Goal: Task Accomplishment & Management: Manage account settings

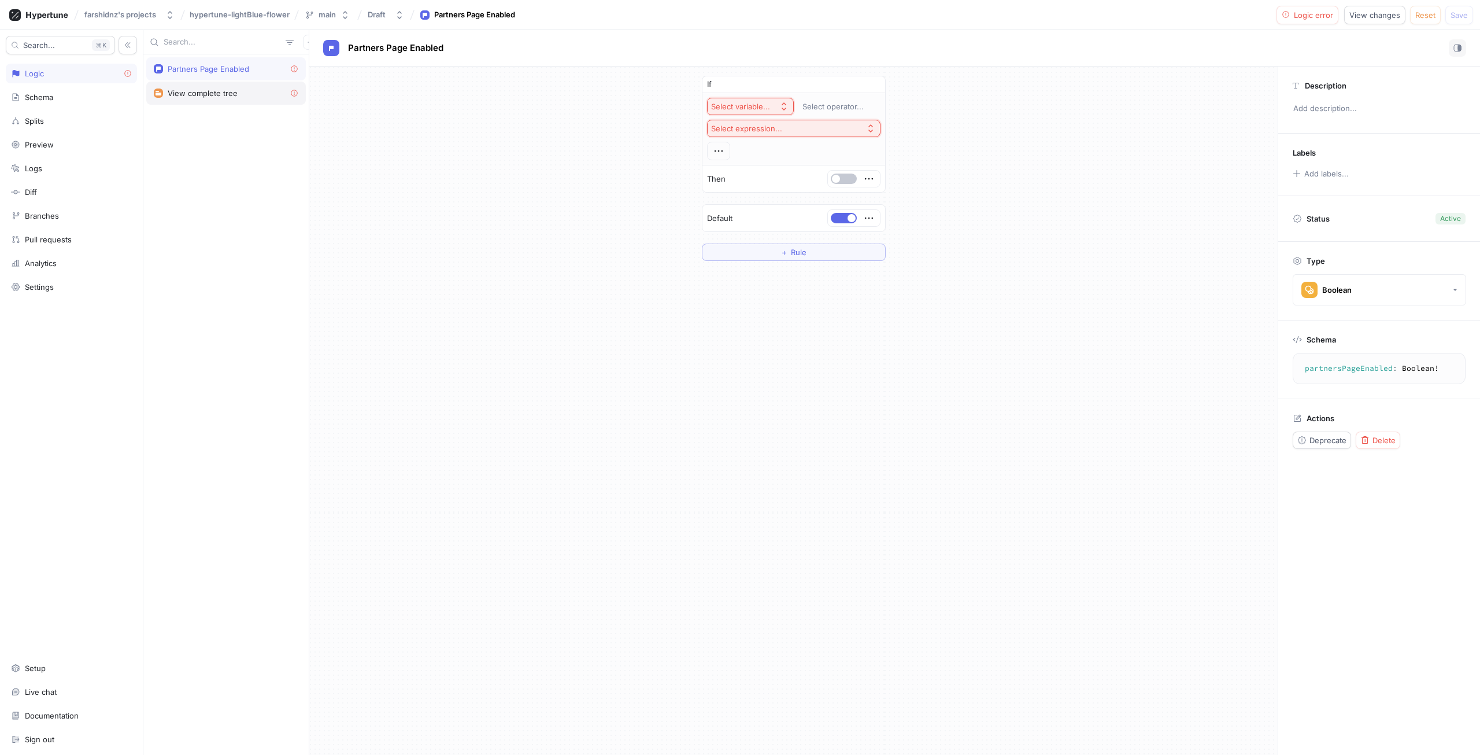
drag, startPoint x: 0, startPoint y: 0, endPoint x: 247, endPoint y: 92, distance: 264.0
click at [246, 95] on div "View complete tree" at bounding box center [226, 93] width 160 height 23
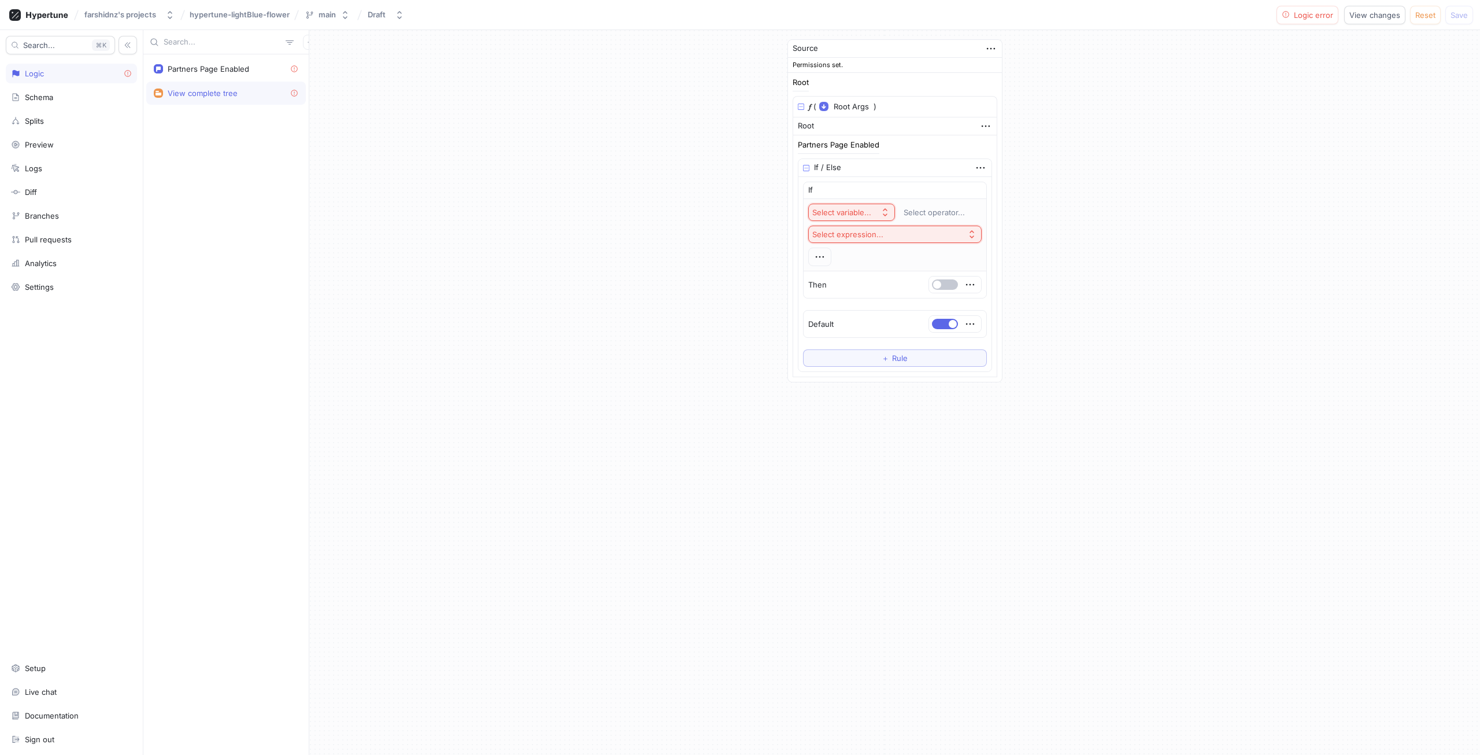
click at [247, 92] on div "View complete tree" at bounding box center [226, 92] width 145 height 9
click at [875, 217] on button "Select variable..." at bounding box center [851, 212] width 87 height 17
click at [878, 219] on button "Select variable..." at bounding box center [851, 212] width 87 height 17
click at [971, 191] on icon "button" at bounding box center [973, 190] width 7 height 7
click at [745, 185] on div "Source Permissions set. Root 𝑓 ( Root Args ▾ {} ▸ context: Context ) Root Partn…" at bounding box center [894, 112] width 1171 height 165
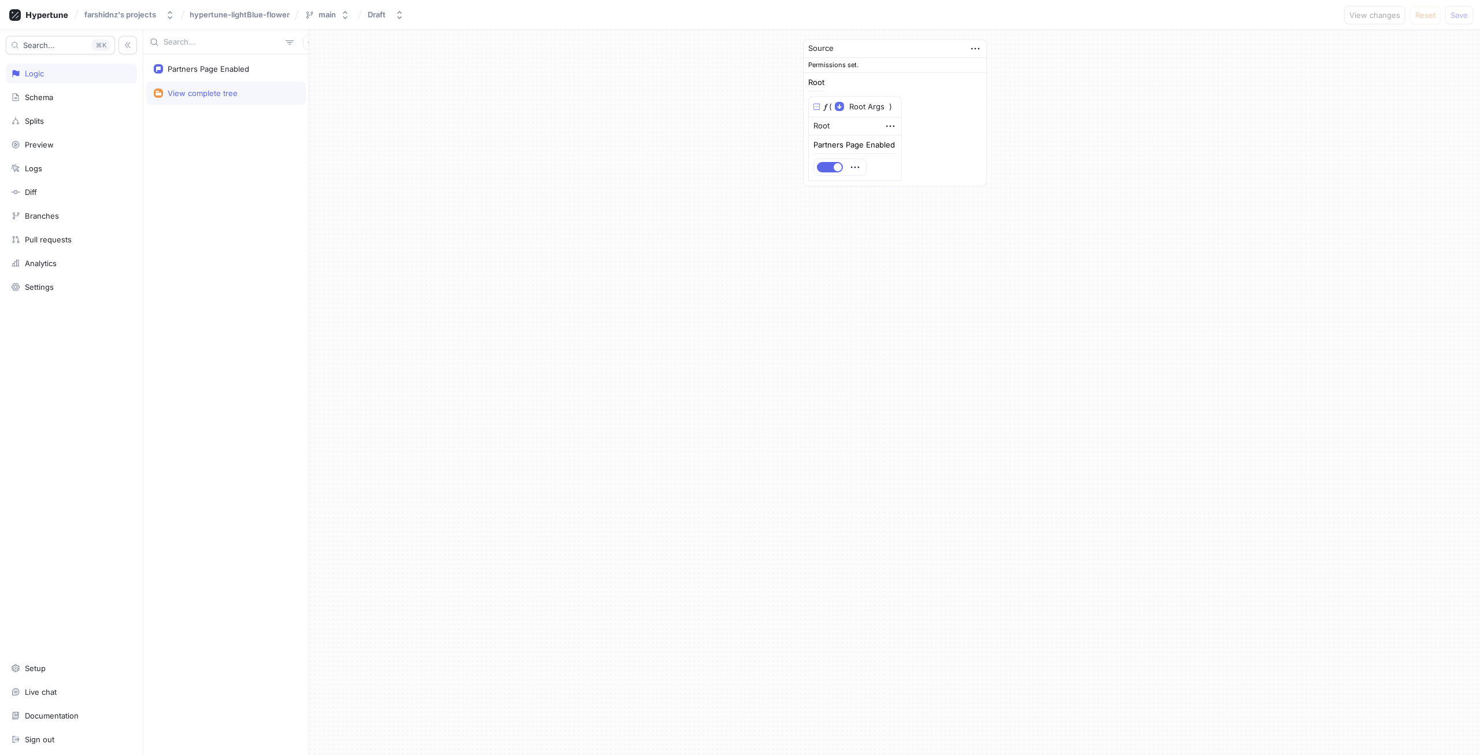
click at [1441, 10] on div "View changes Reset Save" at bounding box center [1408, 15] width 129 height 19
click at [204, 72] on div "Partners Page Enabled" at bounding box center [209, 68] width 82 height 9
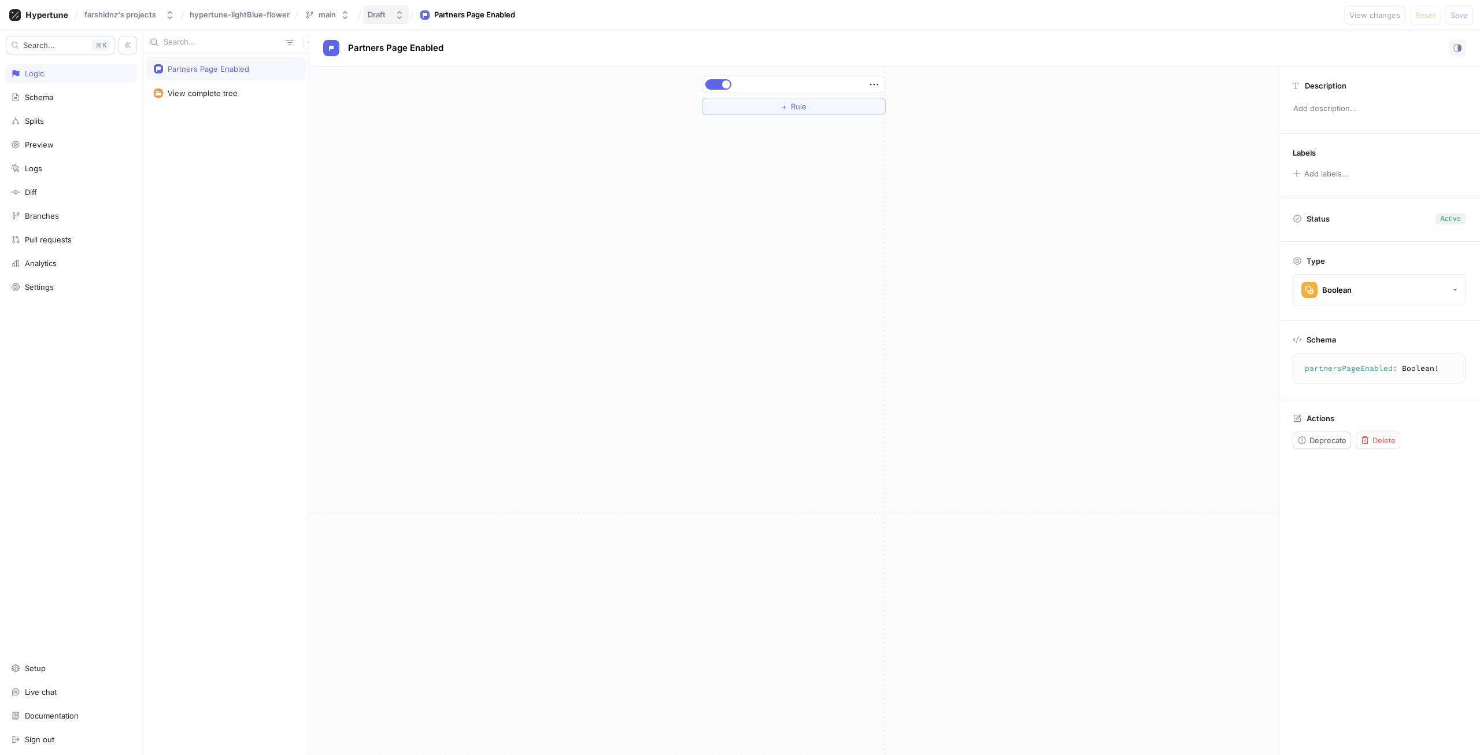
click at [364, 15] on button "Draft" at bounding box center [386, 14] width 46 height 19
click at [469, 121] on p "[DATE] 14:37 ‧ [PERSON_NAME]" at bounding box center [422, 120] width 103 height 10
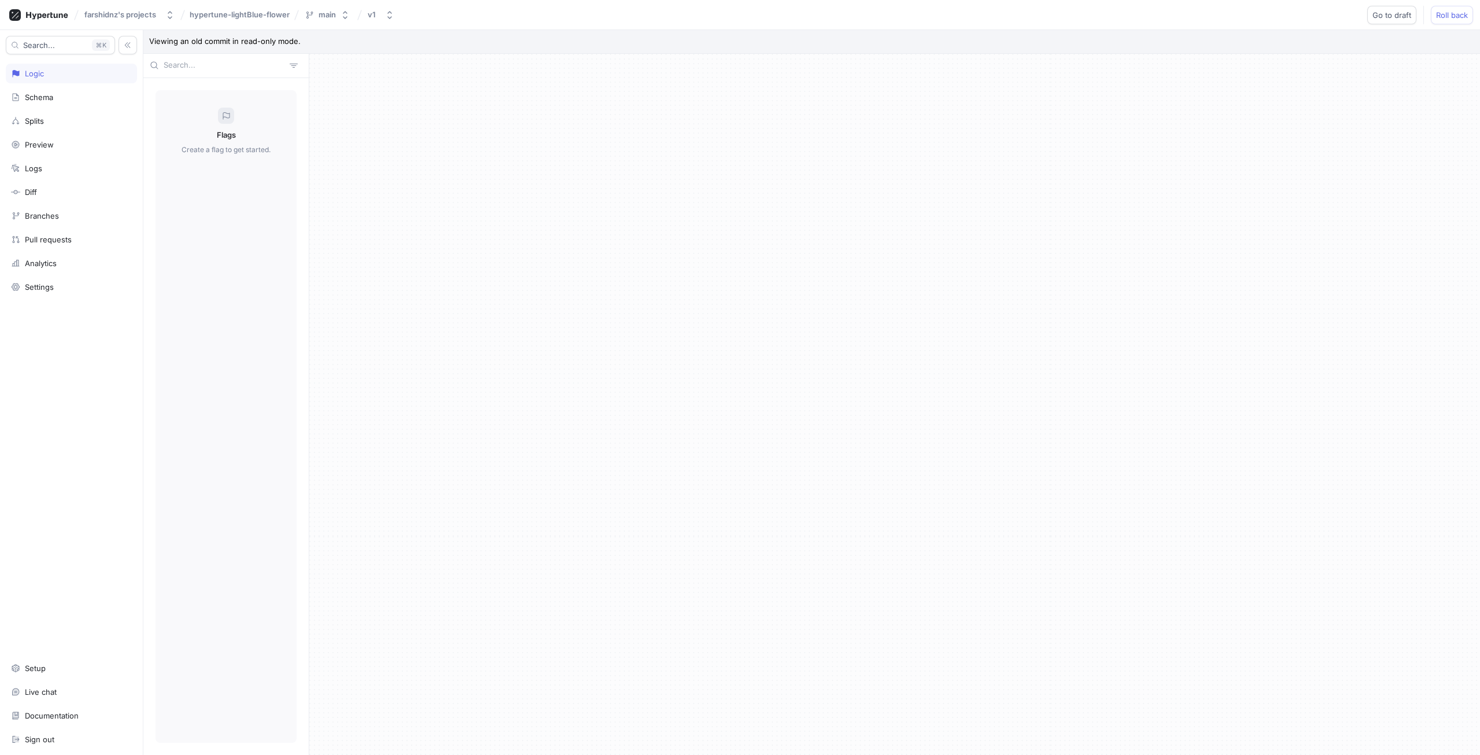
drag, startPoint x: 220, startPoint y: 150, endPoint x: 220, endPoint y: 98, distance: 51.5
click at [221, 142] on div "Flags Create a flag to get started." at bounding box center [226, 416] width 141 height 653
click at [320, 24] on div "farshidnz's projects hypertune-lightBlue-flower main v1 Go to draft Roll back" at bounding box center [740, 15] width 1480 height 30
click at [324, 12] on div "main" at bounding box center [327, 15] width 17 height 10
click at [376, 15] on div "v1" at bounding box center [374, 15] width 13 height 10
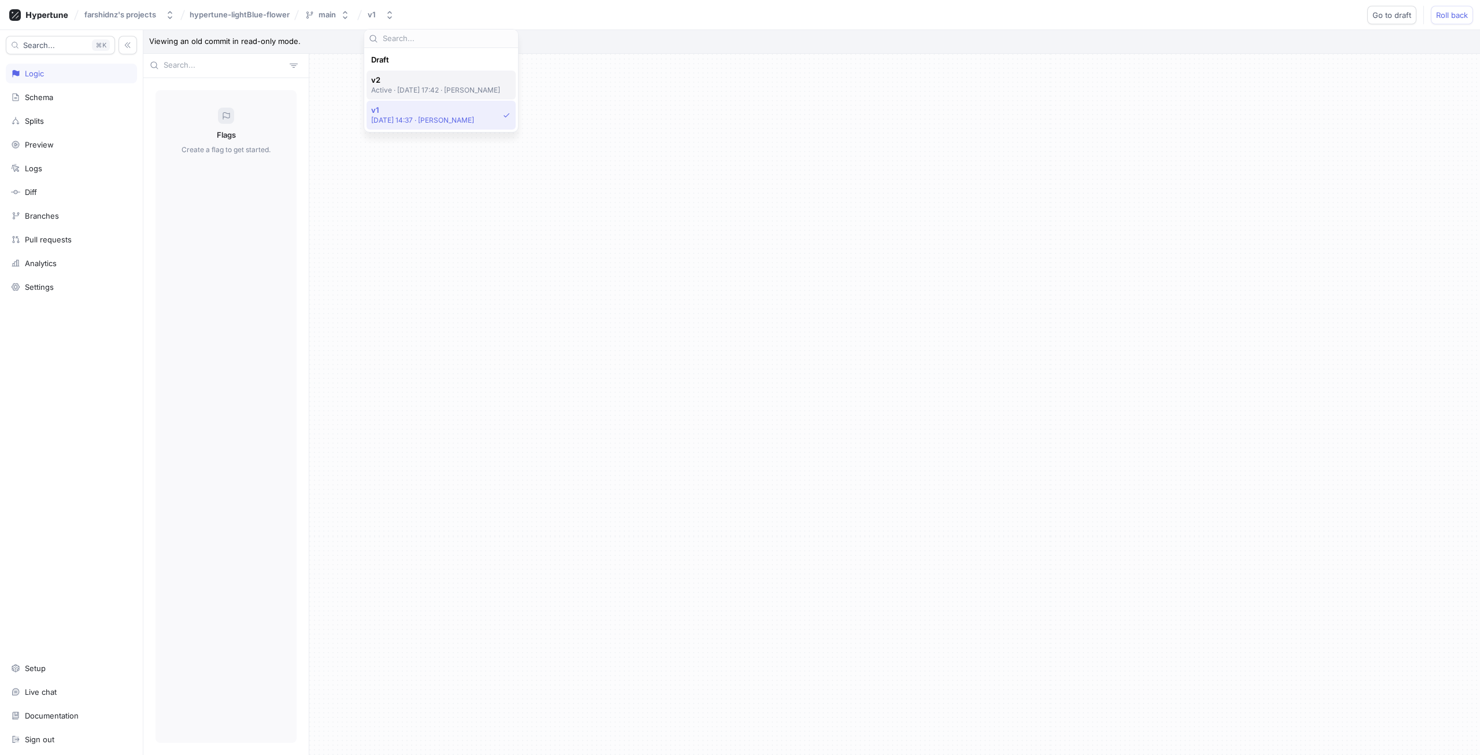
click at [400, 88] on p "Active ‧ [DATE] 17:42 ‧ [PERSON_NAME]" at bounding box center [436, 90] width 130 height 10
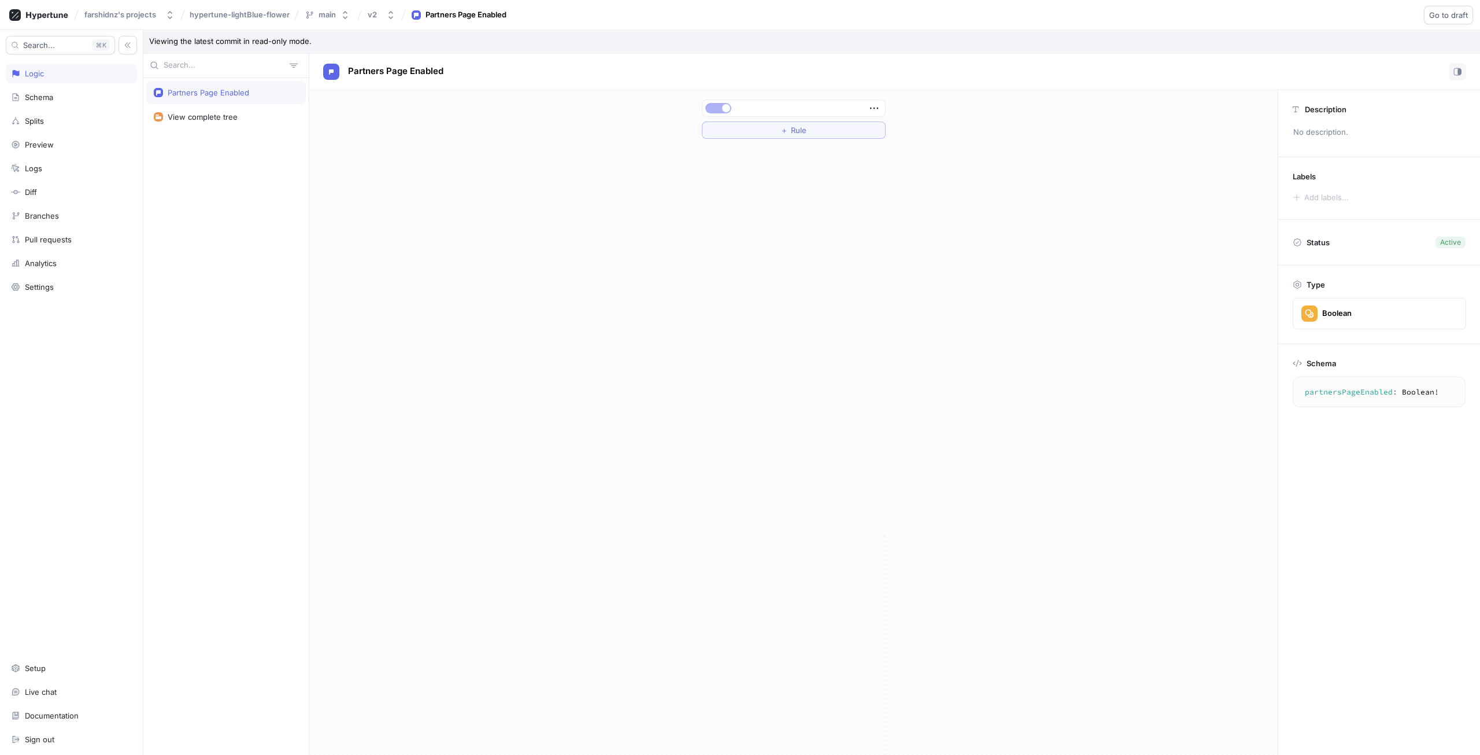
click at [711, 99] on div at bounding box center [794, 107] width 184 height 17
click at [1434, 19] on span "Go to draft" at bounding box center [1448, 15] width 39 height 7
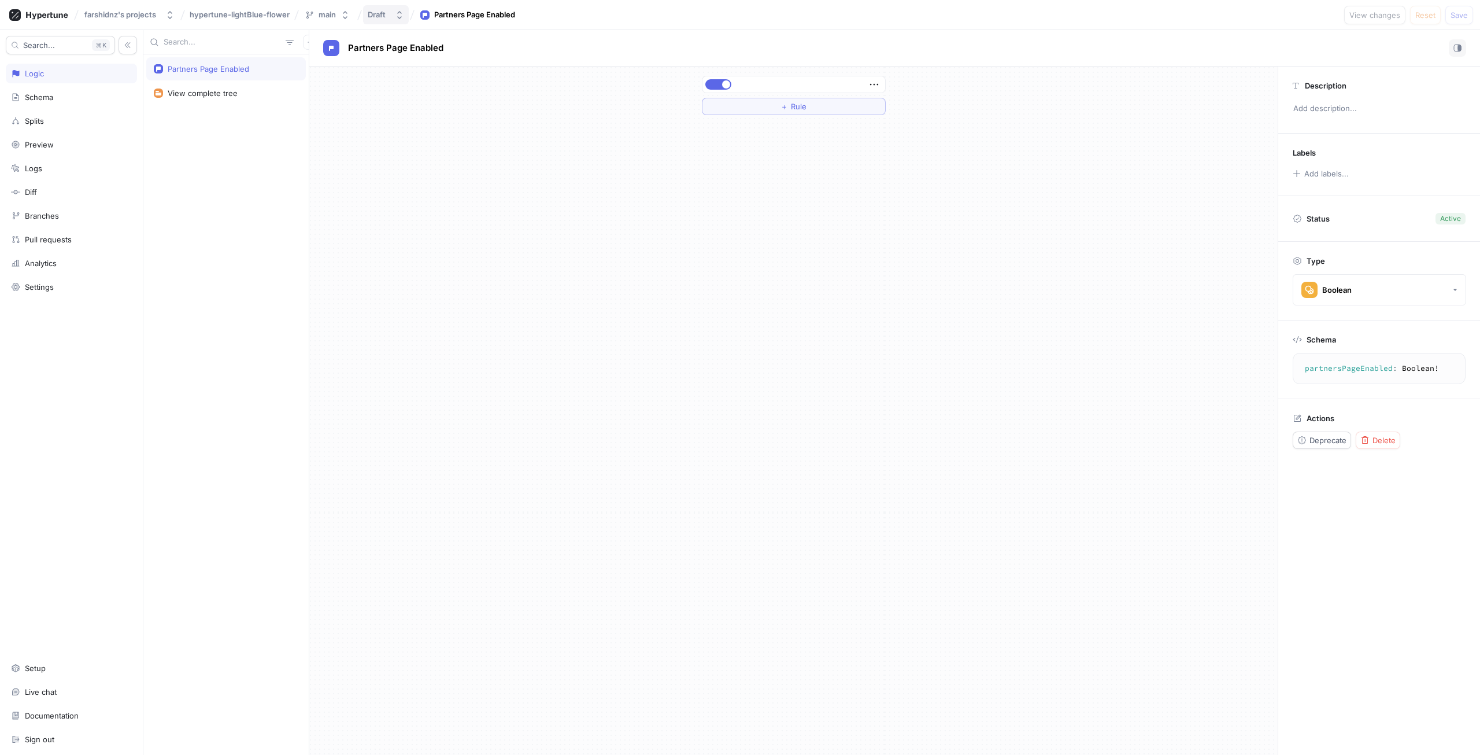
click at [402, 11] on icon "button" at bounding box center [399, 14] width 9 height 9
drag, startPoint x: 726, startPoint y: 148, endPoint x: 899, endPoint y: 51, distance: 198.0
click at [731, 147] on div "＋ Rule" at bounding box center [793, 410] width 968 height 688
click at [871, 87] on icon "button" at bounding box center [874, 84] width 13 height 13
click at [271, 113] on div "Partners Page Enabled View complete tree Partners Page Enabled ＋ Rule Descripti…" at bounding box center [811, 392] width 1337 height 724
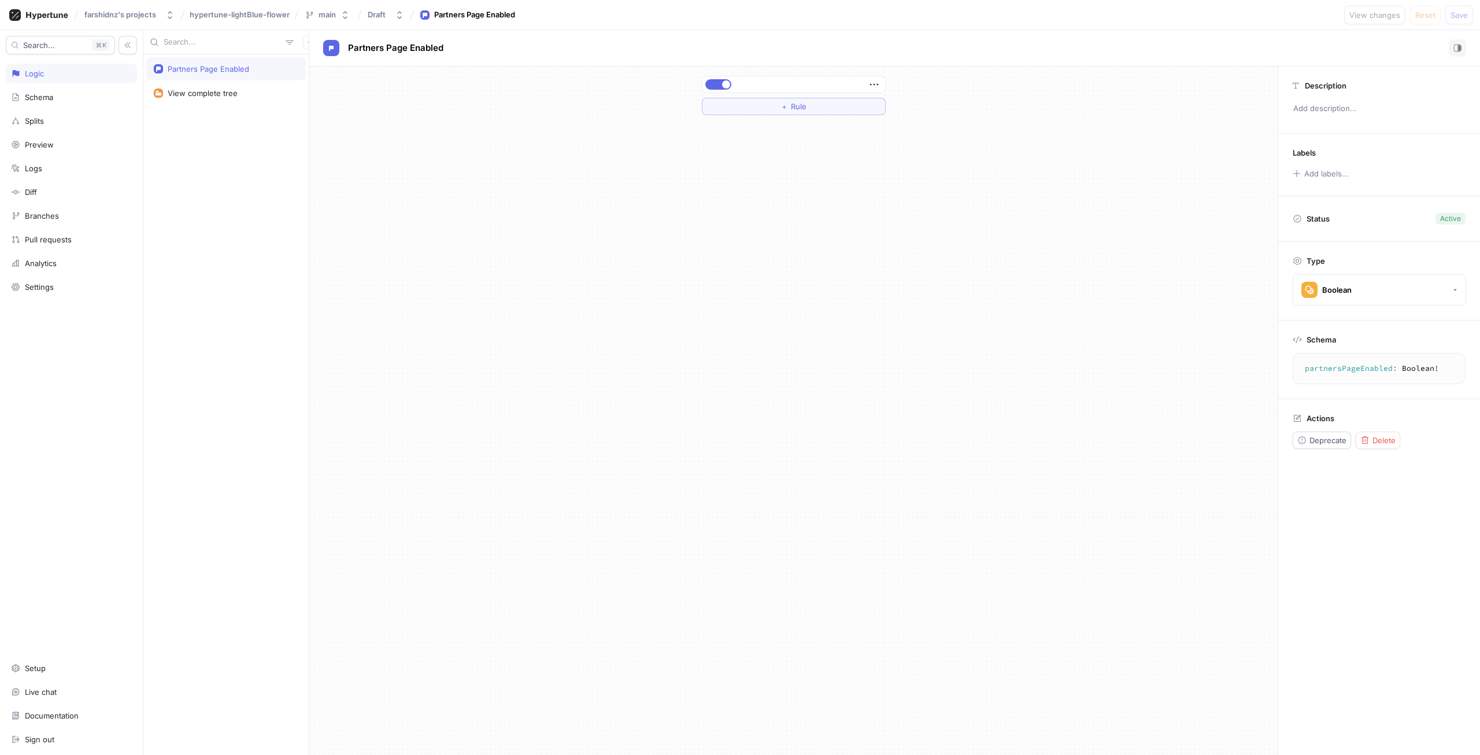
click at [1323, 365] on textarea "partnersPageEnabled: Boolean!" at bounding box center [1379, 368] width 162 height 21
click at [1329, 364] on textarea "partnersPageEnabled: Boolean!" at bounding box center [1379, 368] width 162 height 21
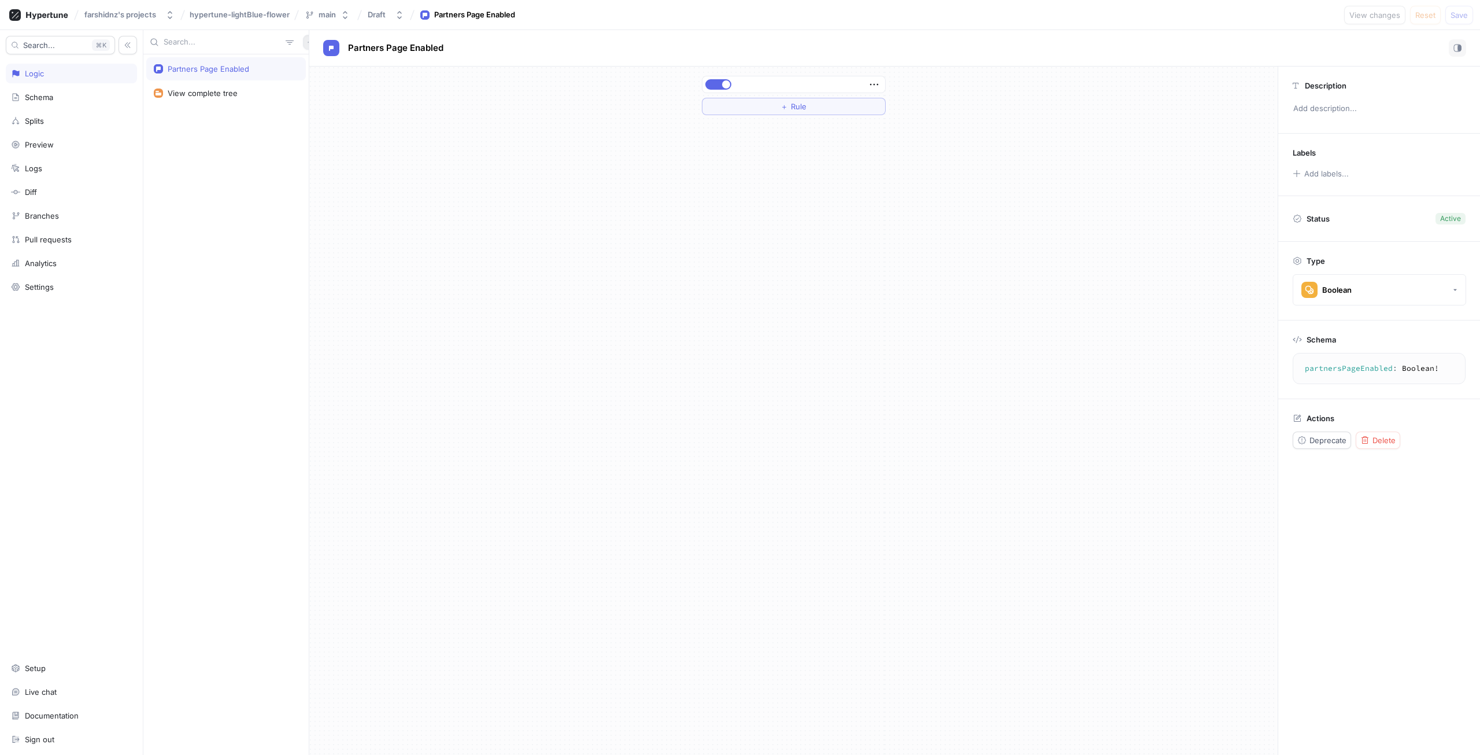
click at [307, 40] on icon "button" at bounding box center [310, 42] width 7 height 7
click at [330, 61] on div "Flag" at bounding box center [324, 65] width 68 height 20
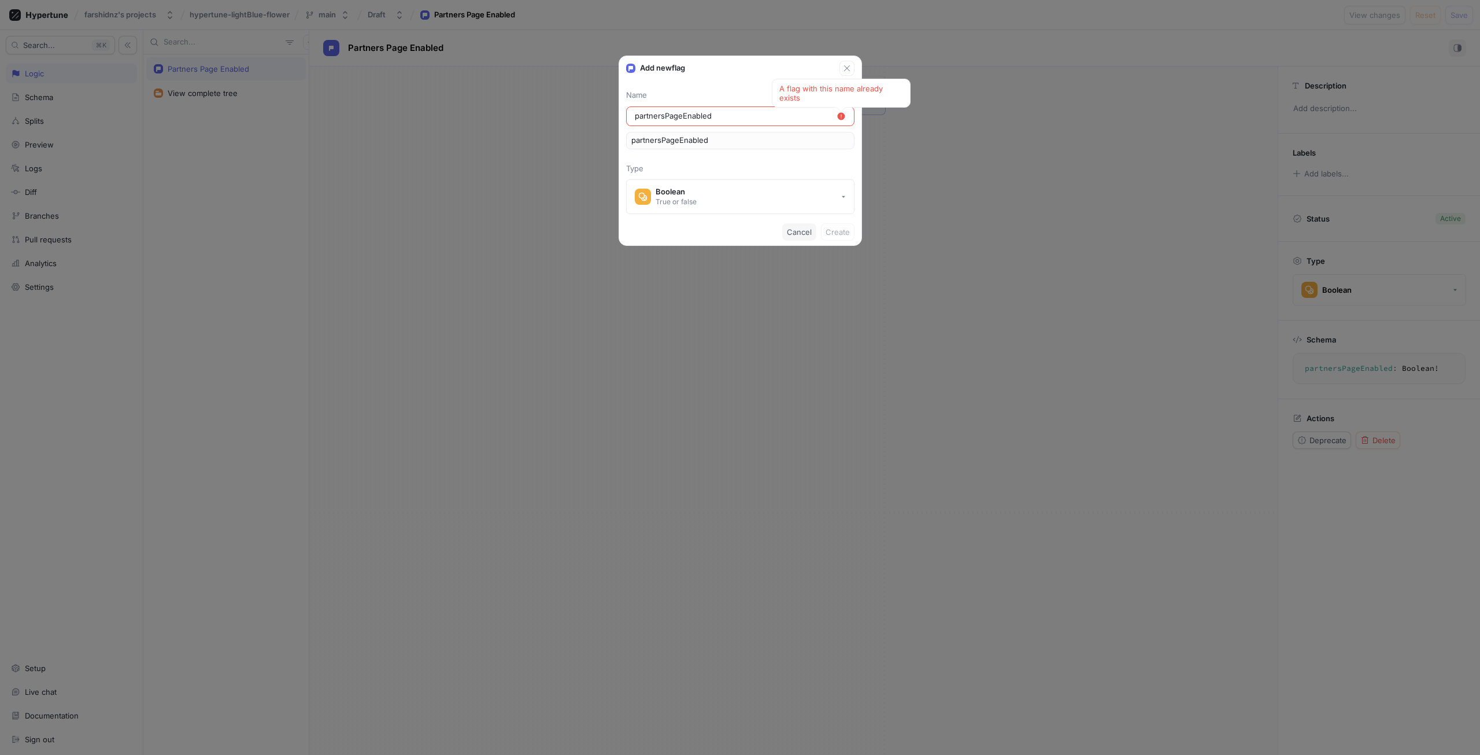
type input "partnersPageEnabled"
click at [801, 226] on button "Cancel" at bounding box center [799, 231] width 34 height 17
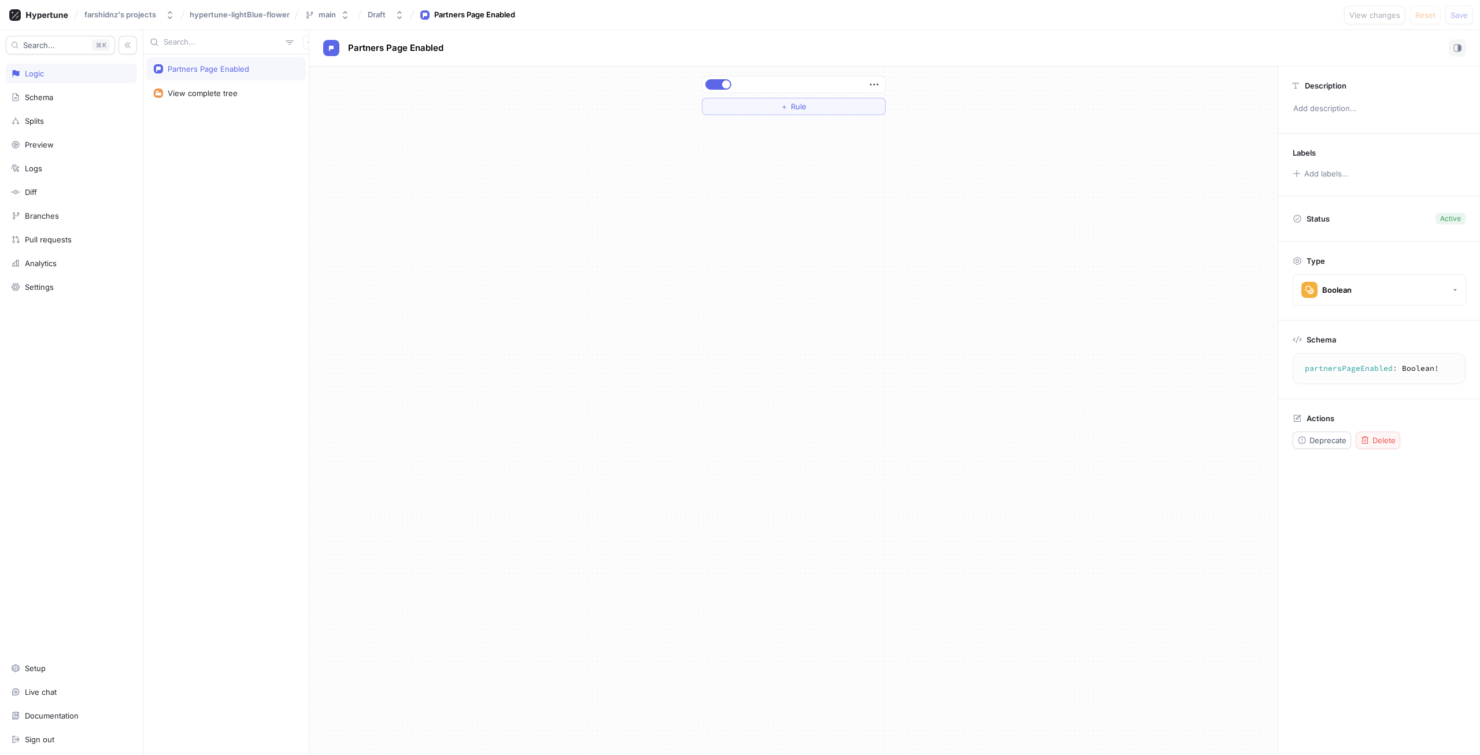
drag, startPoint x: 1403, startPoint y: 453, endPoint x: 1381, endPoint y: 439, distance: 25.7
click at [1389, 443] on div "Actions Deprecate Delete" at bounding box center [1379, 431] width 202 height 64
click at [1381, 439] on span "Delete" at bounding box center [1384, 440] width 23 height 7
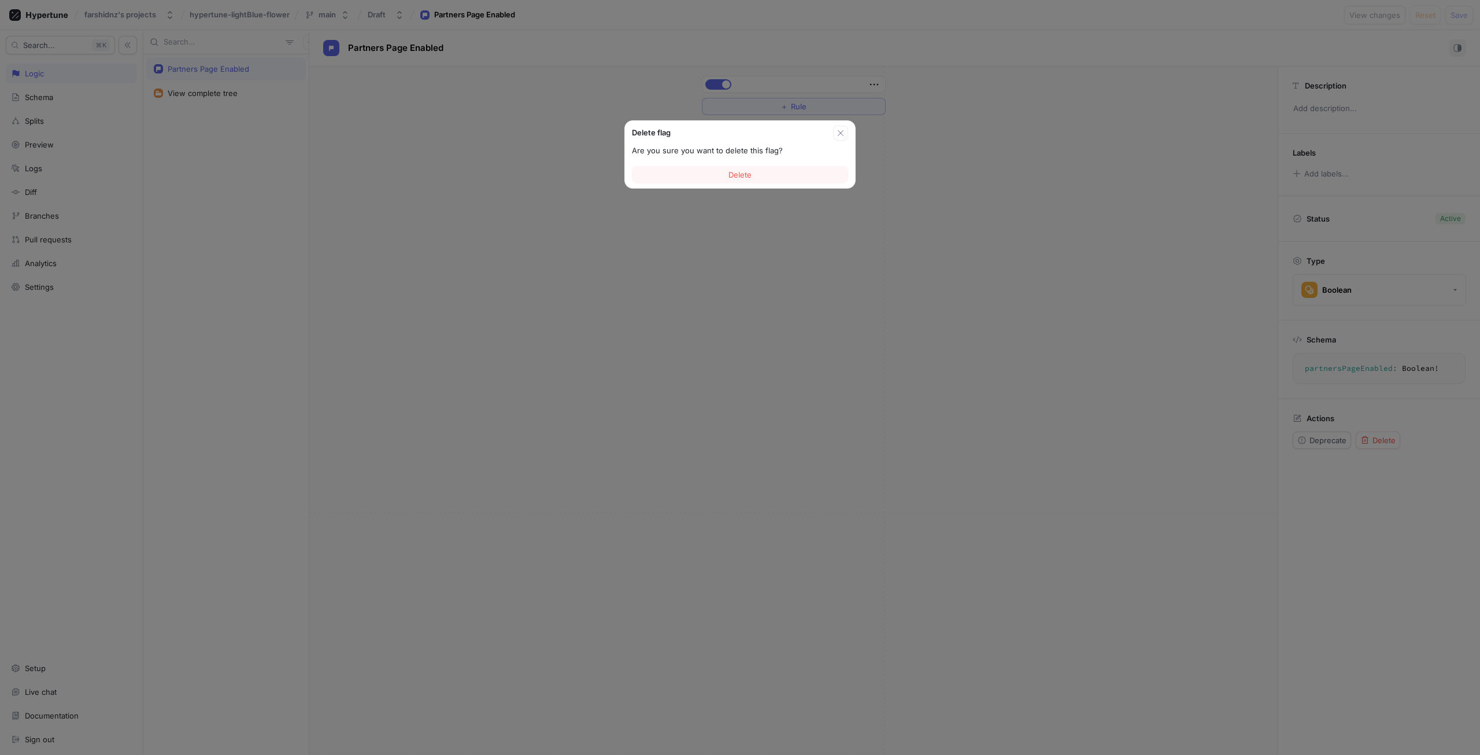
click at [797, 163] on div "Delete" at bounding box center [740, 174] width 230 height 27
click at [770, 176] on button "Delete" at bounding box center [740, 174] width 216 height 17
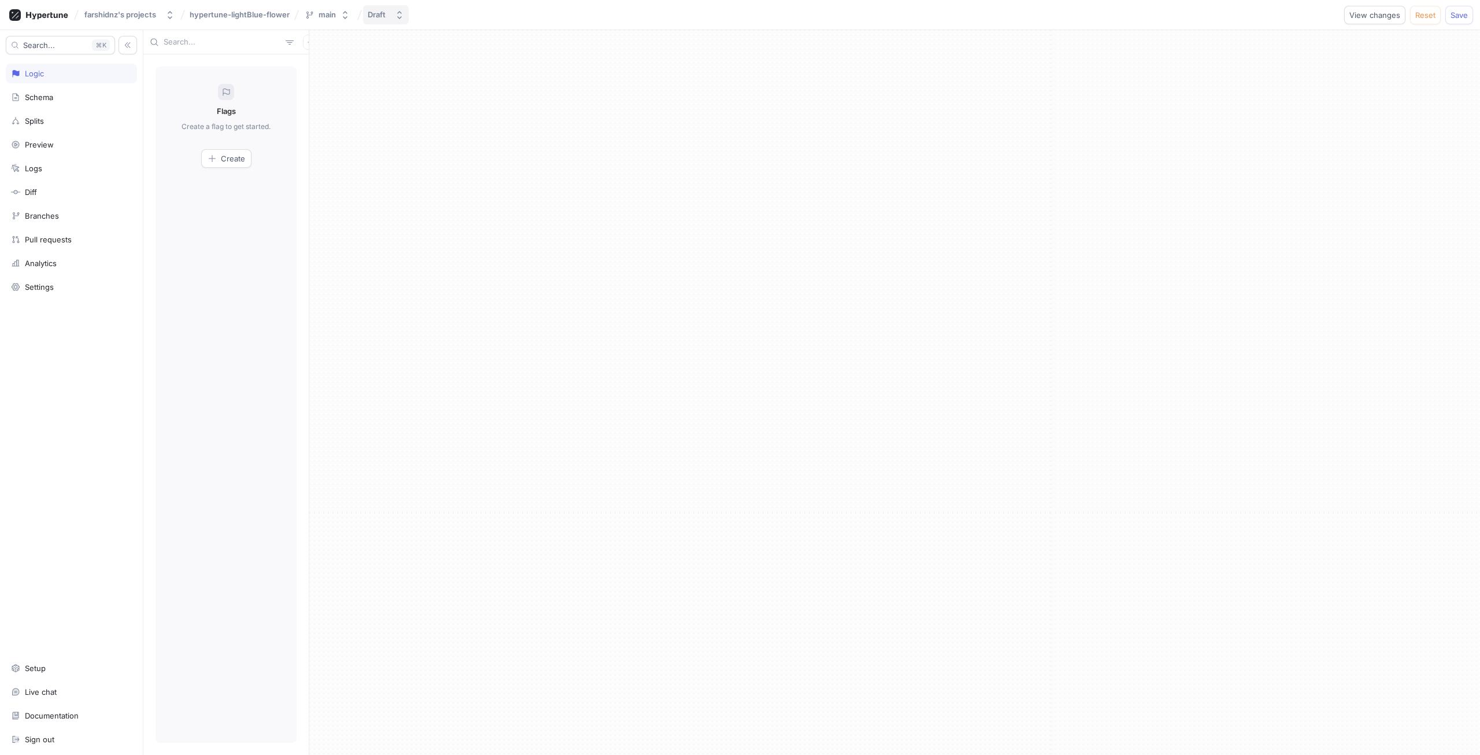
click at [380, 21] on button "Draft" at bounding box center [386, 14] width 46 height 19
click at [430, 93] on p "Active ‧ [DATE] 17:42 ‧ [PERSON_NAME]" at bounding box center [436, 90] width 130 height 10
drag, startPoint x: 362, startPoint y: 6, endPoint x: 344, endPoint y: 7, distance: 18.0
click at [353, 6] on div "farshidnz's projects hypertune-lightBlue-flower main v2 Go to draft Roll back" at bounding box center [740, 15] width 1480 height 30
click at [342, 7] on button "main" at bounding box center [327, 14] width 54 height 19
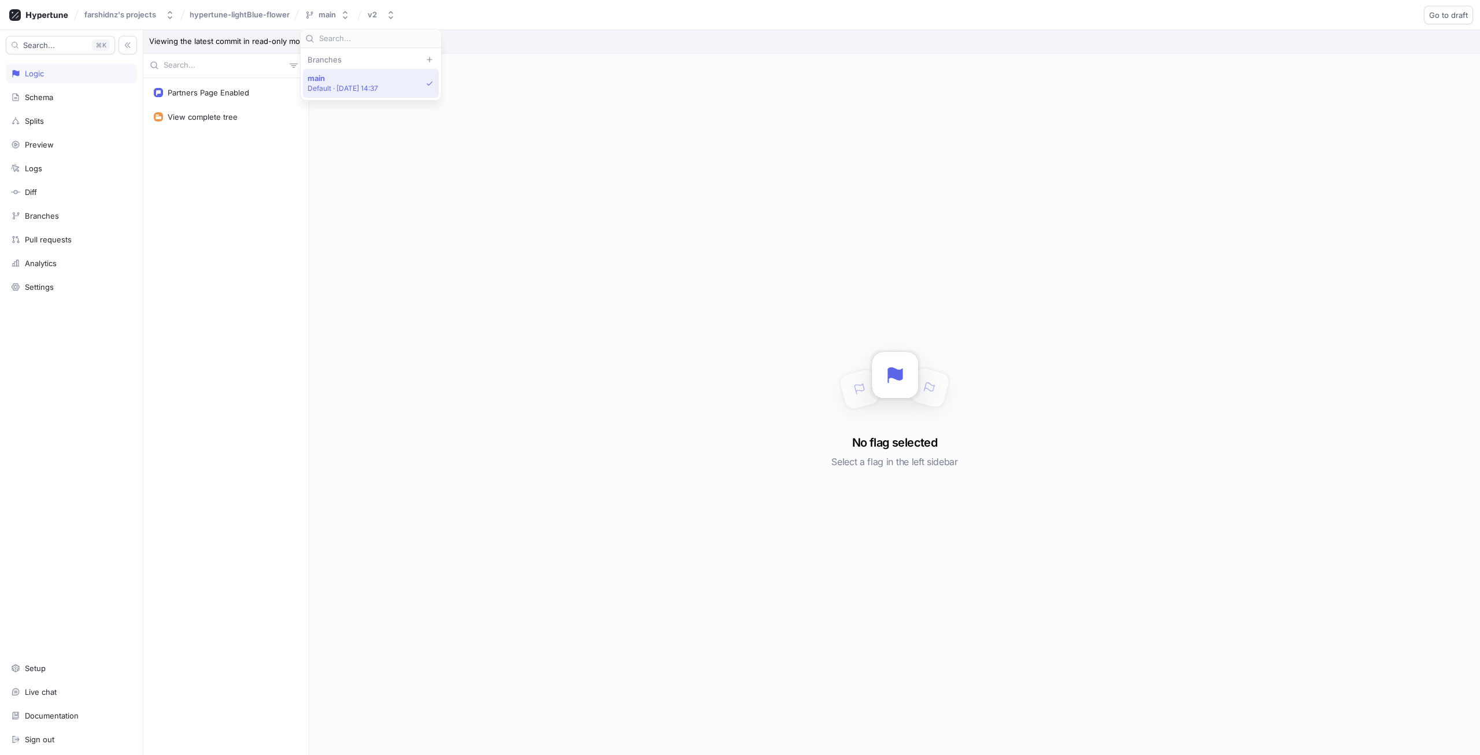
click at [375, 57] on div "Branches" at bounding box center [371, 59] width 136 height 9
click at [423, 57] on div "Branches" at bounding box center [371, 59] width 136 height 9
click at [426, 58] on icon at bounding box center [429, 59] width 7 height 7
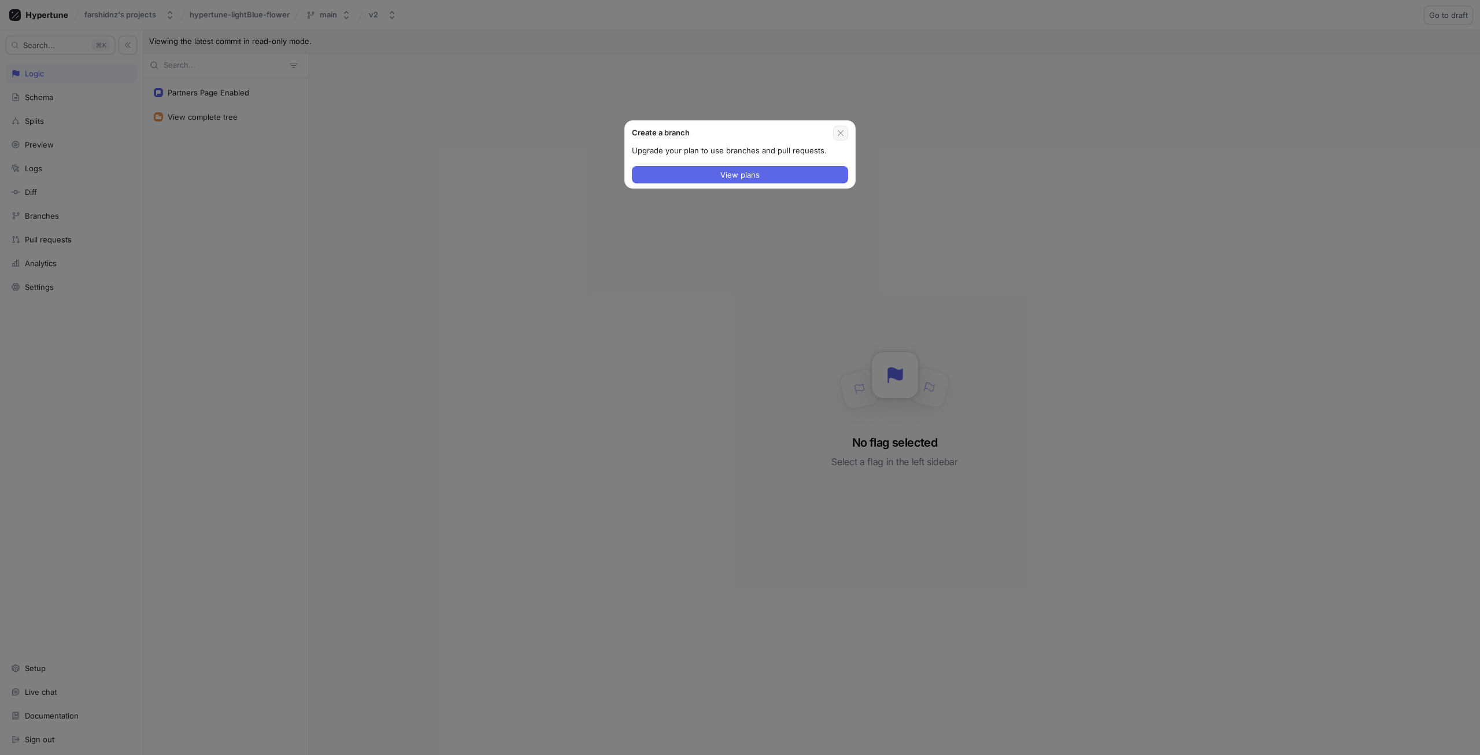
click at [844, 133] on icon "button" at bounding box center [840, 132] width 9 height 9
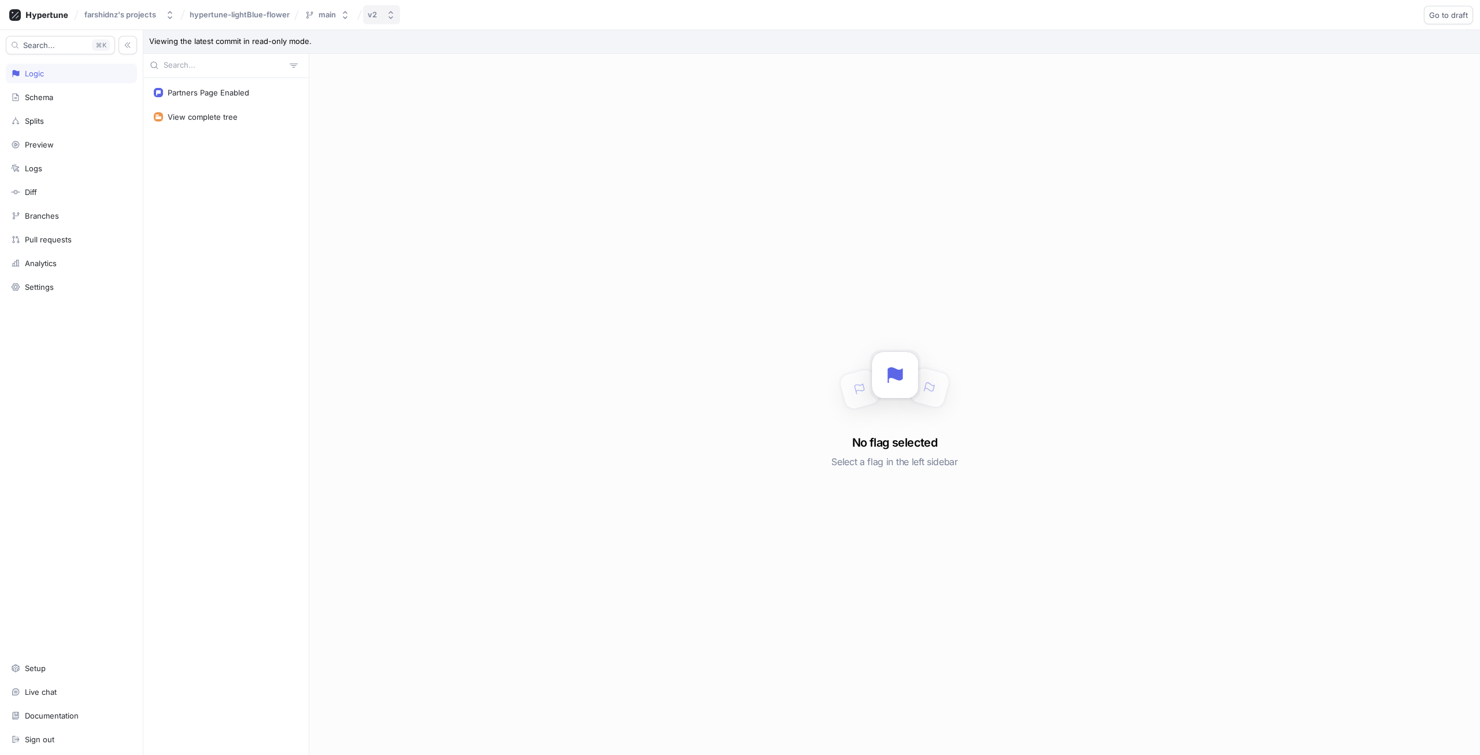
click at [389, 19] on icon "button" at bounding box center [390, 14] width 9 height 9
click at [389, 174] on div "No flag selected Select a flag in the left sidebar" at bounding box center [894, 404] width 1171 height 701
click at [390, 15] on icon "button" at bounding box center [390, 14] width 9 height 9
drag, startPoint x: 479, startPoint y: 105, endPoint x: 845, endPoint y: 66, distance: 368.6
click at [523, 55] on div "Draft v2 Active ‧ [DATE] 17:42 ‧ [PERSON_NAME] v1 [DATE] 14:37 ‧ [PERSON_NAME]" at bounding box center [445, 89] width 156 height 79
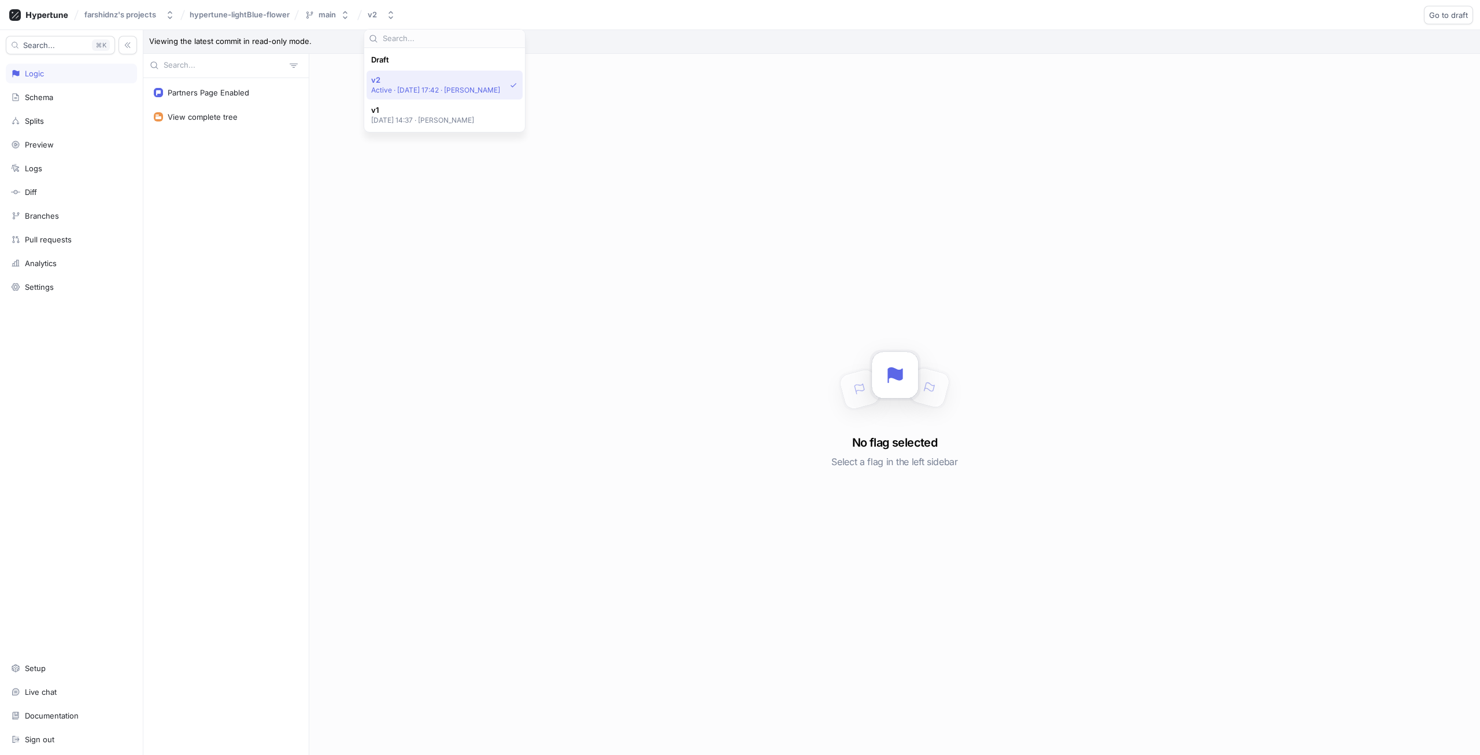
click at [1425, 31] on p "Viewing the latest commit in read-only mode." at bounding box center [811, 42] width 1337 height 24
drag, startPoint x: 291, startPoint y: 96, endPoint x: 303, endPoint y: 87, distance: 15.3
click at [303, 87] on div "Partners Page Enabled" at bounding box center [226, 92] width 160 height 23
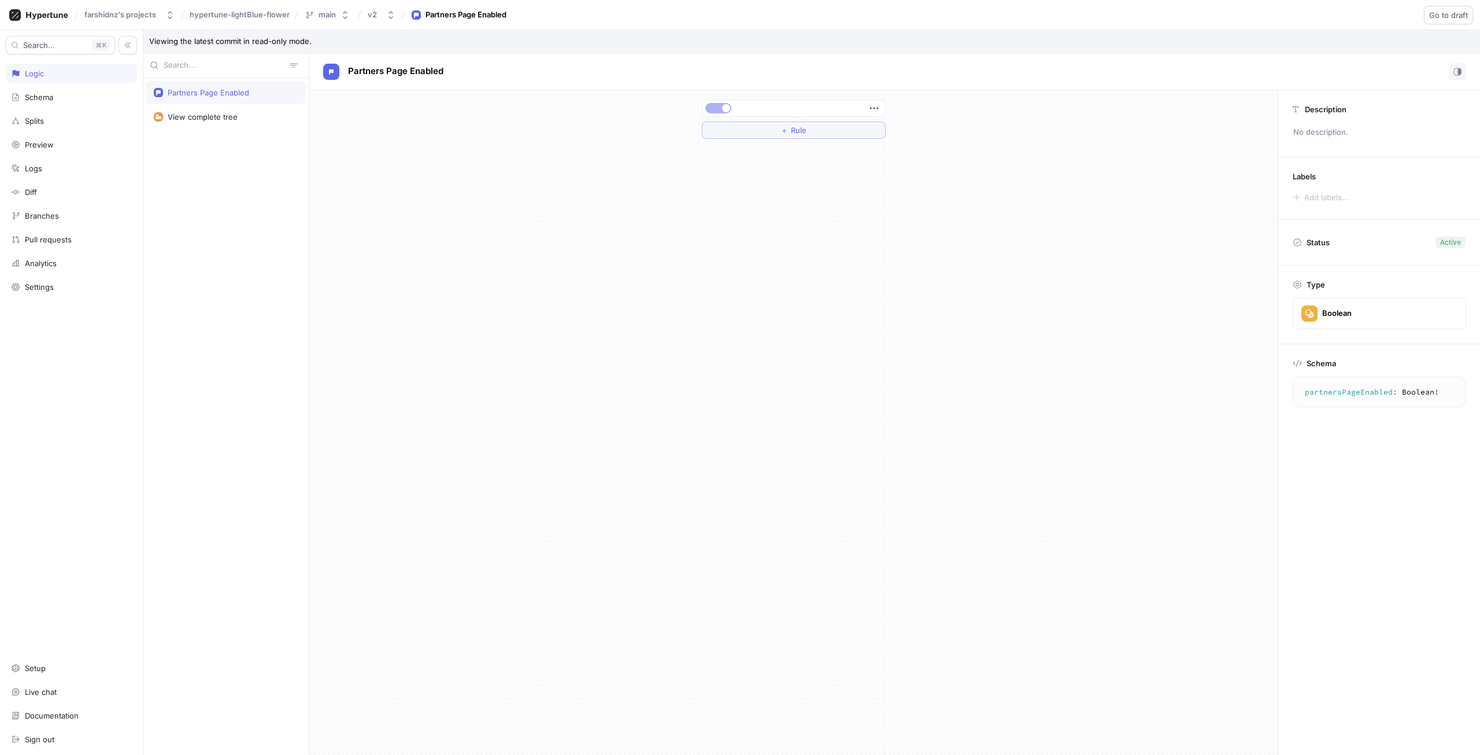
drag, startPoint x: 733, startPoint y: 97, endPoint x: 726, endPoint y: 100, distance: 7.2
click at [729, 96] on div "＋ Rule" at bounding box center [794, 119] width 202 height 58
click at [726, 100] on div at bounding box center [793, 108] width 183 height 16
click at [883, 109] on div at bounding box center [793, 108] width 183 height 16
click at [877, 108] on icon "button" at bounding box center [874, 108] width 8 height 2
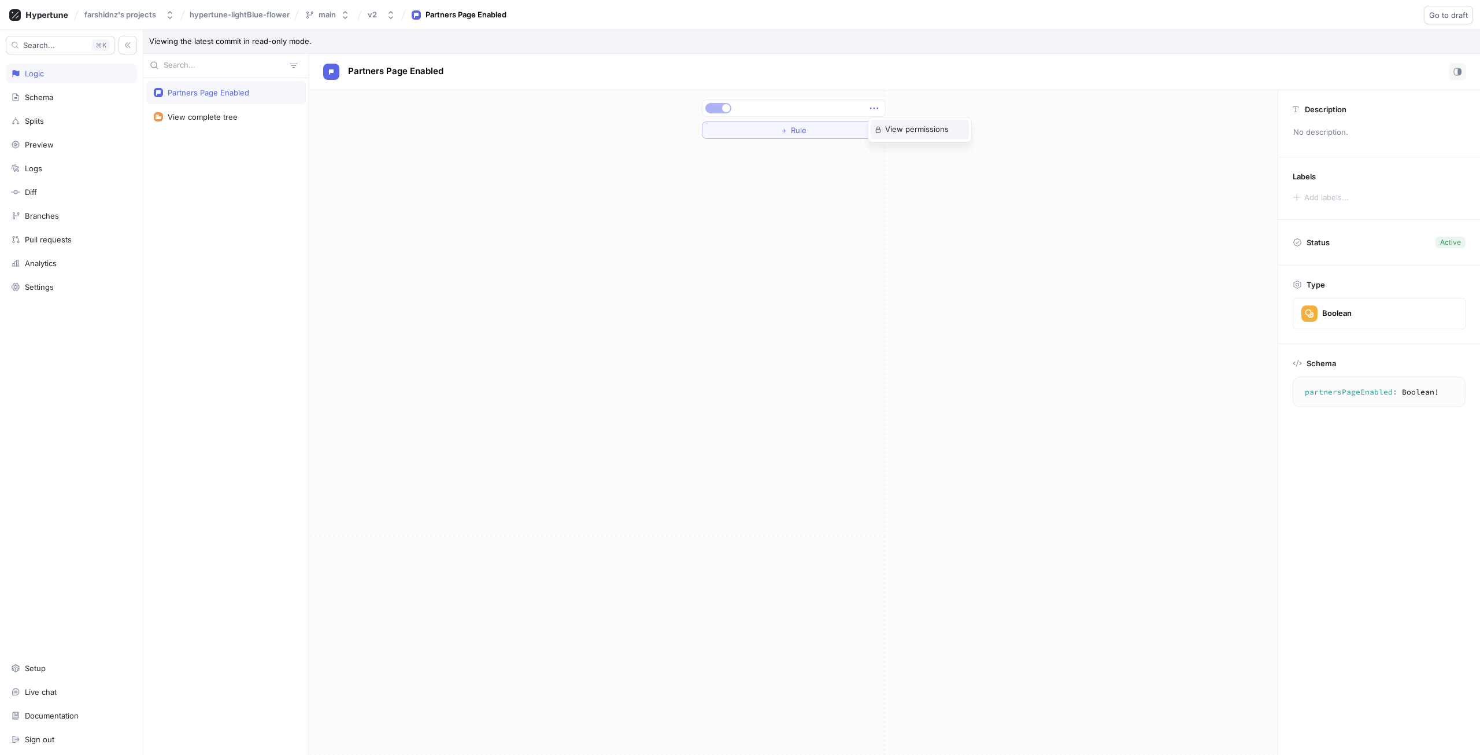
click at [901, 132] on p "View permissions" at bounding box center [917, 130] width 64 height 12
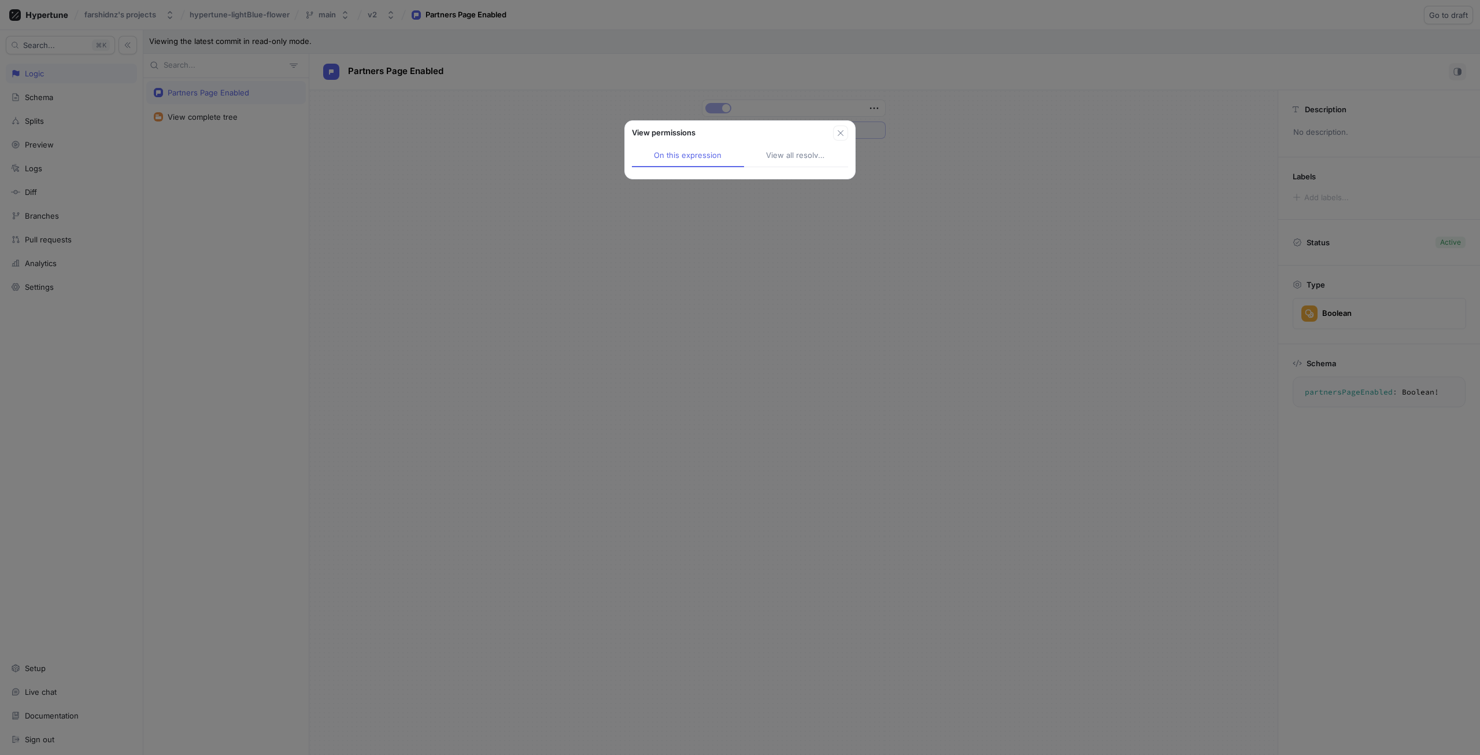
click at [823, 160] on div "View all resolved" at bounding box center [796, 156] width 60 height 12
click at [842, 134] on icon "button" at bounding box center [840, 132] width 9 height 9
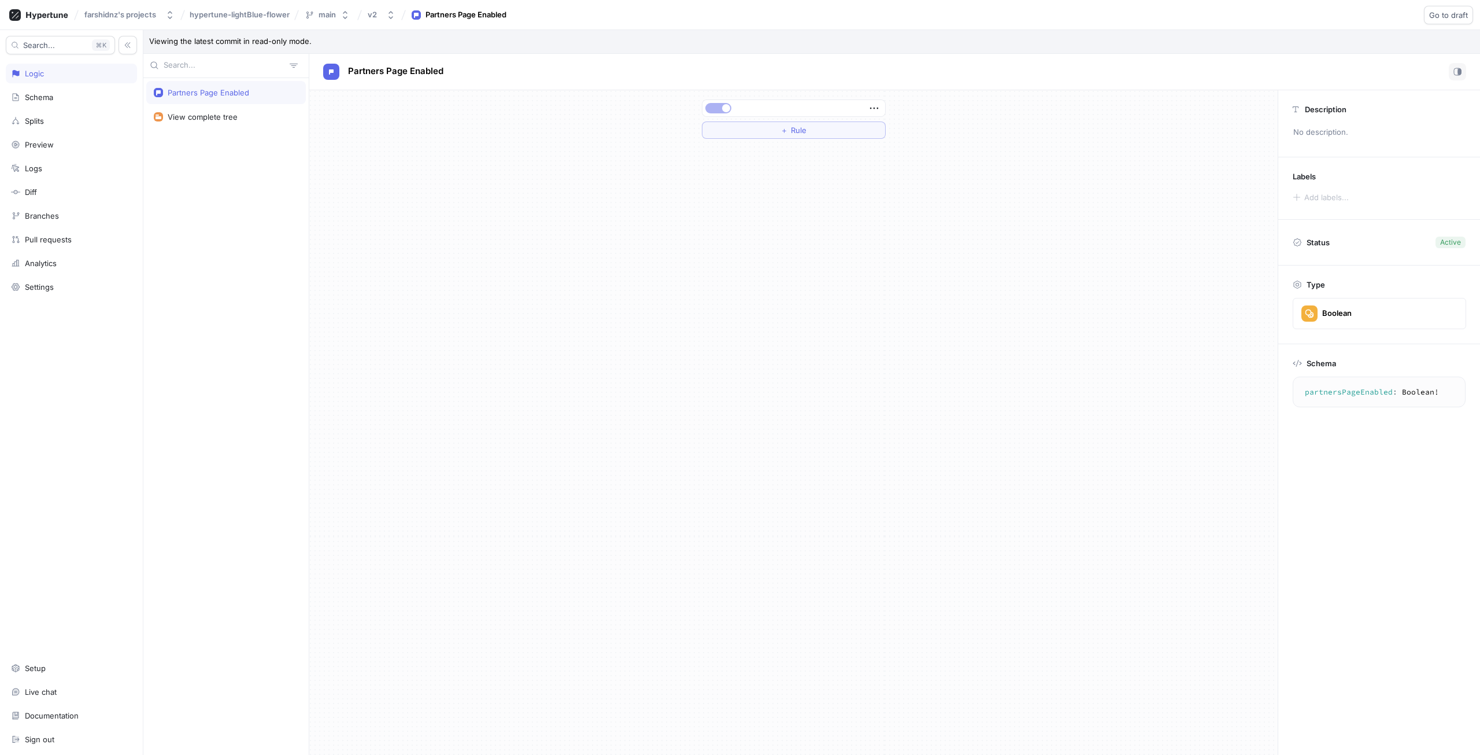
click at [90, 63] on div "Search... K Logic Schema Splits Preview Logs Diff Branches Pull requests Analyt…" at bounding box center [71, 392] width 143 height 724
drag, startPoint x: 90, startPoint y: 63, endPoint x: 95, endPoint y: 69, distance: 7.4
click at [93, 66] on div "Search... K Logic Schema Splits Preview Logs Diff Branches Pull requests Analyt…" at bounding box center [71, 392] width 143 height 724
click at [106, 71] on div "Logic" at bounding box center [71, 73] width 121 height 9
click at [97, 43] on icon "button" at bounding box center [98, 45] width 7 height 7
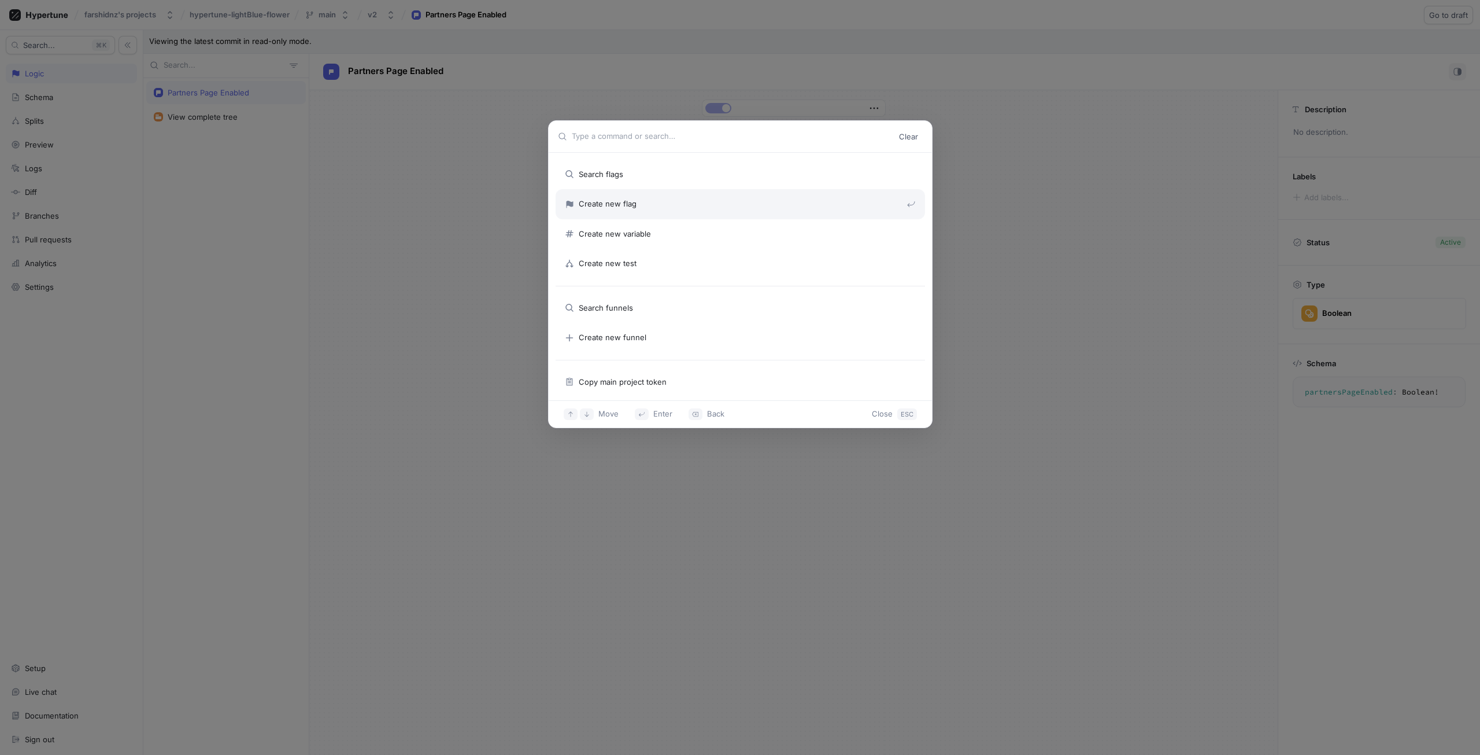
click at [811, 199] on div "Create new flag" at bounding box center [736, 204] width 342 height 12
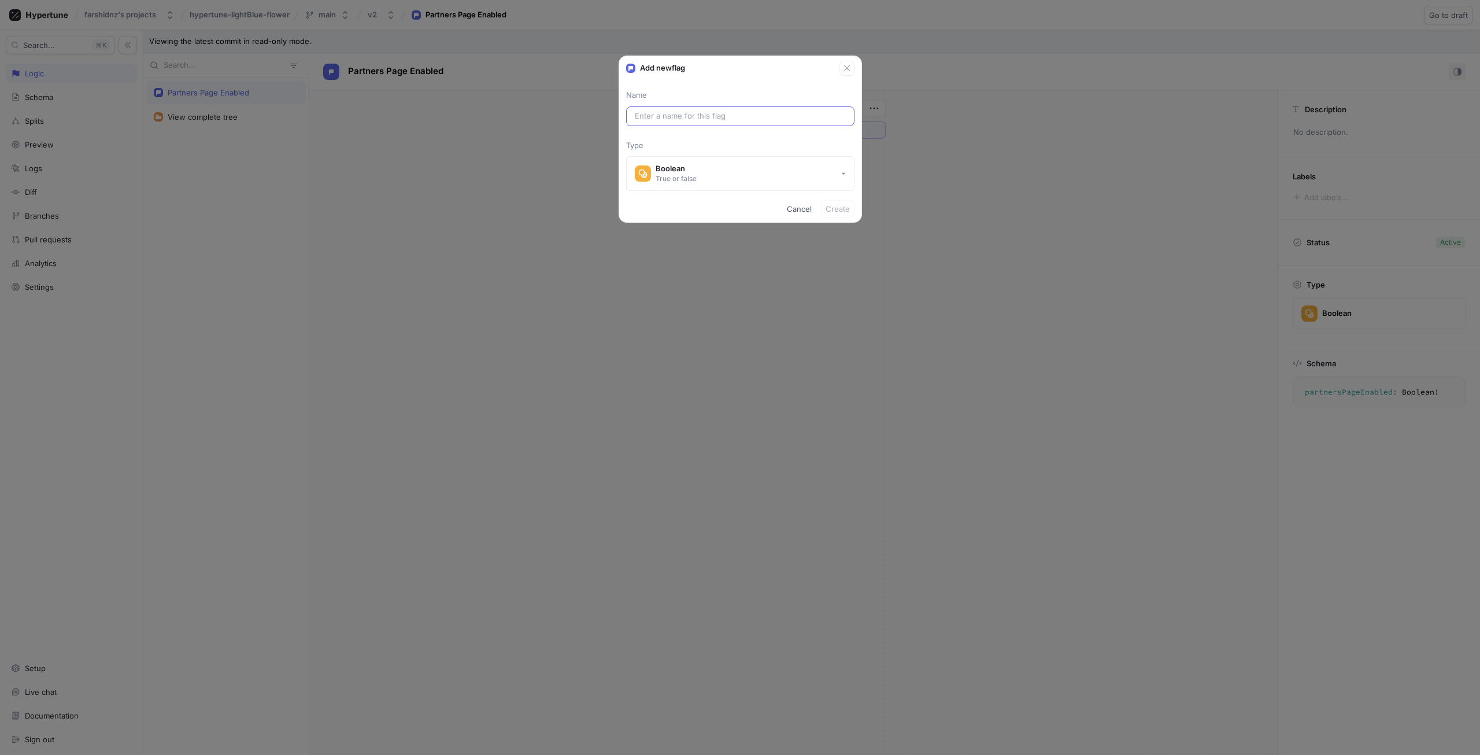
click at [756, 116] on input "text" at bounding box center [740, 116] width 211 height 12
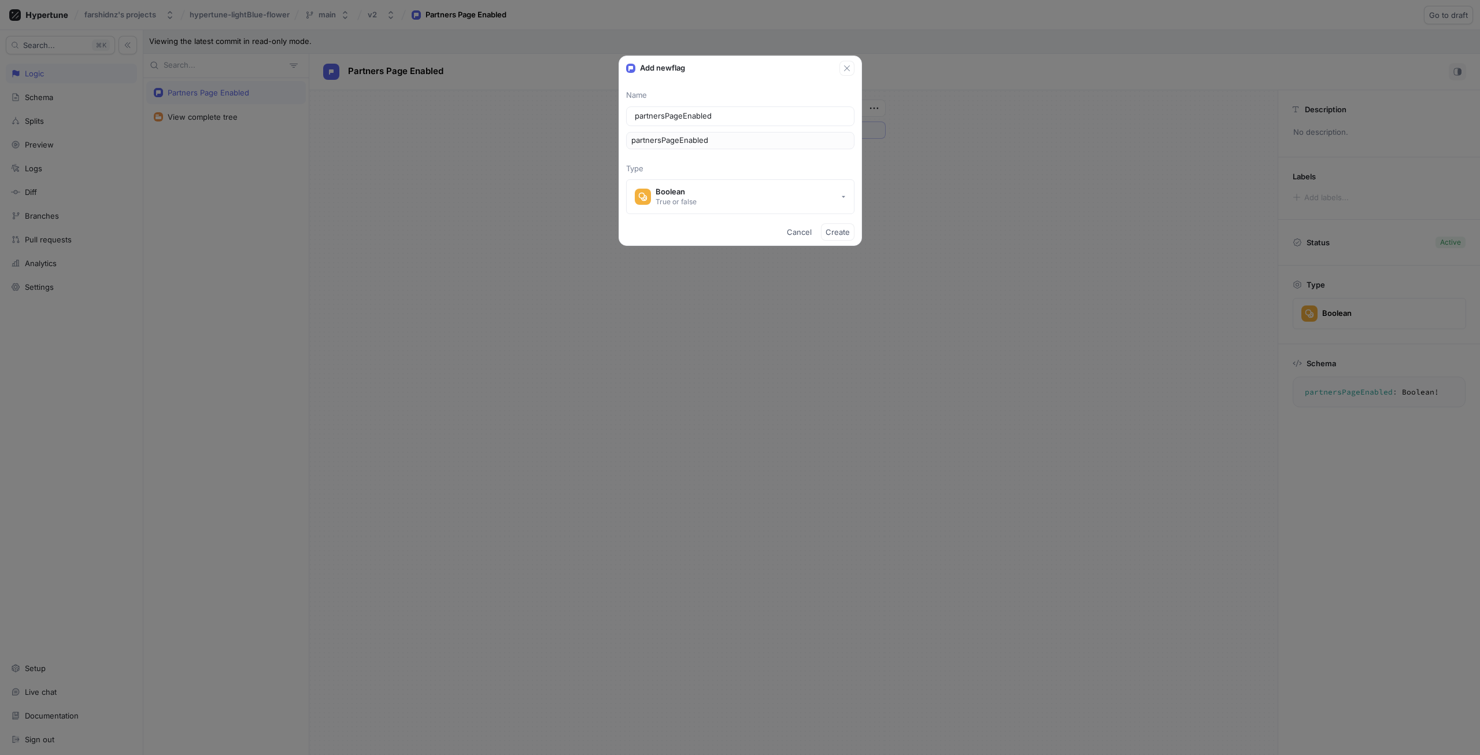
type input "partnersPageEnabled"
click at [778, 147] on div "partnersPageEnabled" at bounding box center [740, 140] width 228 height 17
click at [842, 228] on span "Create" at bounding box center [838, 231] width 24 height 7
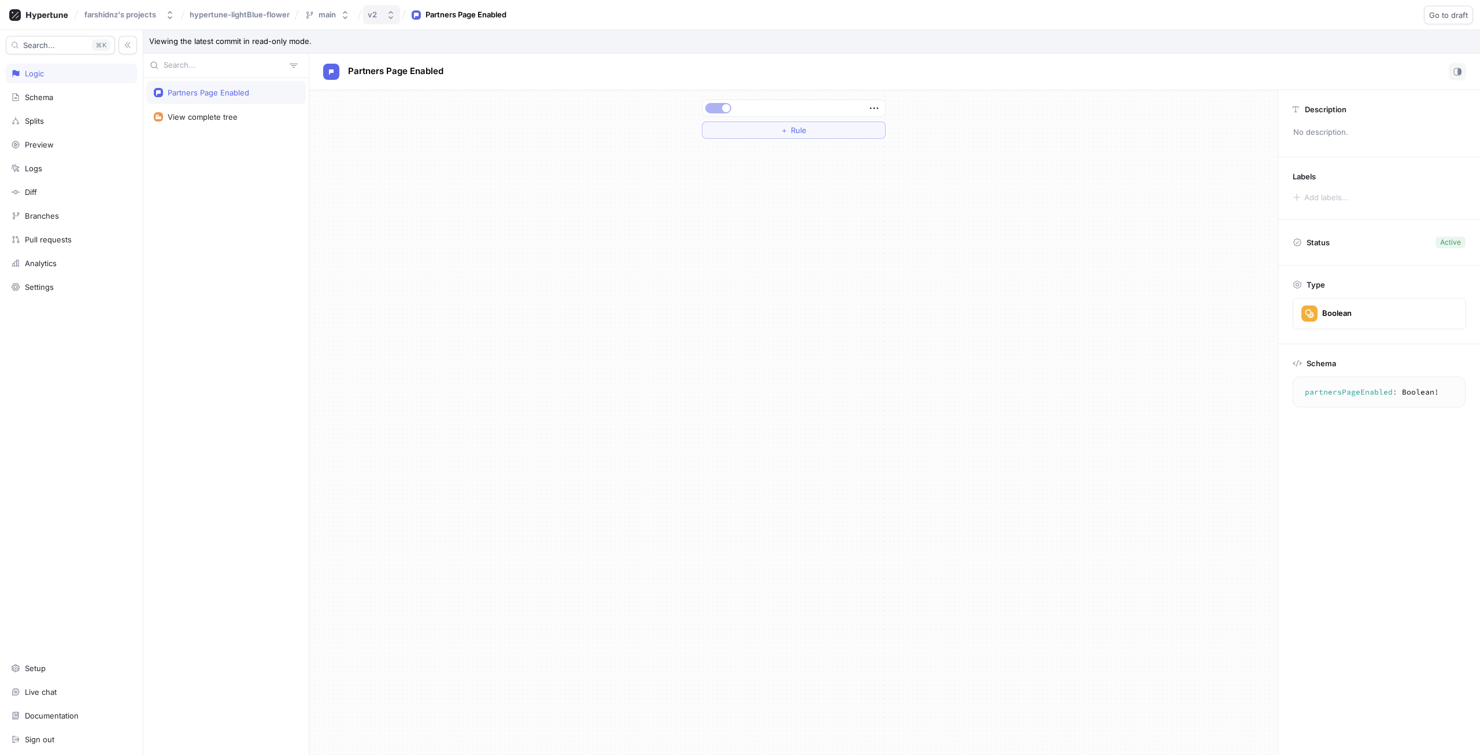
drag, startPoint x: 374, startPoint y: 10, endPoint x: 381, endPoint y: 10, distance: 6.9
click at [375, 10] on div "v2" at bounding box center [372, 15] width 9 height 10
click at [411, 58] on div "Draft" at bounding box center [441, 60] width 141 height 10
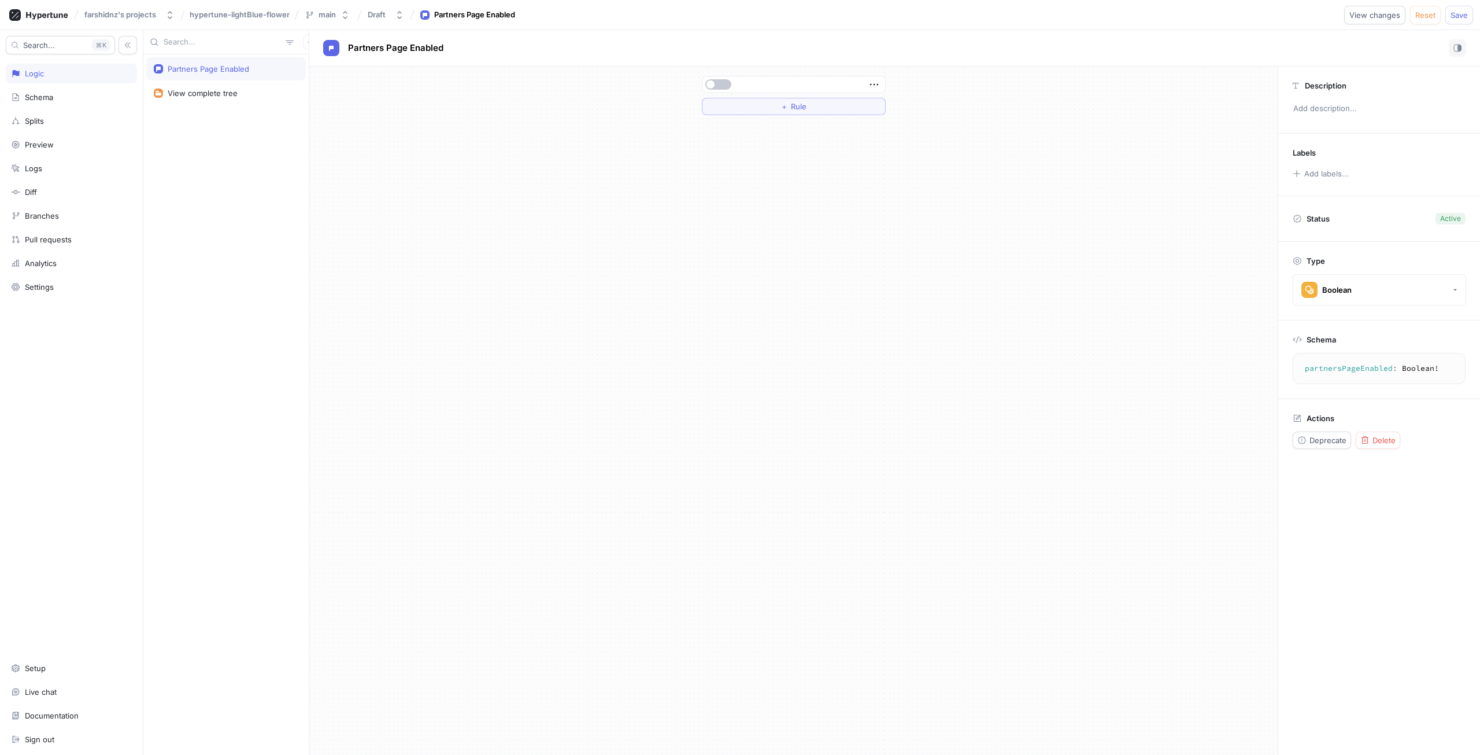
click at [729, 93] on div at bounding box center [794, 84] width 184 height 17
click at [724, 82] on button "button" at bounding box center [718, 84] width 26 height 10
drag, startPoint x: 1456, startPoint y: 9, endPoint x: 1461, endPoint y: 18, distance: 9.8
click at [1458, 10] on button "Save" at bounding box center [1459, 15] width 28 height 19
drag, startPoint x: 727, startPoint y: 94, endPoint x: 718, endPoint y: 91, distance: 9.7
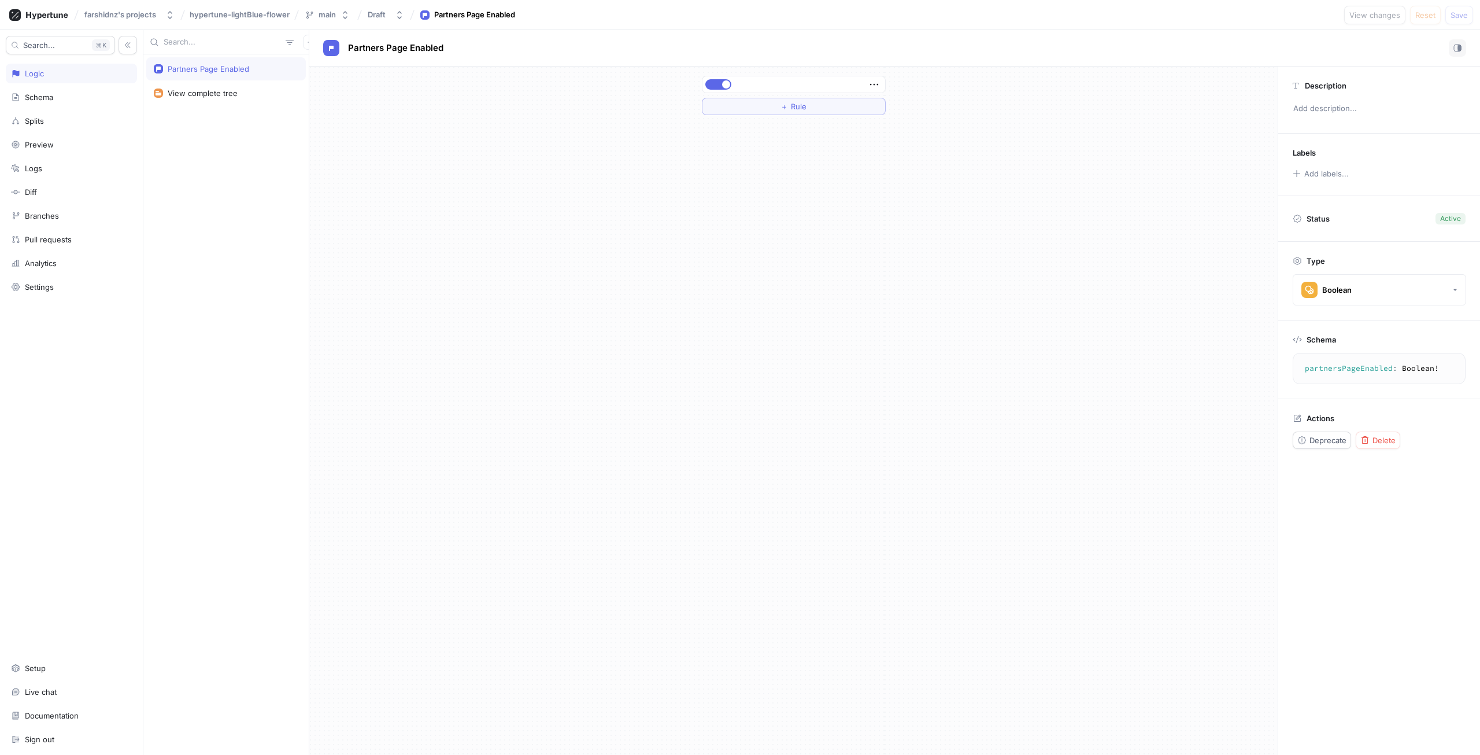
click at [724, 94] on div "＋ Rule" at bounding box center [794, 95] width 184 height 39
click at [718, 89] on button "button" at bounding box center [718, 84] width 26 height 10
click at [1469, 17] on button "Save" at bounding box center [1459, 15] width 28 height 19
click at [394, 19] on button "Draft" at bounding box center [386, 14] width 46 height 19
click at [425, 89] on p "Active ‧ [DATE] 09:15 ‧ [PERSON_NAME]" at bounding box center [436, 90] width 130 height 10
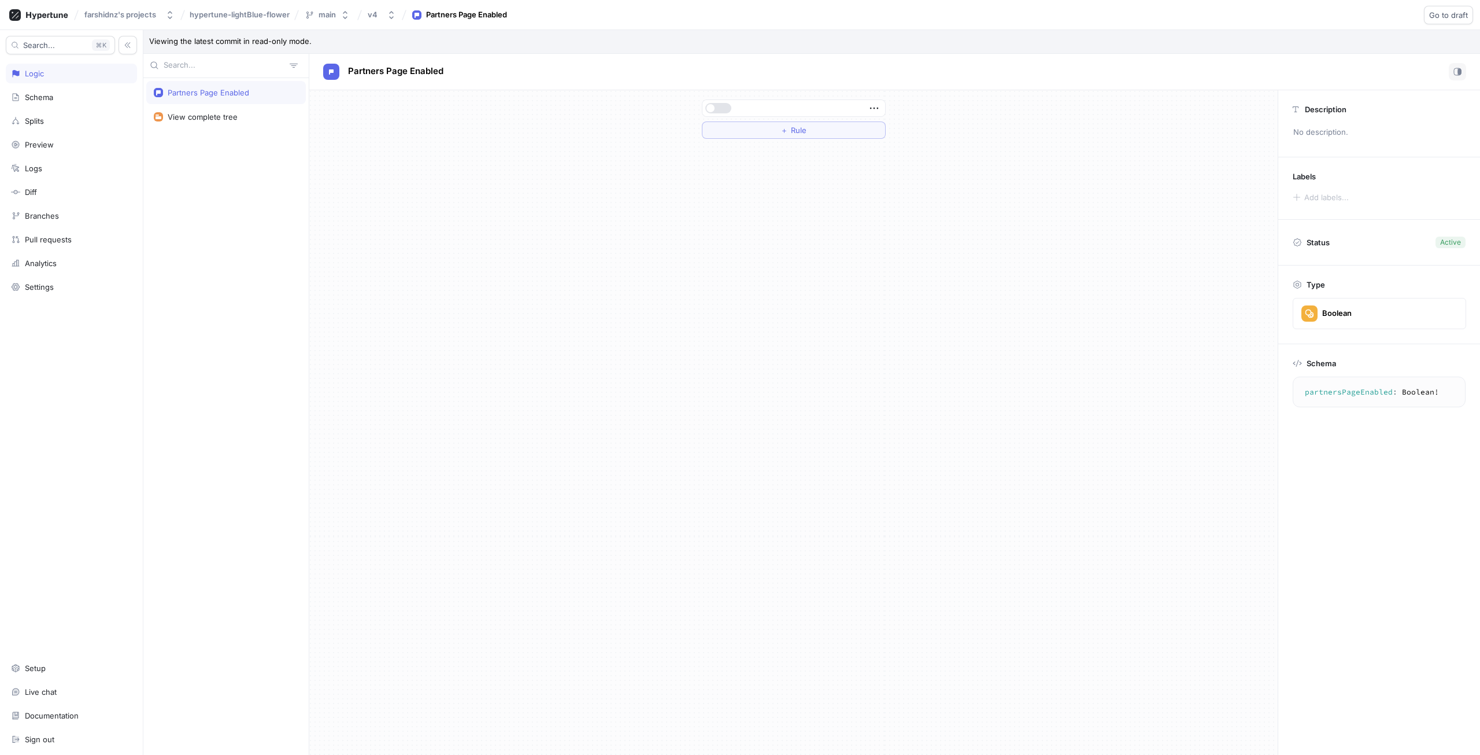
click at [707, 113] on div at bounding box center [719, 108] width 28 height 10
click at [384, 24] on div "farshidnz's projects hypertune-lightBlue-flower main v4 Partners Page Enabled G…" at bounding box center [740, 15] width 1480 height 30
click at [377, 12] on div "v4" at bounding box center [373, 15] width 10 height 10
click at [421, 52] on div "Draft" at bounding box center [445, 59] width 156 height 19
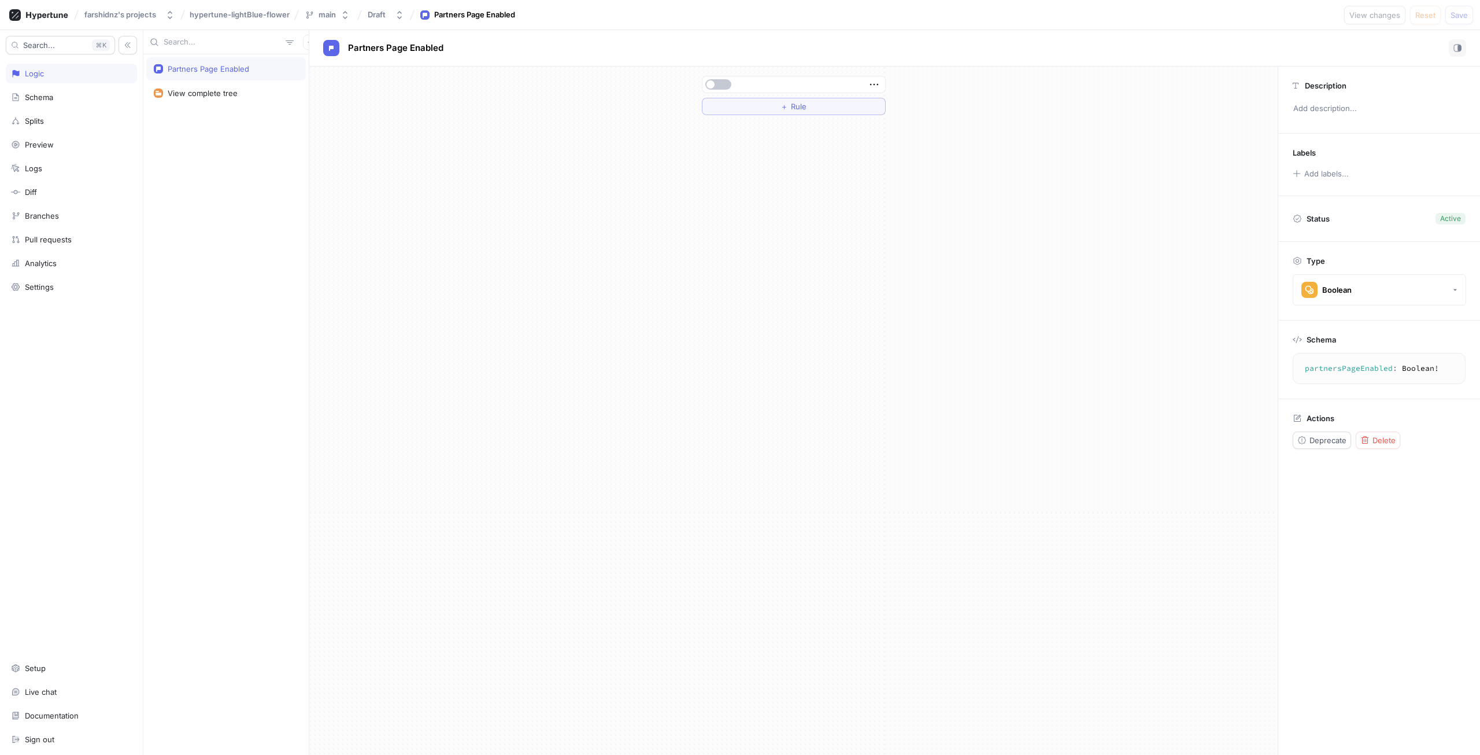
click at [719, 78] on div at bounding box center [793, 84] width 183 height 16
click at [726, 89] on button "button" at bounding box center [718, 84] width 26 height 10
drag, startPoint x: 1447, startPoint y: 28, endPoint x: 1463, endPoint y: 14, distance: 21.0
click at [1450, 22] on div "farshidnz's projects hypertune-lightBlue-flower main Draft Partners Page Enable…" at bounding box center [740, 15] width 1480 height 30
click at [1463, 14] on span "Save" at bounding box center [1459, 15] width 17 height 7
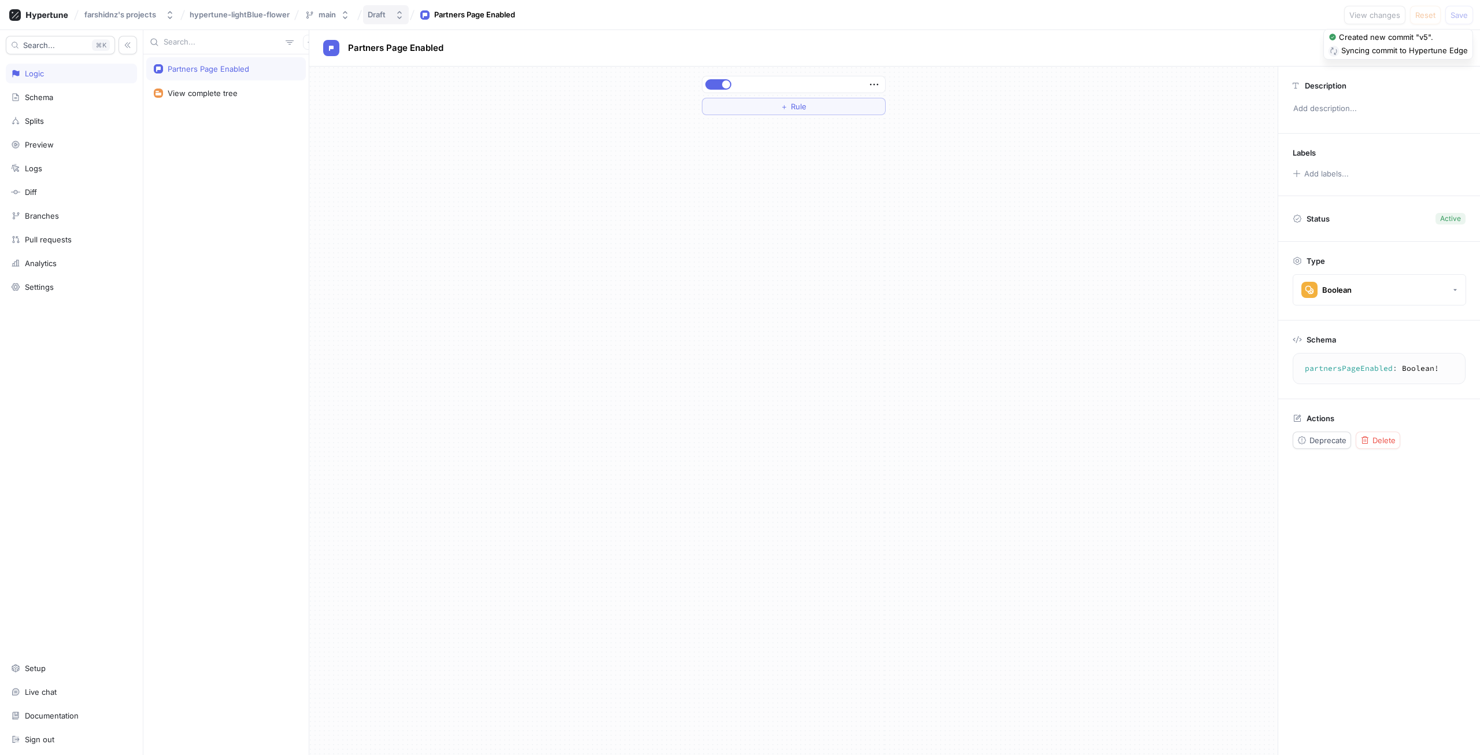
click at [393, 16] on button "Draft" at bounding box center [386, 14] width 46 height 19
click at [614, 112] on div "＋ Rule" at bounding box center [793, 95] width 968 height 58
click at [378, 10] on div "Draft" at bounding box center [377, 15] width 18 height 10
click at [405, 87] on p "Active ‧ [DATE] 09:15 ‧ [PERSON_NAME]" at bounding box center [436, 90] width 130 height 10
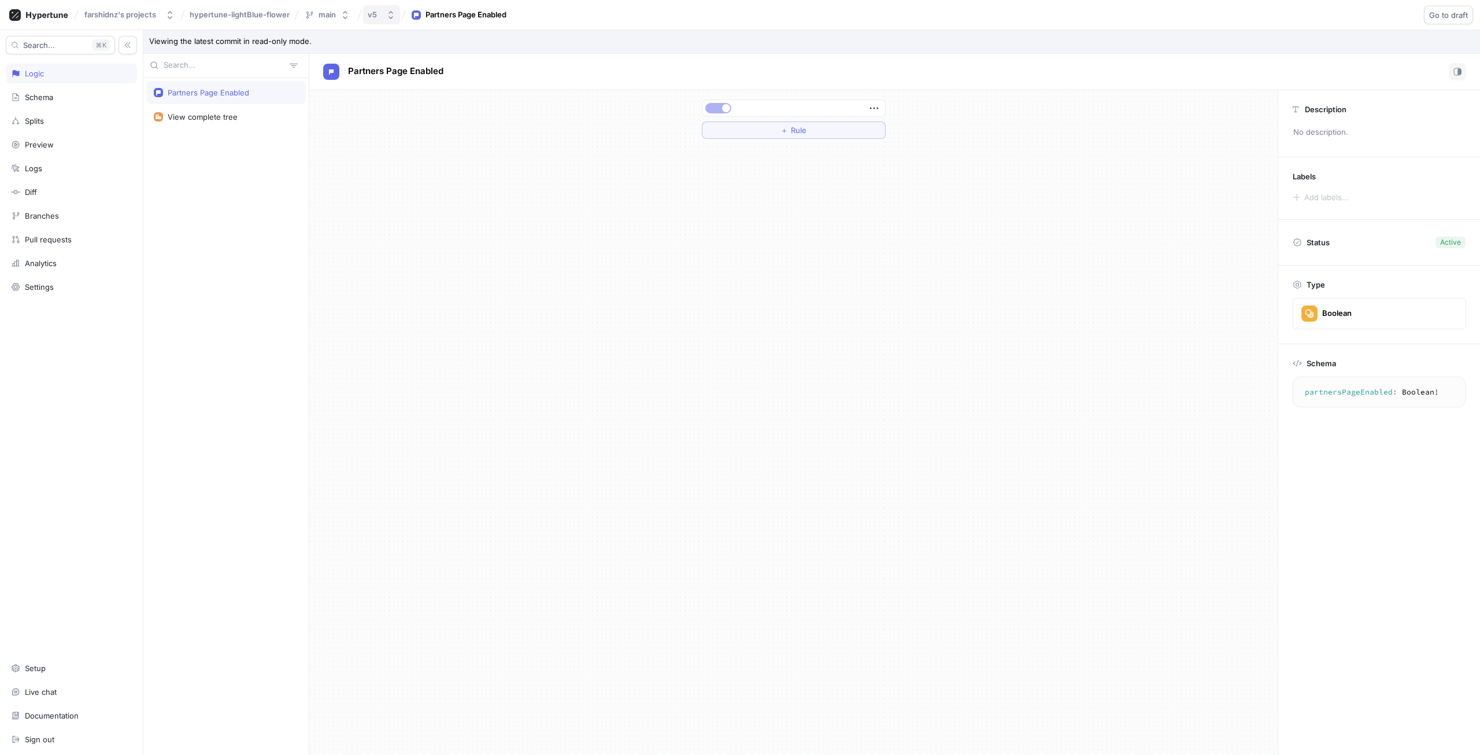
click at [393, 18] on icon "button" at bounding box center [390, 14] width 9 height 9
click at [400, 64] on div "Draft" at bounding box center [441, 60] width 141 height 10
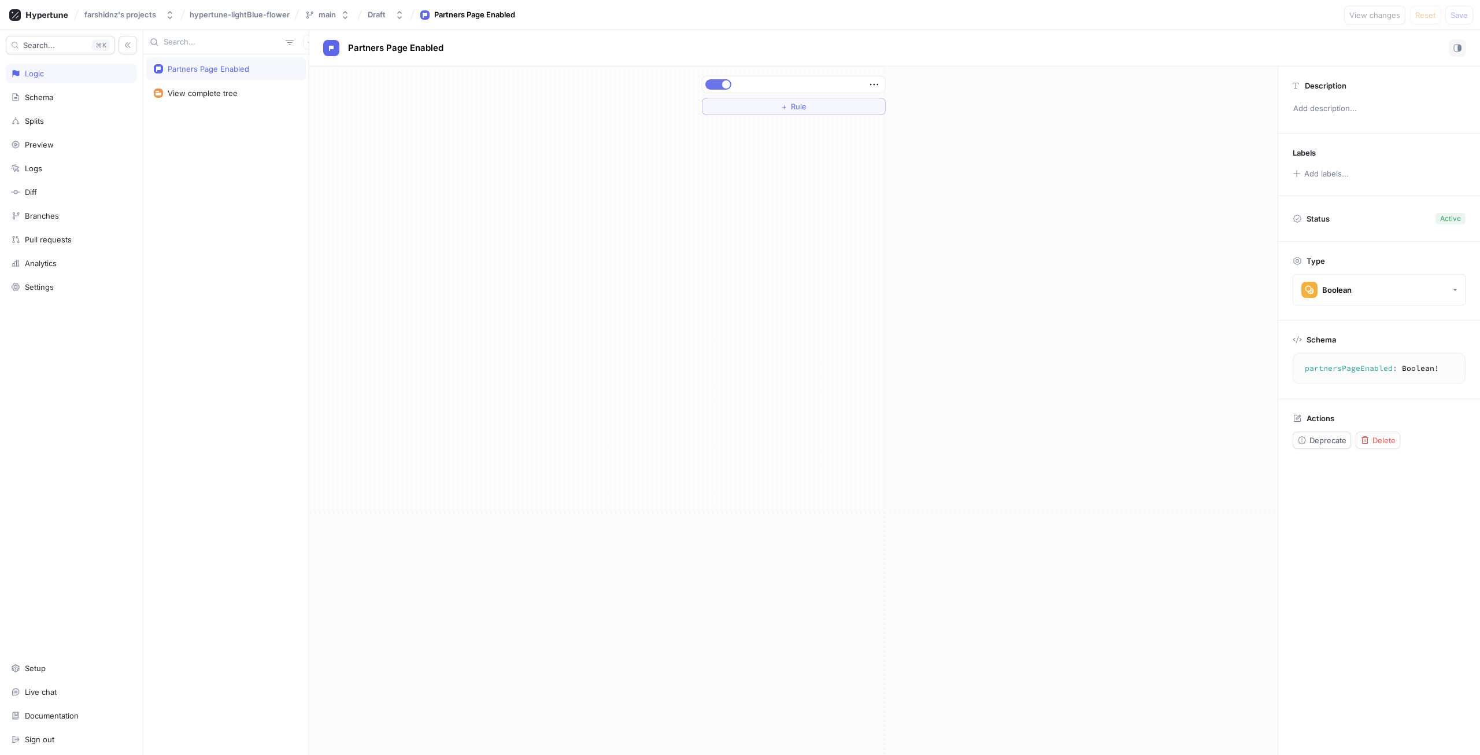
click at [713, 84] on button "button" at bounding box center [718, 84] width 26 height 10
click at [1464, 9] on button "Save" at bounding box center [1459, 15] width 28 height 19
click at [323, 12] on div "main" at bounding box center [327, 15] width 17 height 10
click at [343, 95] on div "main Default ‧ [DATE] 14:37" at bounding box center [371, 83] width 136 height 29
drag, startPoint x: 284, startPoint y: 11, endPoint x: 276, endPoint y: 11, distance: 8.7
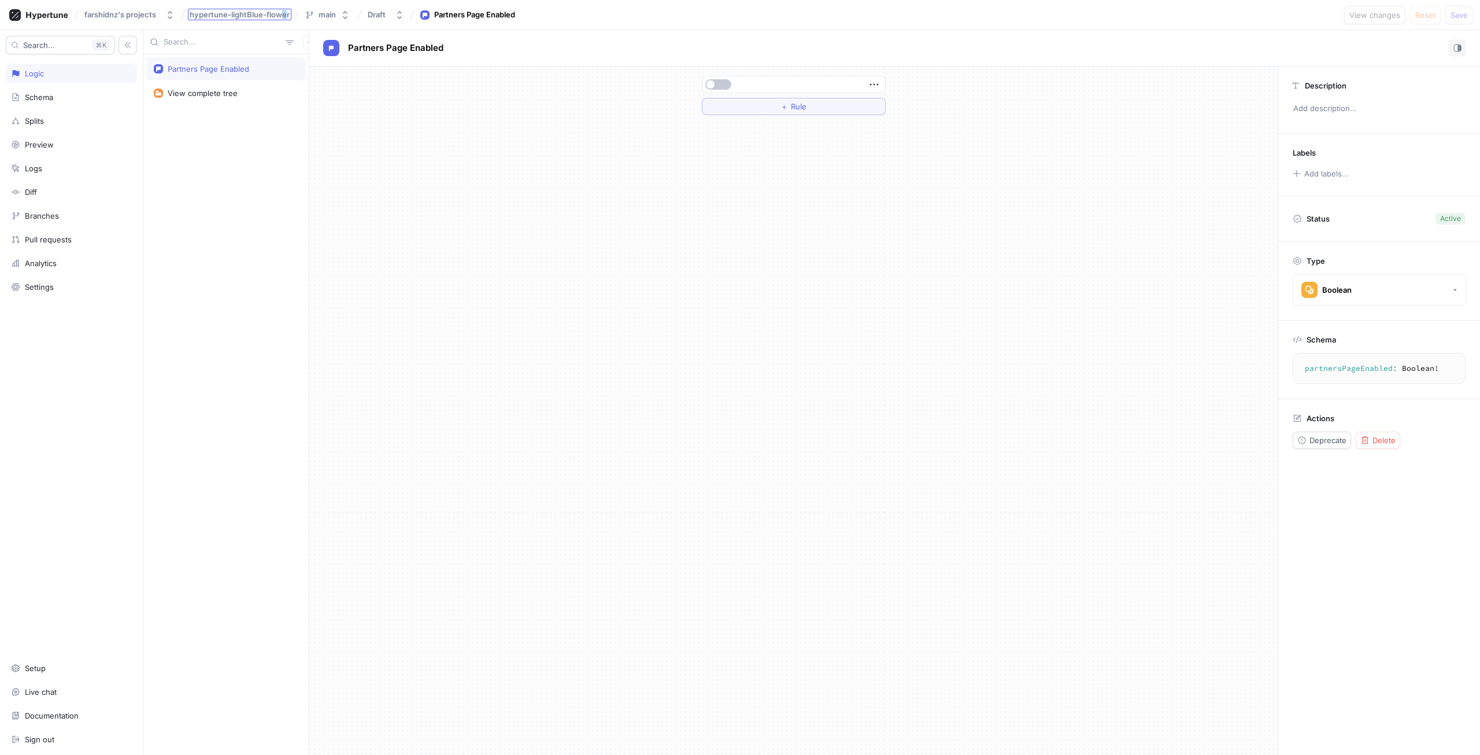
click at [276, 11] on span "hypertune-lightBlue-flower" at bounding box center [240, 14] width 100 height 8
click at [276, 11] on input "hypertune-lightBlue-flower" at bounding box center [240, 14] width 101 height 9
click at [150, 29] on div "farshidnz's projects hypertune-lightBlue-flower hypertune-lightBlue-flower main…" at bounding box center [740, 15] width 1480 height 30
click at [131, 12] on div "farshidnz's projects" at bounding box center [120, 15] width 72 height 10
click at [206, 60] on icon at bounding box center [208, 59] width 5 height 5
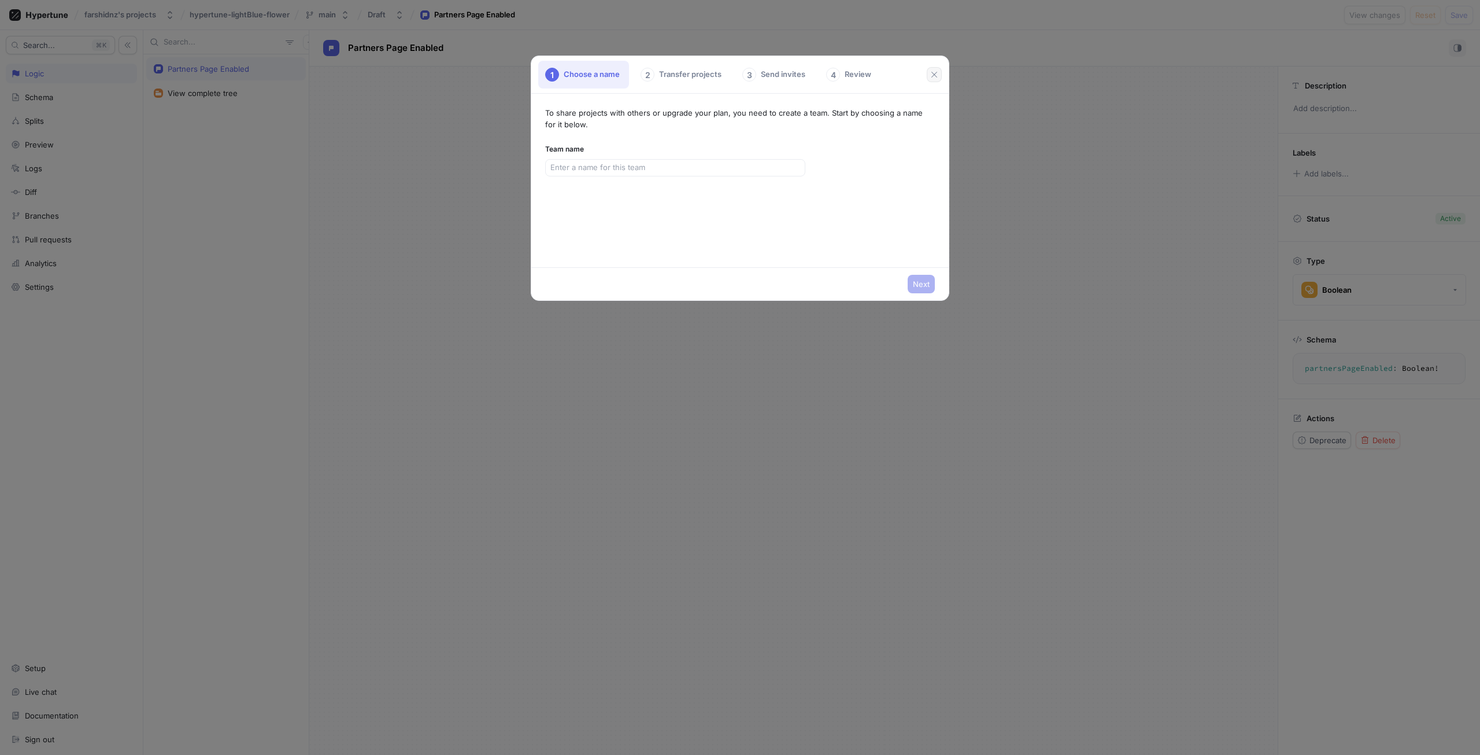
click at [932, 69] on button "button" at bounding box center [934, 74] width 15 height 15
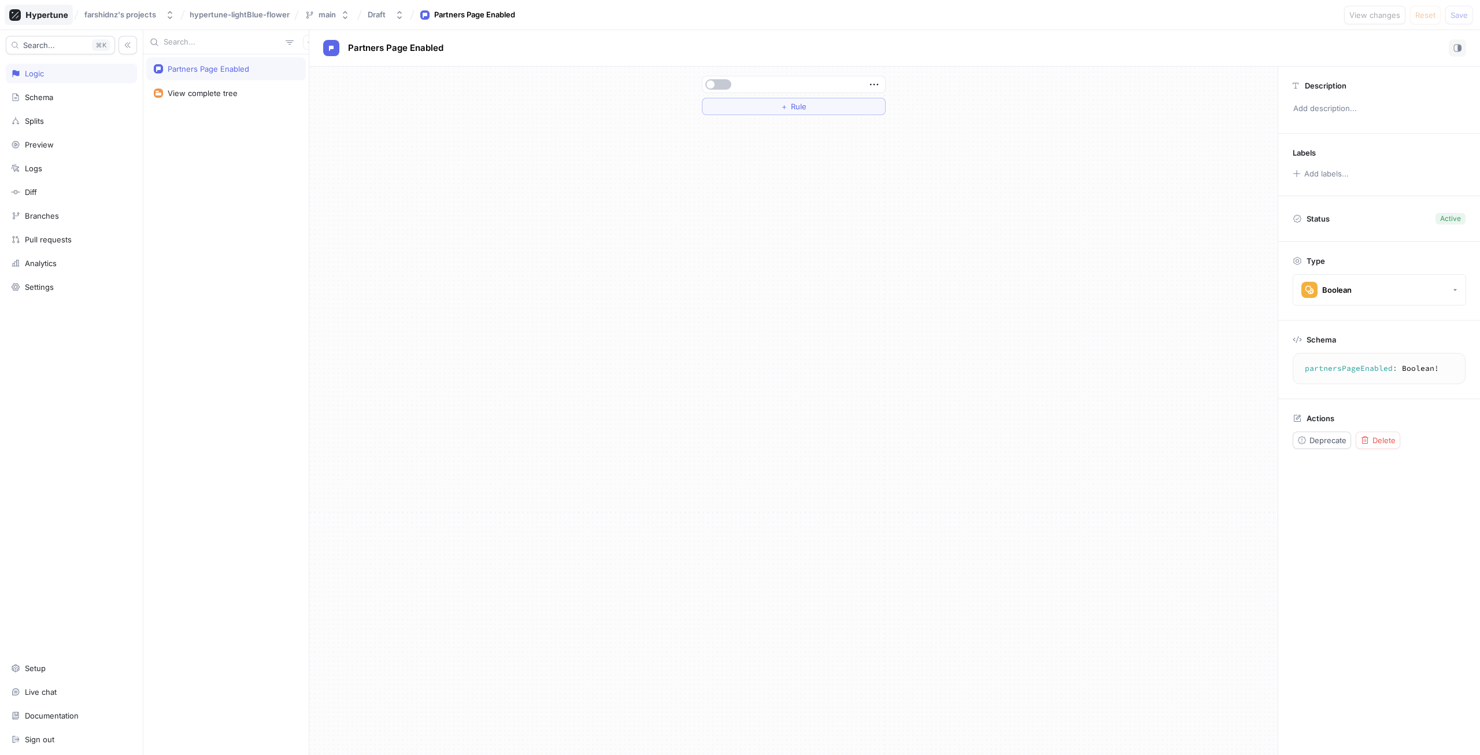
click at [51, 13] on icon at bounding box center [47, 16] width 42 height 8
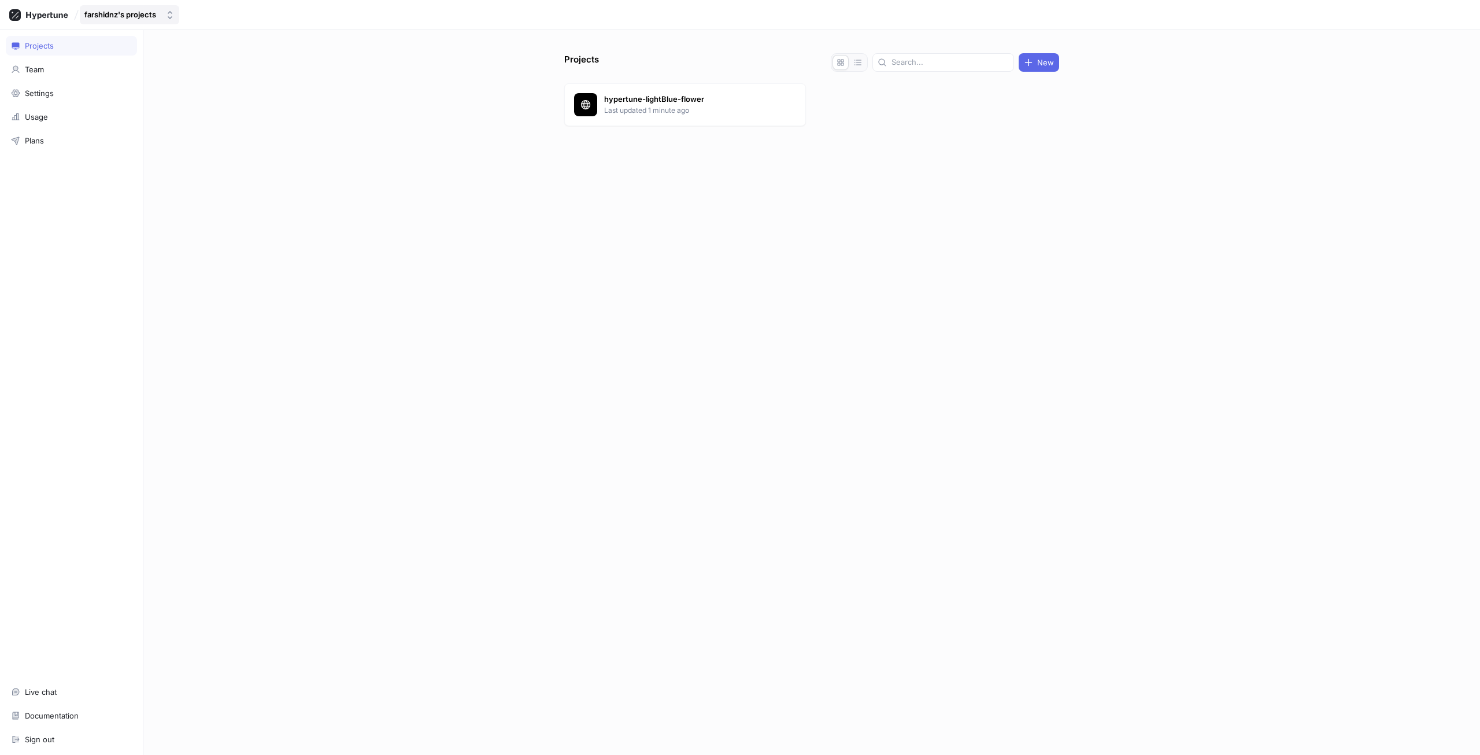
click at [139, 17] on div "farshidnz's projects" at bounding box center [120, 15] width 72 height 10
click at [206, 60] on icon at bounding box center [209, 59] width 7 height 7
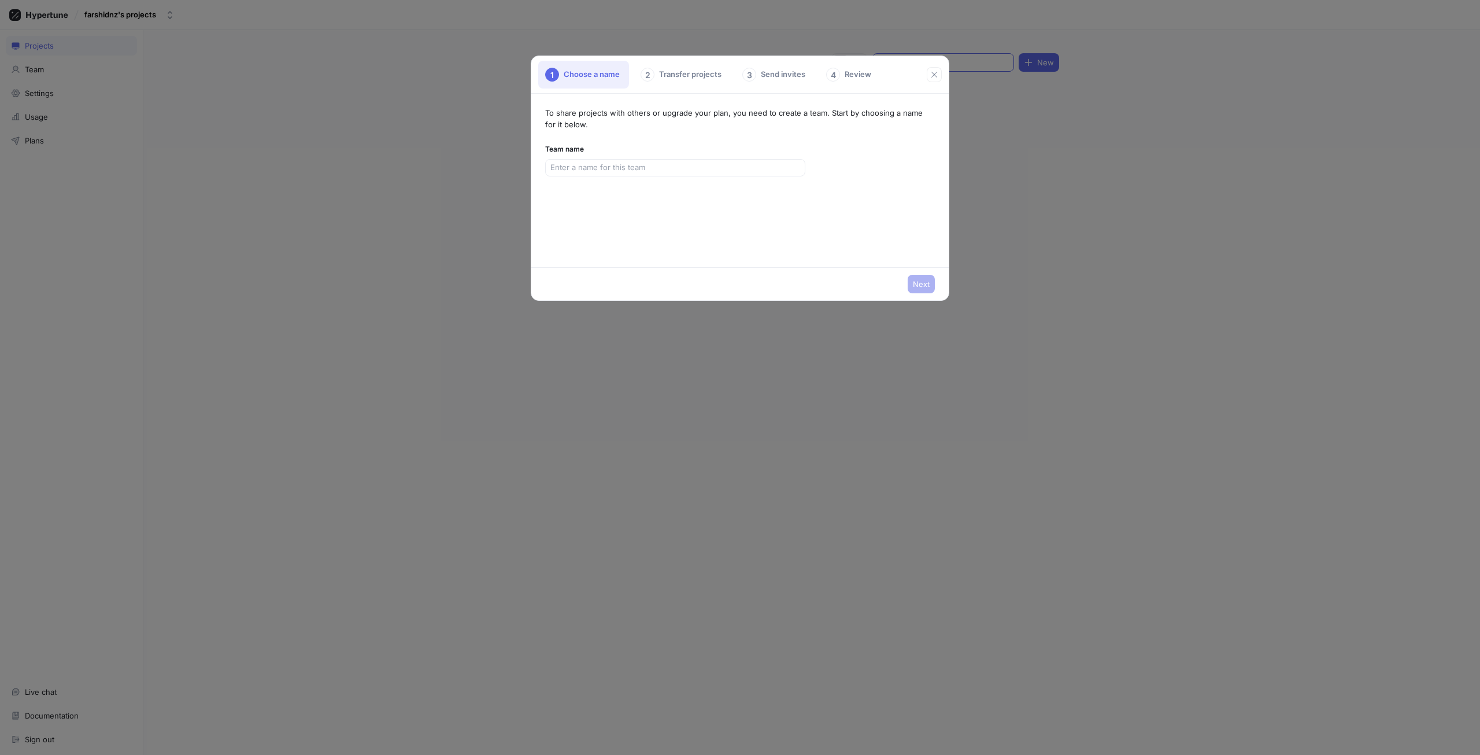
click at [931, 69] on button "button" at bounding box center [934, 74] width 15 height 15
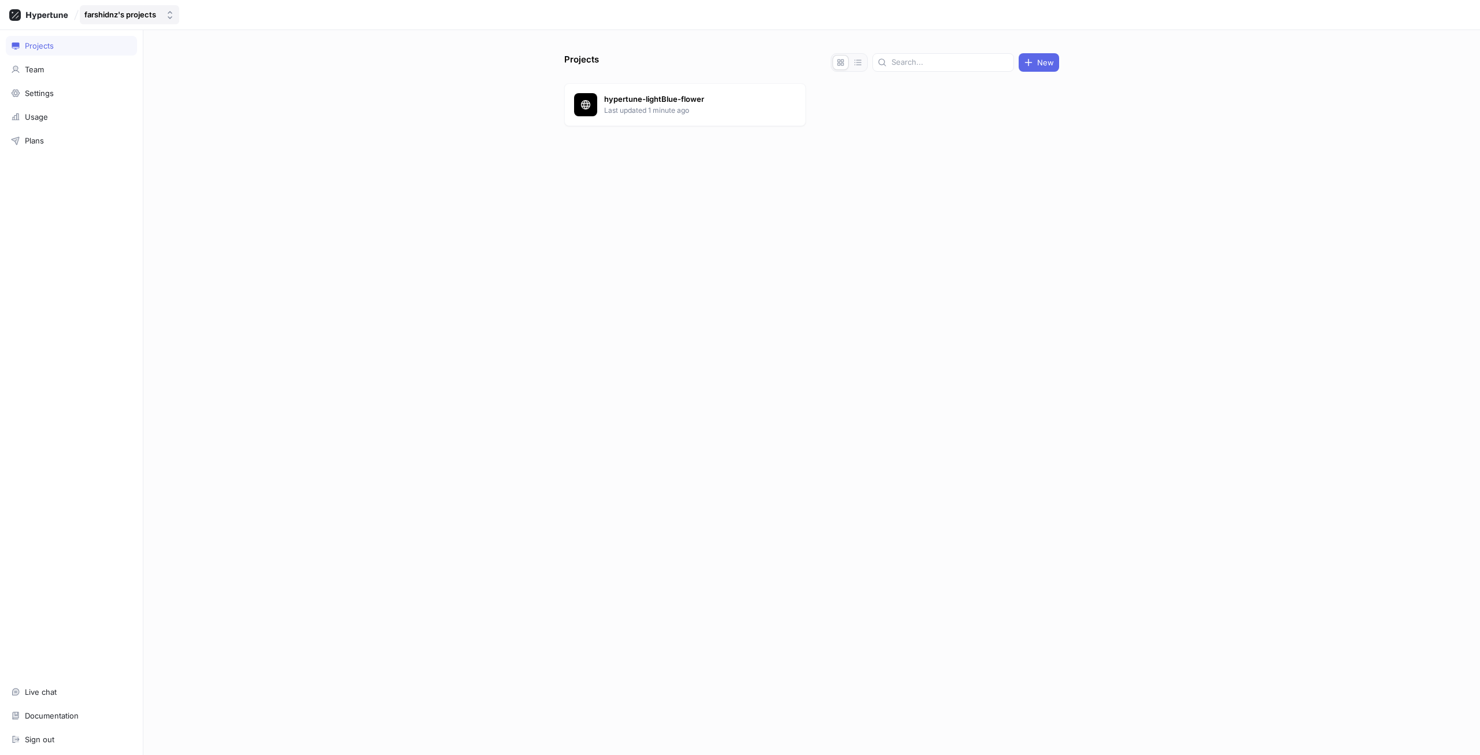
click at [131, 17] on div "farshidnz's projects" at bounding box center [120, 15] width 72 height 10
click at [145, 82] on span "farshidnz's projects" at bounding box center [152, 80] width 98 height 10
click at [150, 16] on div "farshidnz's projects" at bounding box center [120, 15] width 72 height 10
click at [754, 192] on div "Projects New hypertune-lightBlue-flower Last updated 1 minute ago" at bounding box center [812, 403] width 504 height 701
click at [1039, 56] on button "New" at bounding box center [1039, 62] width 40 height 19
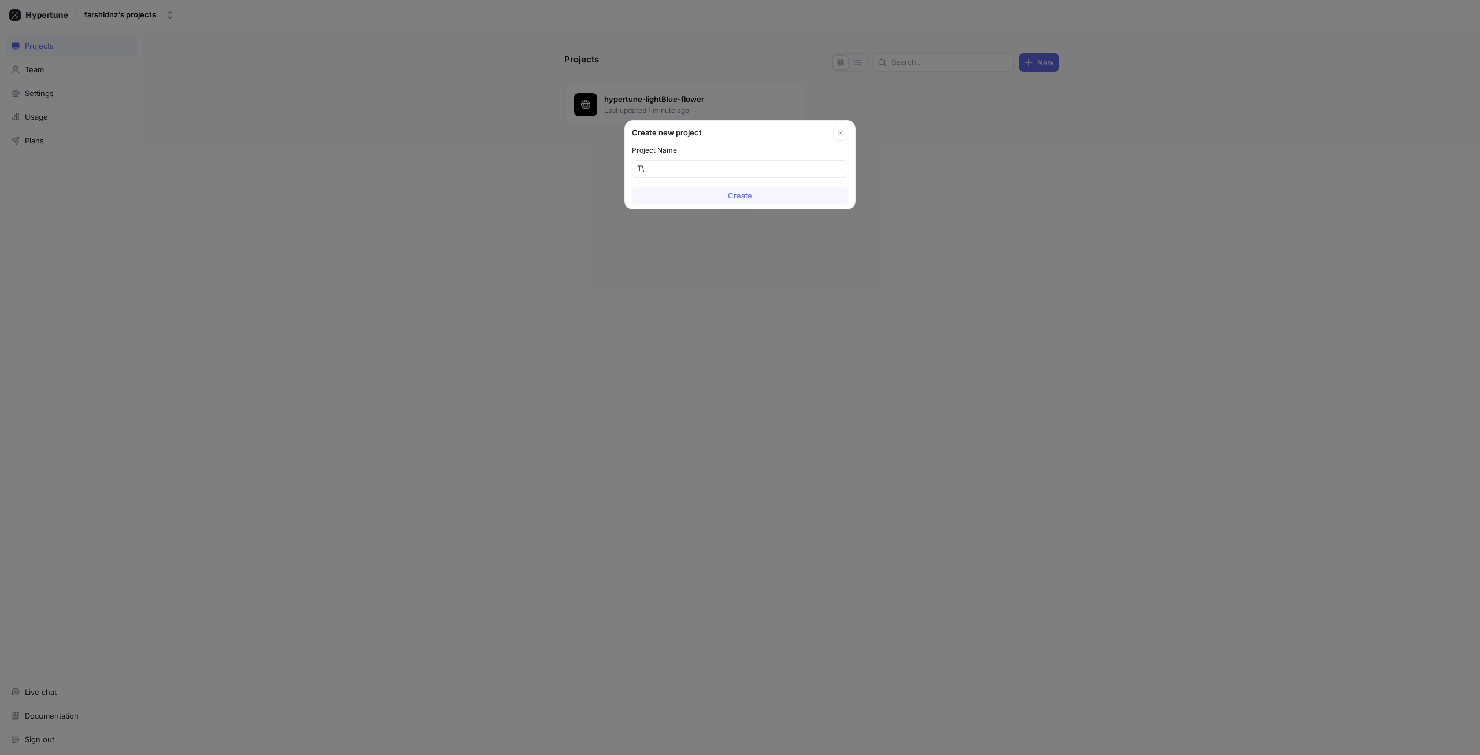
type input "T"
type input "FatPocket"
click at [802, 209] on div "Create new project Project Name FatPocket Create" at bounding box center [740, 377] width 1480 height 755
click at [759, 193] on button "Create" at bounding box center [740, 195] width 216 height 17
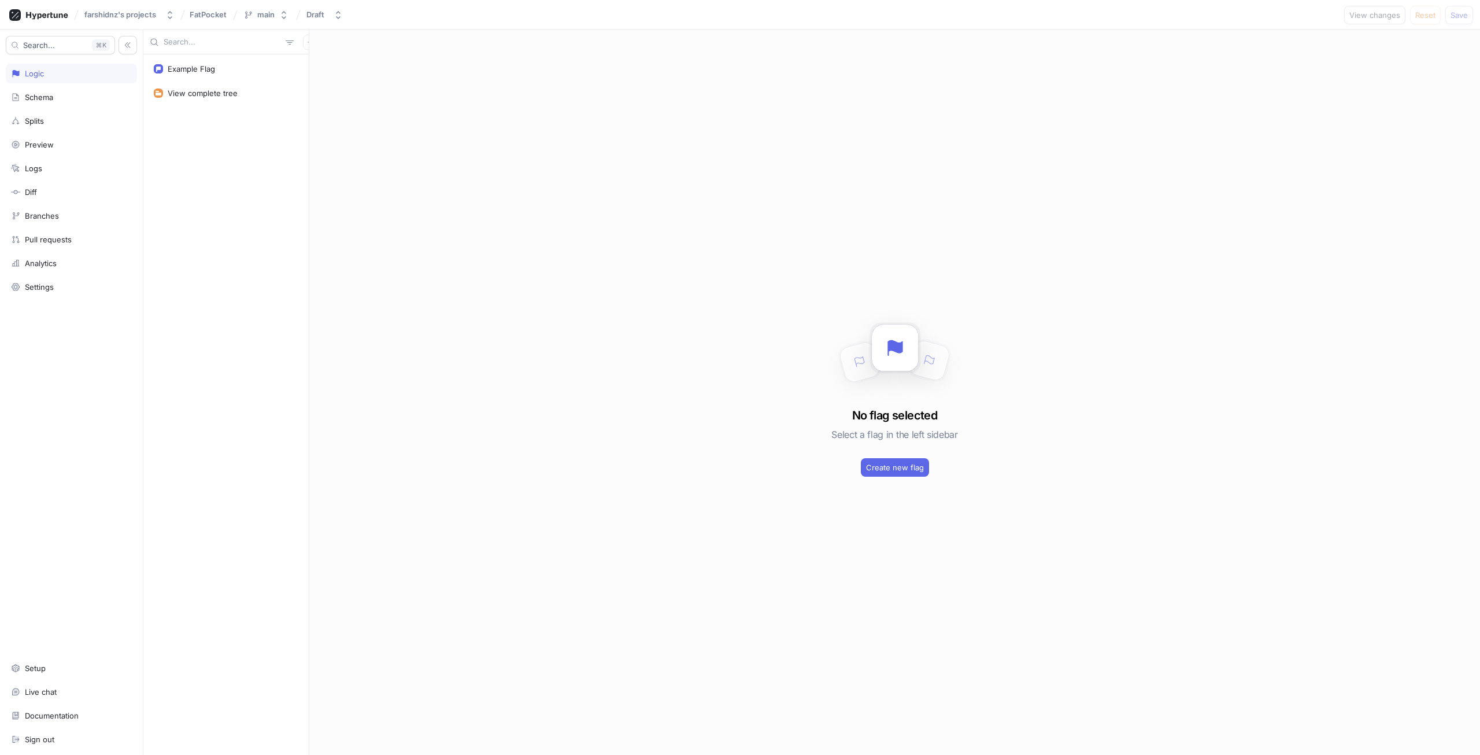
click at [38, 307] on div "Search... K Logic Schema Splits Preview Logs Diff Branches Pull requests Analyt…" at bounding box center [71, 392] width 143 height 724
click at [84, 302] on div "Search... K Logic Schema Splits Preview Logs Diff Branches Pull requests Analyt…" at bounding box center [71, 392] width 143 height 724
click at [78, 295] on div "Settings" at bounding box center [71, 287] width 131 height 20
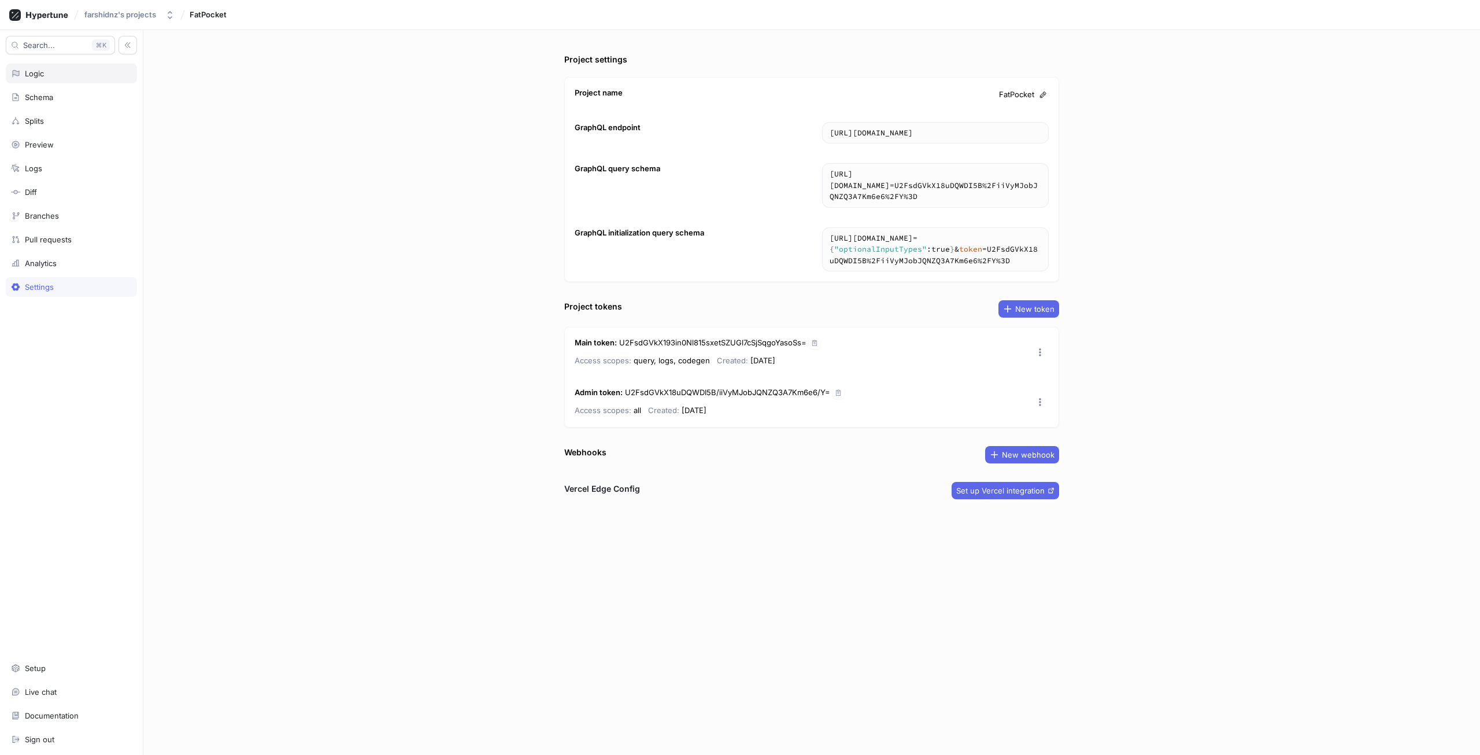
click at [68, 65] on div "Logic" at bounding box center [71, 74] width 131 height 20
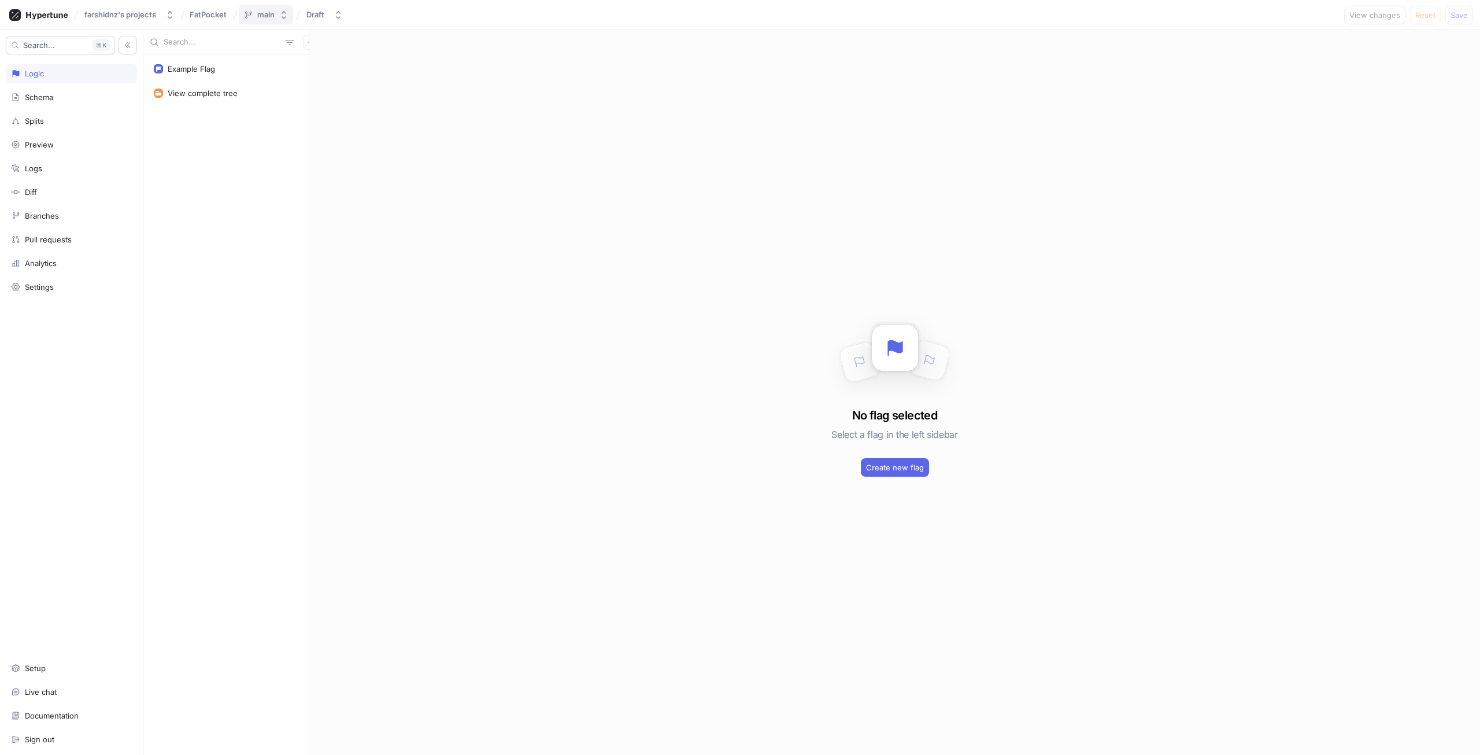
click at [280, 21] on button "main" at bounding box center [266, 14] width 54 height 19
drag, startPoint x: 224, startPoint y: 217, endPoint x: 227, endPoint y: 204, distance: 13.5
click at [225, 212] on div "Example Flag View complete tree" at bounding box center [225, 404] width 165 height 700
drag, startPoint x: 334, startPoint y: 34, endPoint x: 342, endPoint y: 17, distance: 17.8
click at [335, 32] on div "No flag selected Select a flag in the left sidebar Create new flag" at bounding box center [894, 392] width 1171 height 724
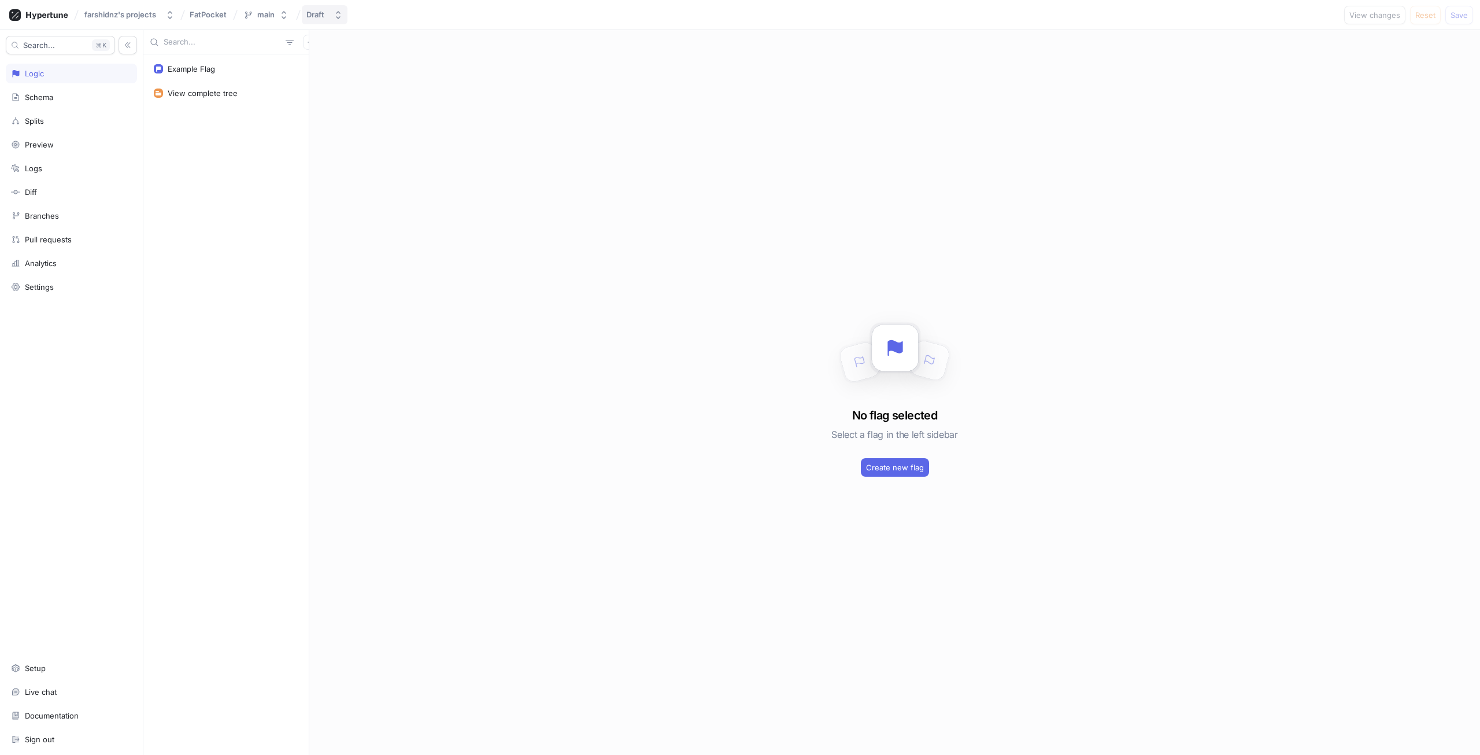
click at [342, 17] on icon "button" at bounding box center [338, 14] width 9 height 9
click at [112, 7] on button "farshidnz's projects" at bounding box center [129, 14] width 99 height 19
click at [36, 14] on icon at bounding box center [38, 15] width 59 height 12
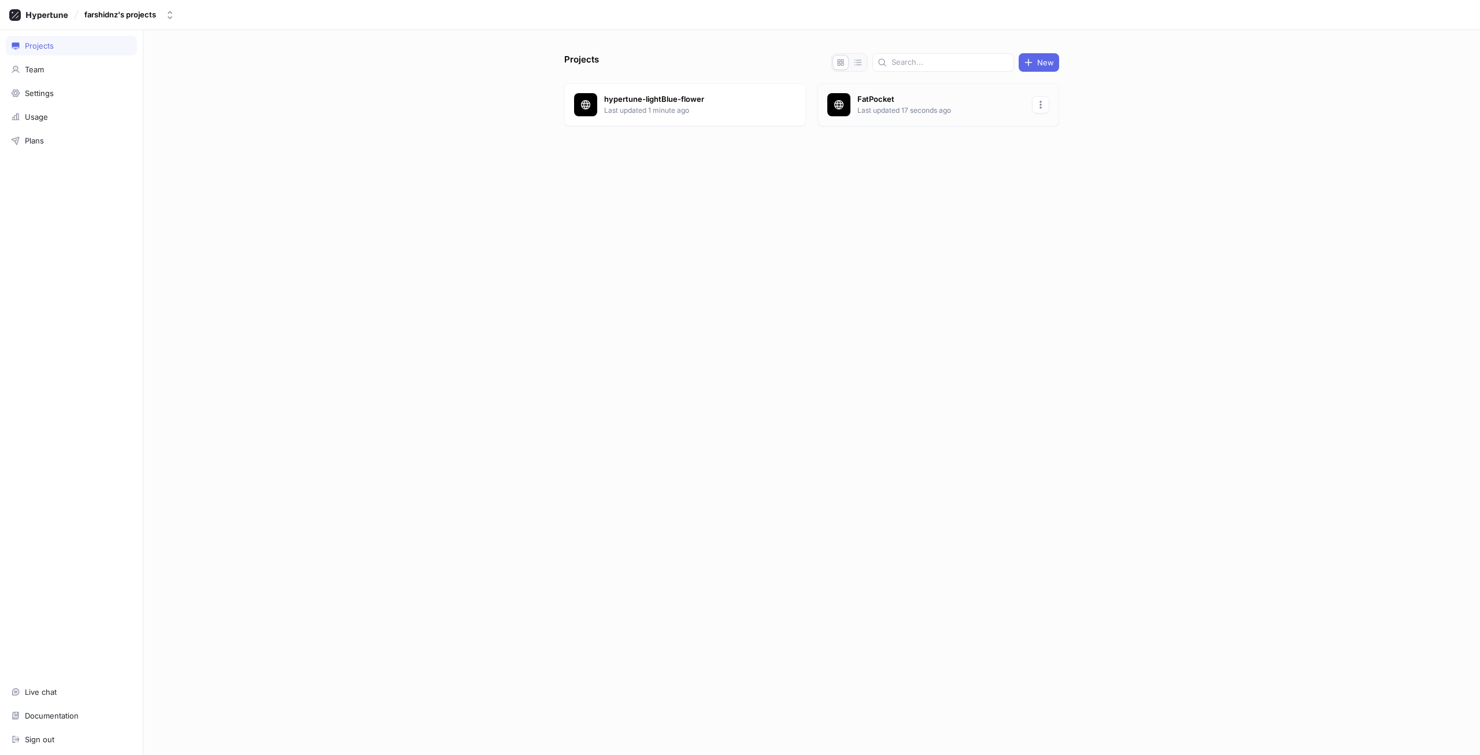
click at [1045, 96] on button "button" at bounding box center [1040, 104] width 17 height 17
click at [1063, 168] on p "Delete" at bounding box center [1063, 167] width 23 height 12
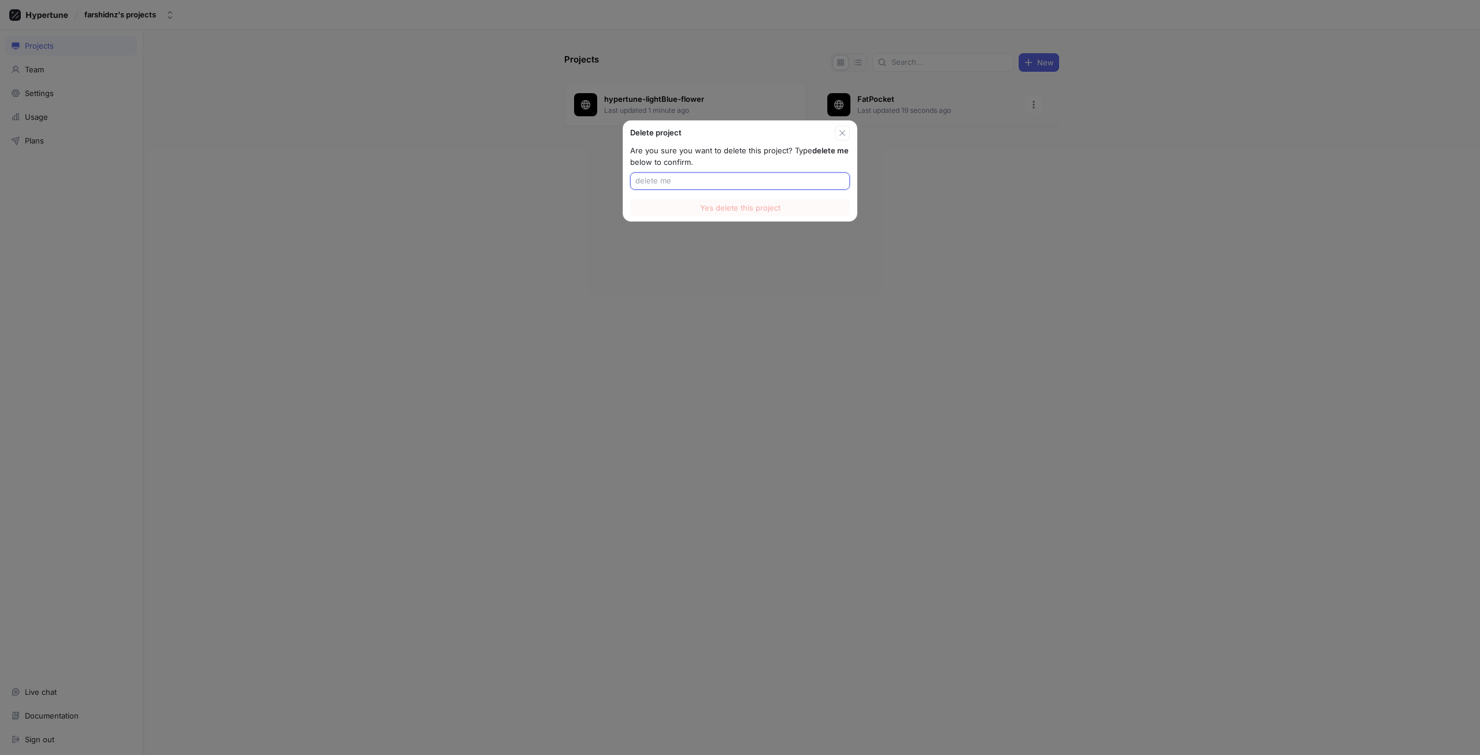
click at [737, 179] on input "text" at bounding box center [739, 181] width 209 height 12
drag, startPoint x: 823, startPoint y: 147, endPoint x: 843, endPoint y: 147, distance: 20.2
click at [843, 147] on p "Are you sure you want to delete this project? Type delete me below to confirm." at bounding box center [740, 158] width 220 height 27
drag, startPoint x: 844, startPoint y: 153, endPoint x: 809, endPoint y: 152, distance: 34.7
click at [809, 152] on p "Are you sure you want to delete this project? Type delete me below to confirm." at bounding box center [740, 158] width 220 height 27
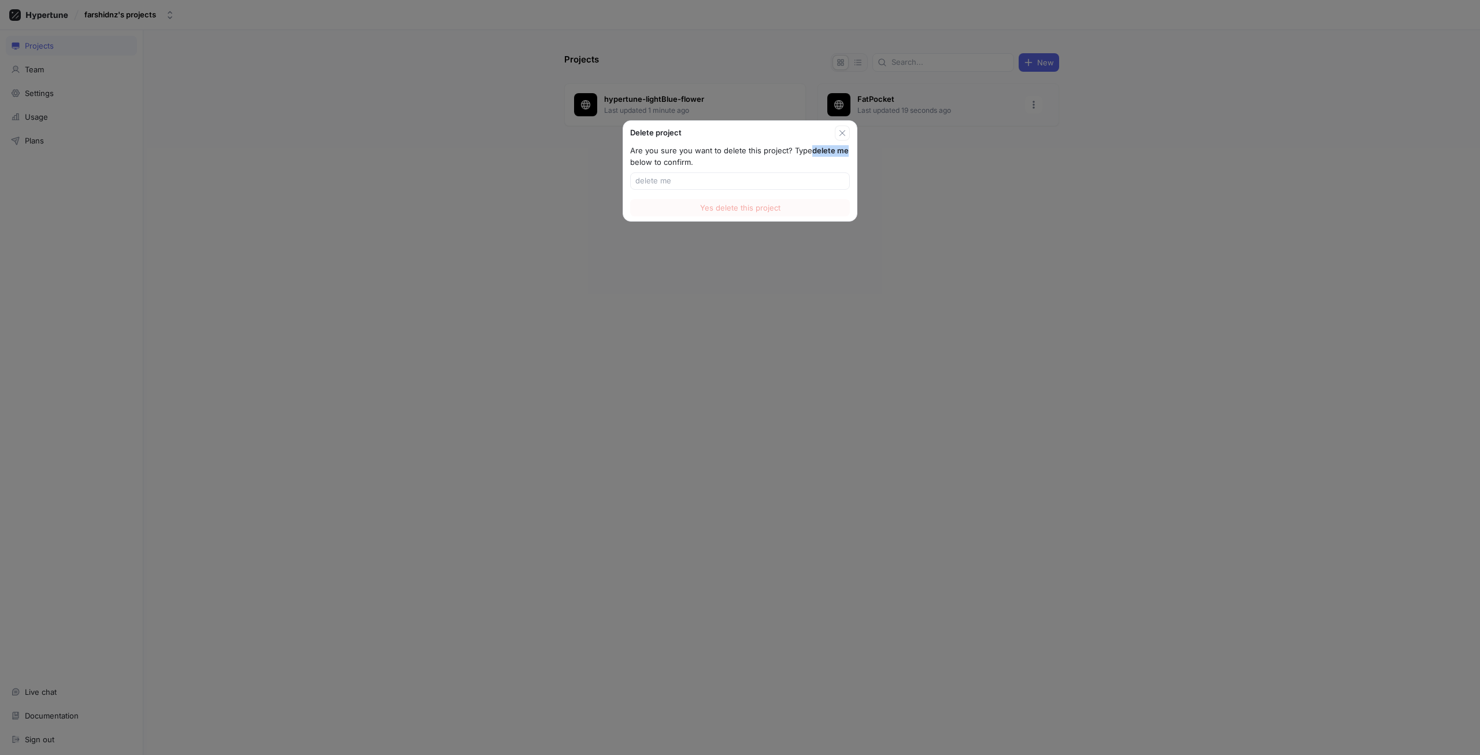
copy b "delete me"
click at [806, 175] on div at bounding box center [740, 180] width 220 height 17
click at [806, 177] on input "text" at bounding box center [739, 181] width 209 height 12
paste input "delete me"
type input "delete me"
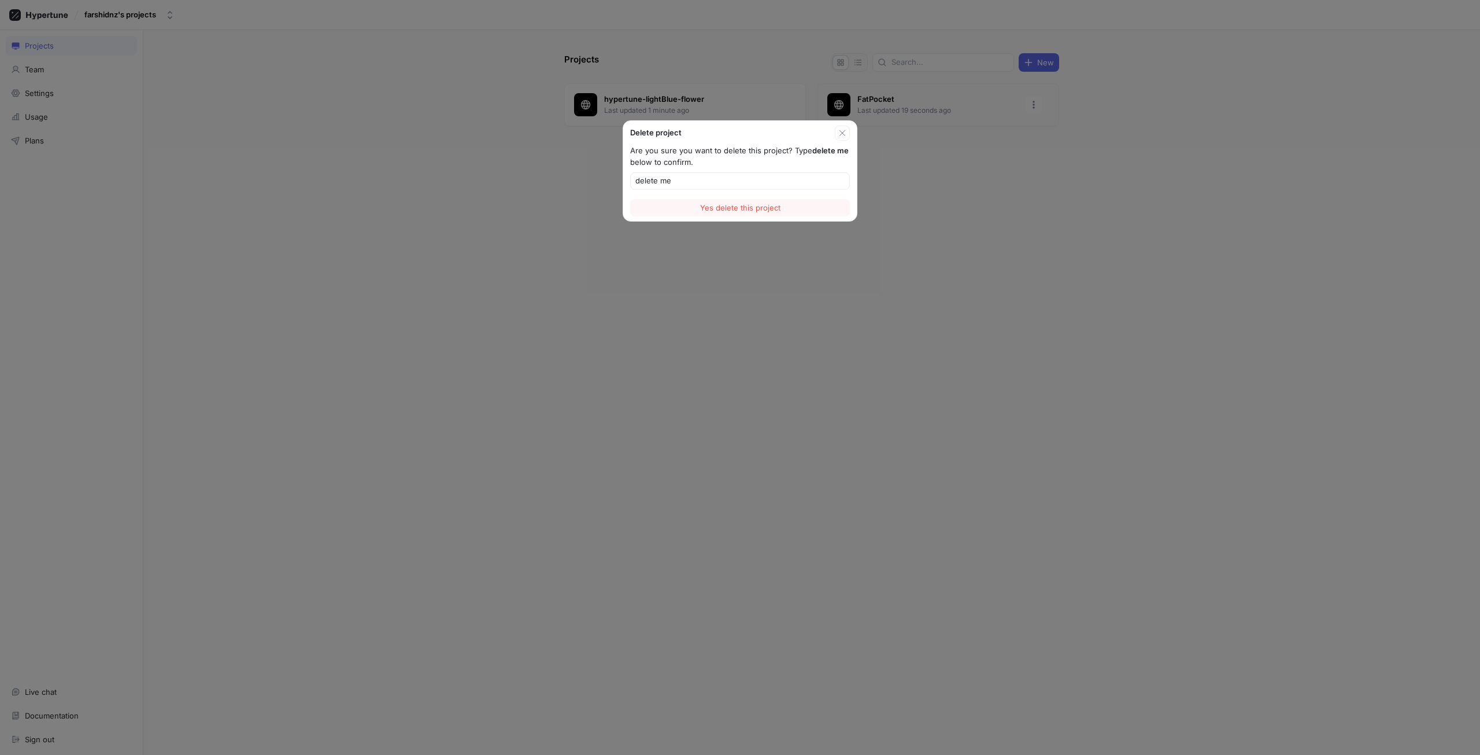
click at [781, 225] on div "Delete project Are you sure you want to delete this project? Type delete me bel…" at bounding box center [740, 377] width 1480 height 755
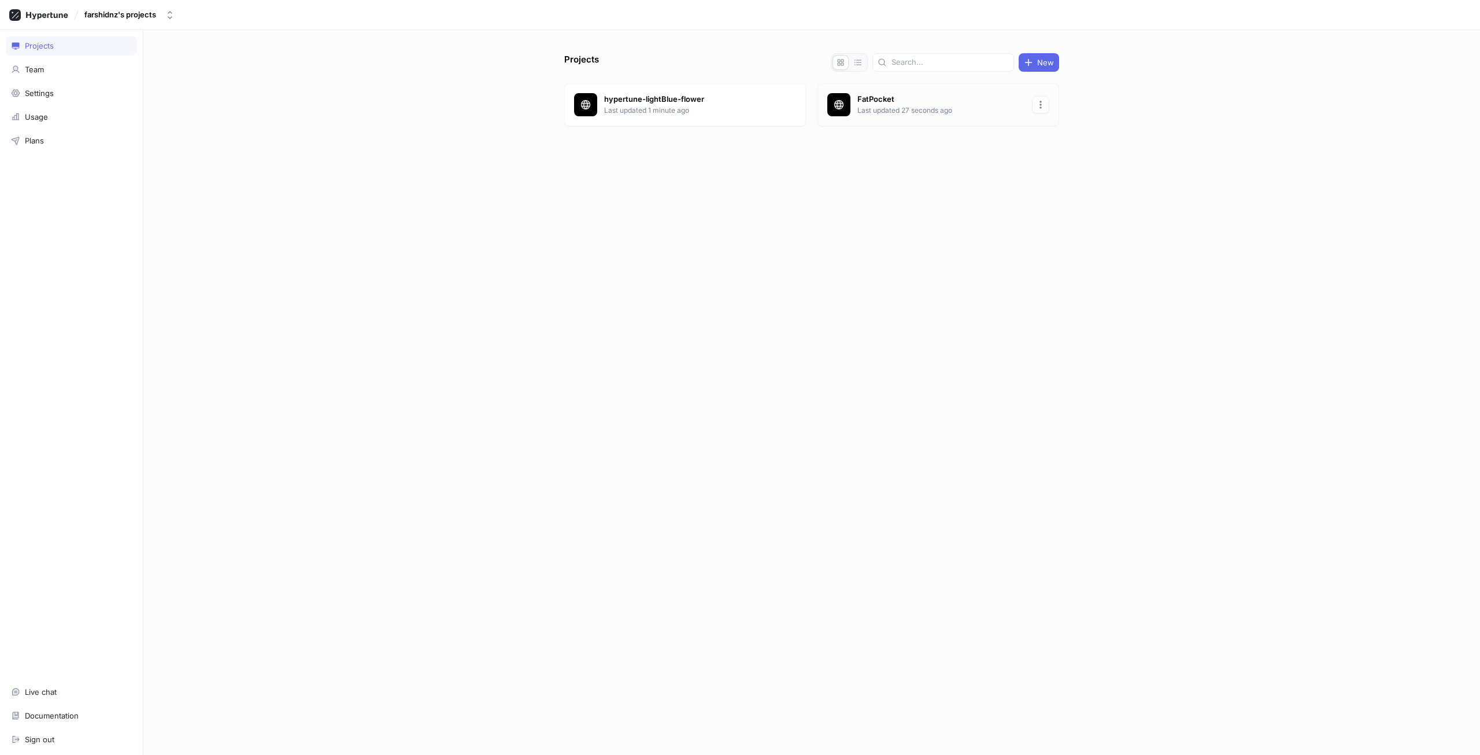
drag, startPoint x: 1038, startPoint y: 96, endPoint x: 1040, endPoint y: 112, distance: 16.3
click at [1040, 97] on button "button" at bounding box center [1040, 104] width 17 height 17
click at [1060, 175] on div "Delete" at bounding box center [1069, 167] width 68 height 20
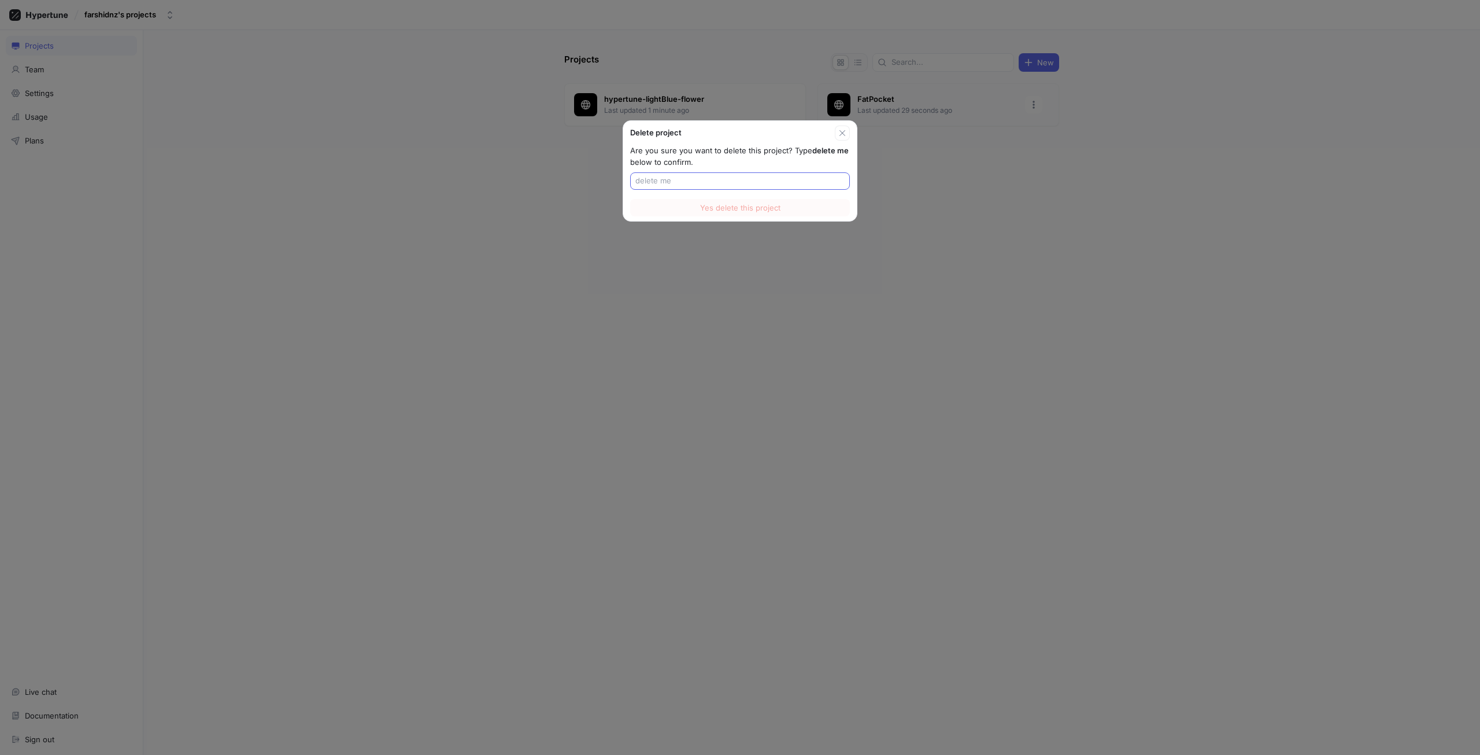
drag, startPoint x: 847, startPoint y: 176, endPoint x: 812, endPoint y: 179, distance: 34.8
click at [842, 173] on div at bounding box center [740, 180] width 220 height 17
click at [800, 176] on input "text" at bounding box center [739, 181] width 209 height 12
paste input "delete me"
type input "delete me"
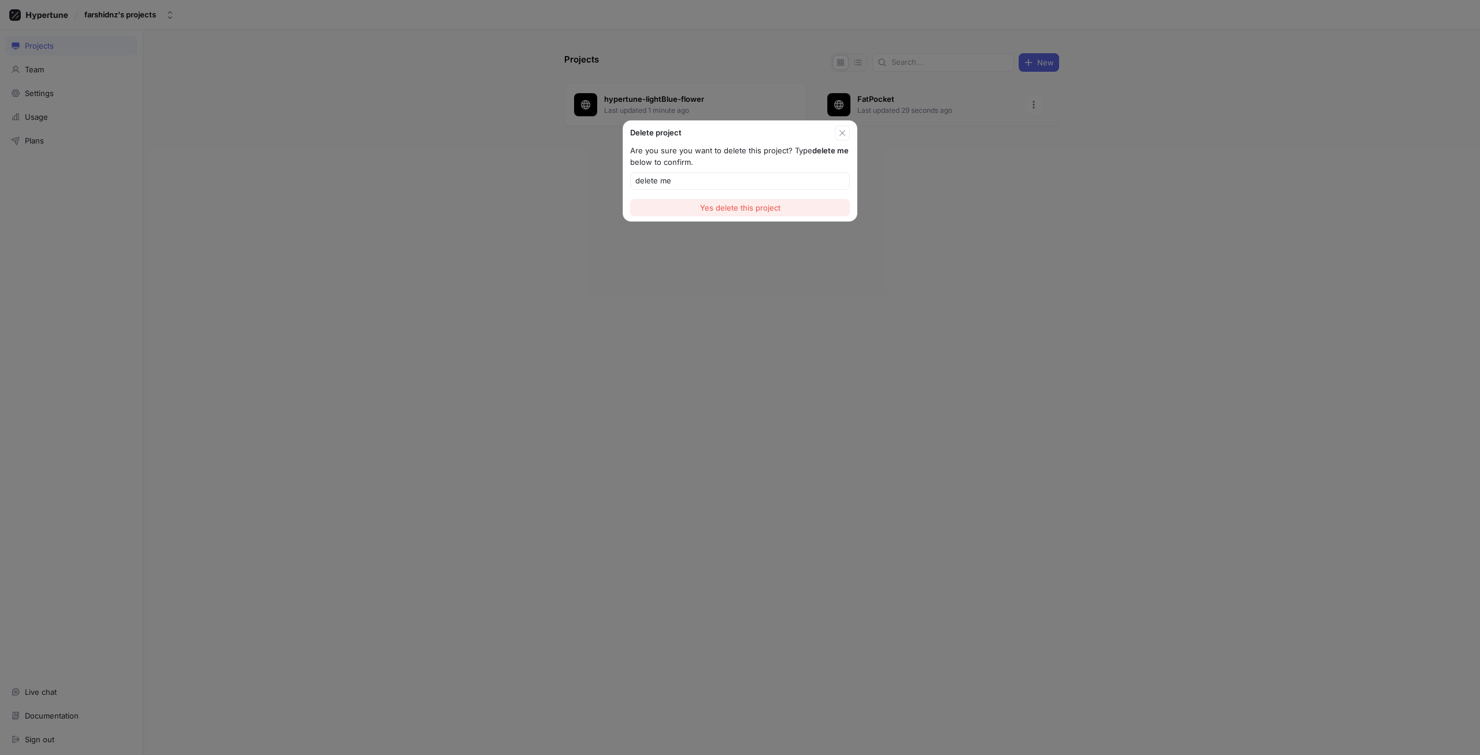
click at [794, 215] on button "Yes delete this project" at bounding box center [740, 207] width 220 height 17
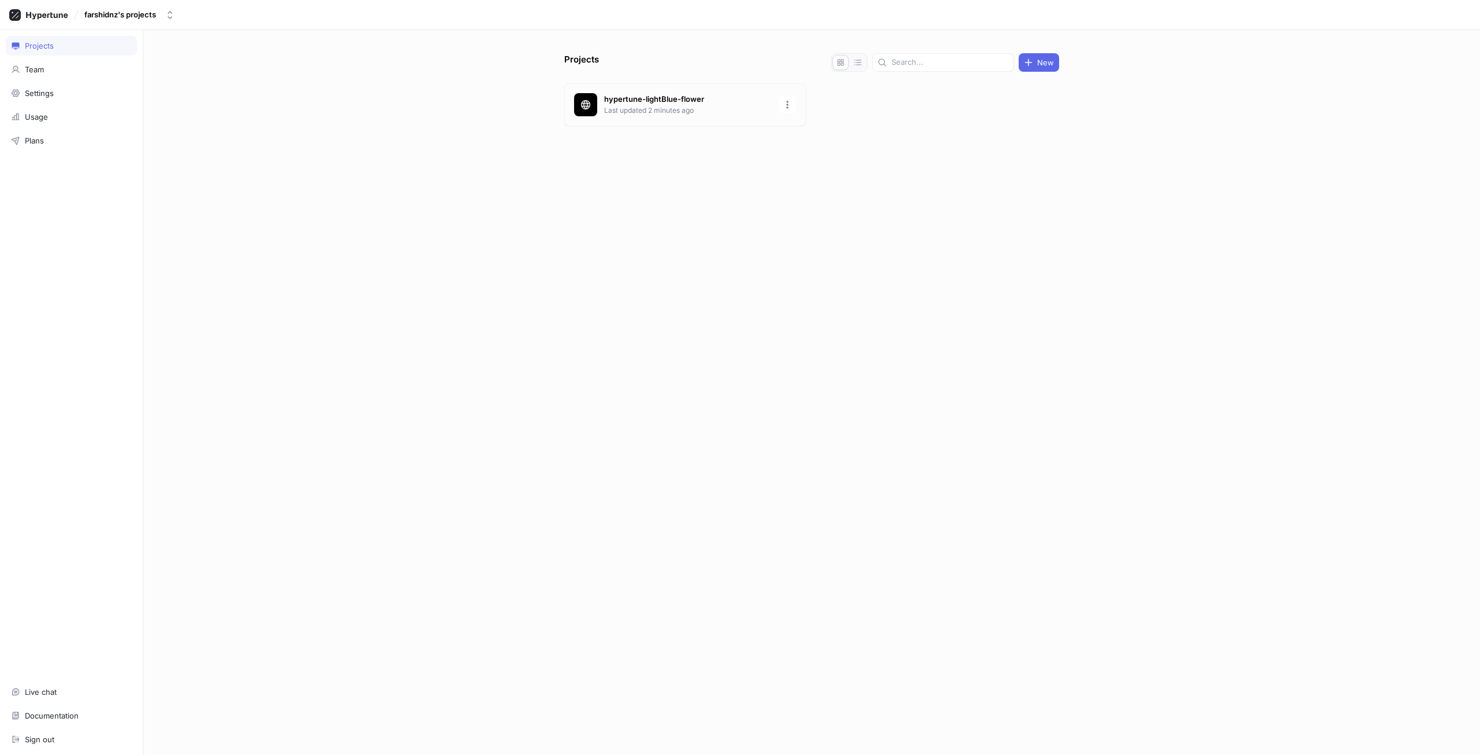
click at [644, 104] on p "hypertune-lightBlue-flower" at bounding box center [688, 100] width 168 height 12
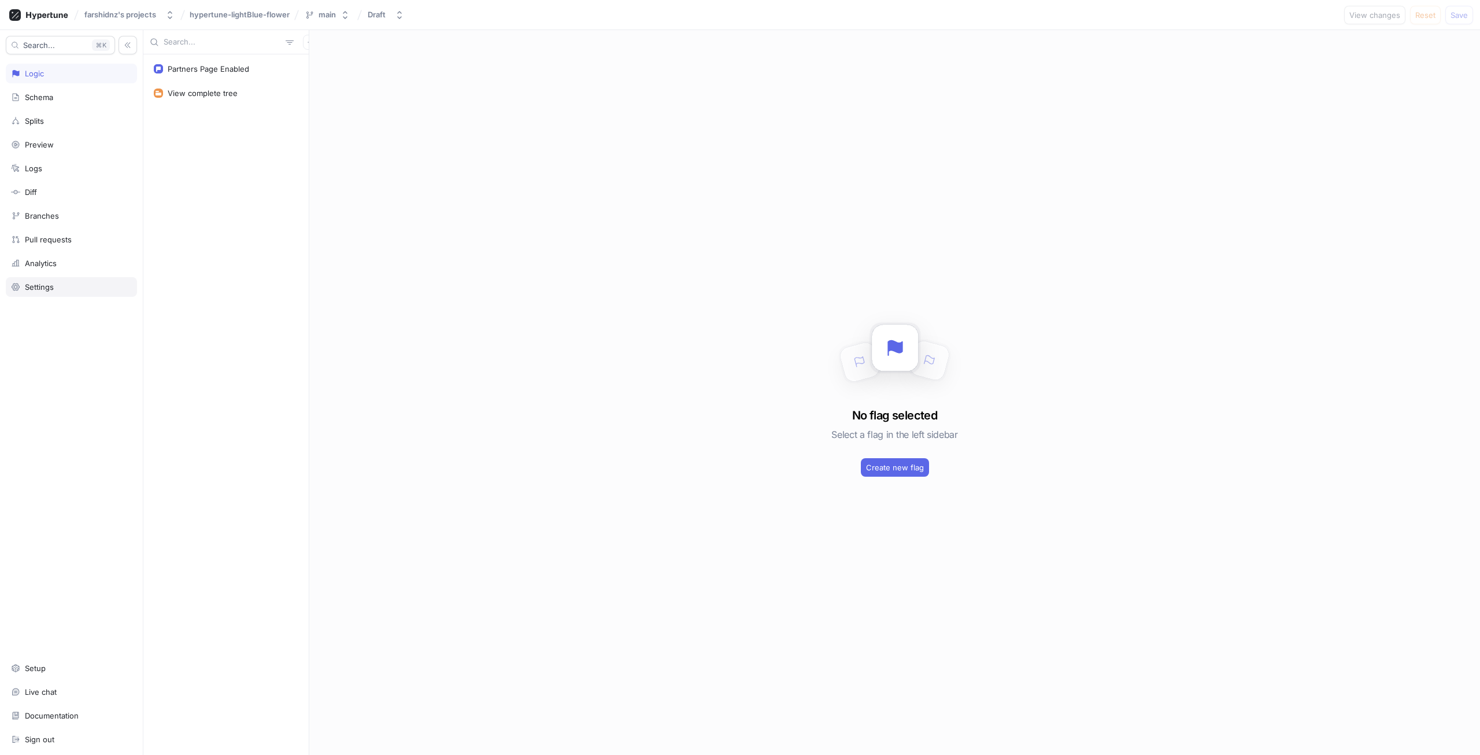
click at [64, 284] on div "Settings" at bounding box center [71, 286] width 121 height 9
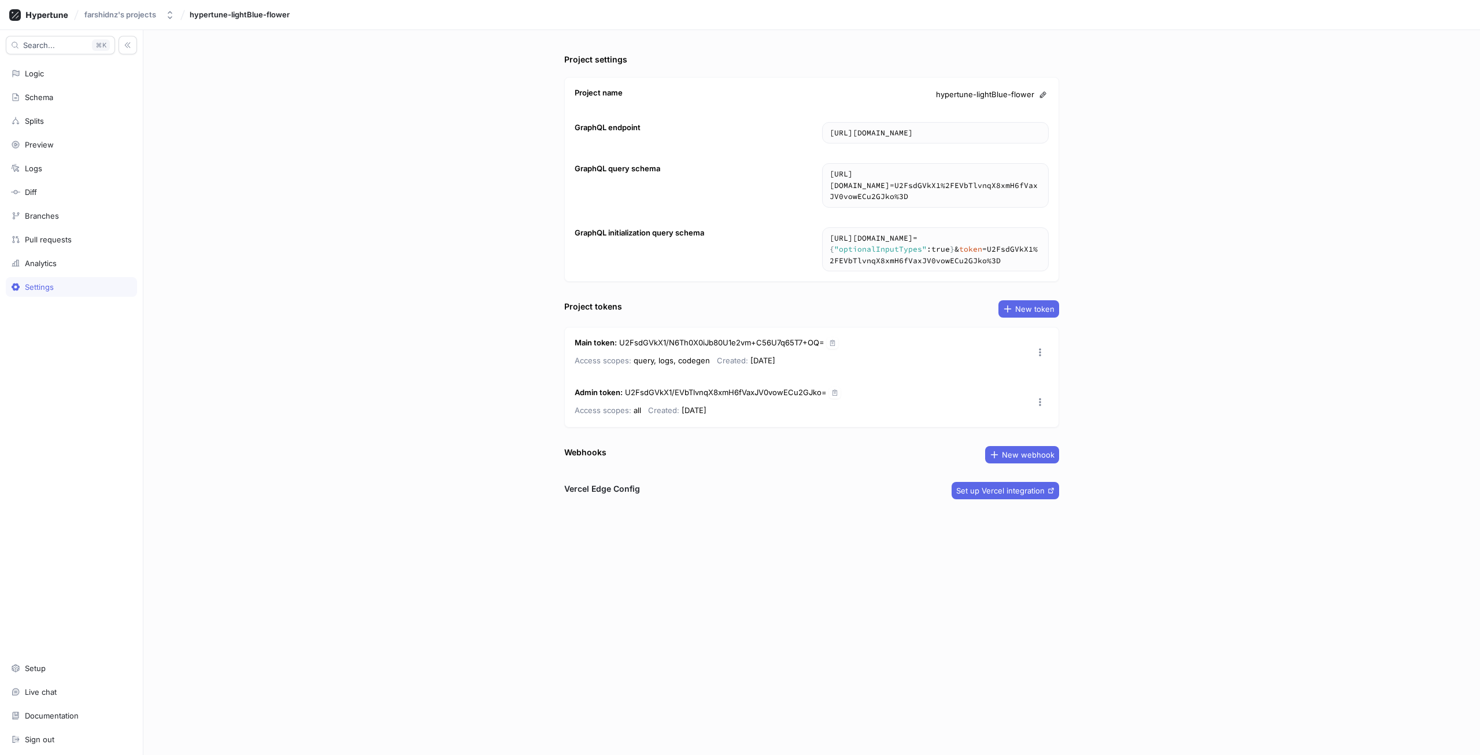
click at [349, 252] on div "Project settings Project name hypertune-lightBlue-flower GraphQL endpoint [URL]…" at bounding box center [811, 392] width 1337 height 724
click at [993, 498] on button "Set up Vercel integration" at bounding box center [1006, 490] width 108 height 17
drag, startPoint x: 248, startPoint y: 20, endPoint x: 253, endPoint y: 16, distance: 6.1
click at [253, 16] on div "hypertune-lightBlue-flower" at bounding box center [239, 15] width 103 height 12
click at [116, 20] on button "farshidnz's projects" at bounding box center [129, 14] width 99 height 19
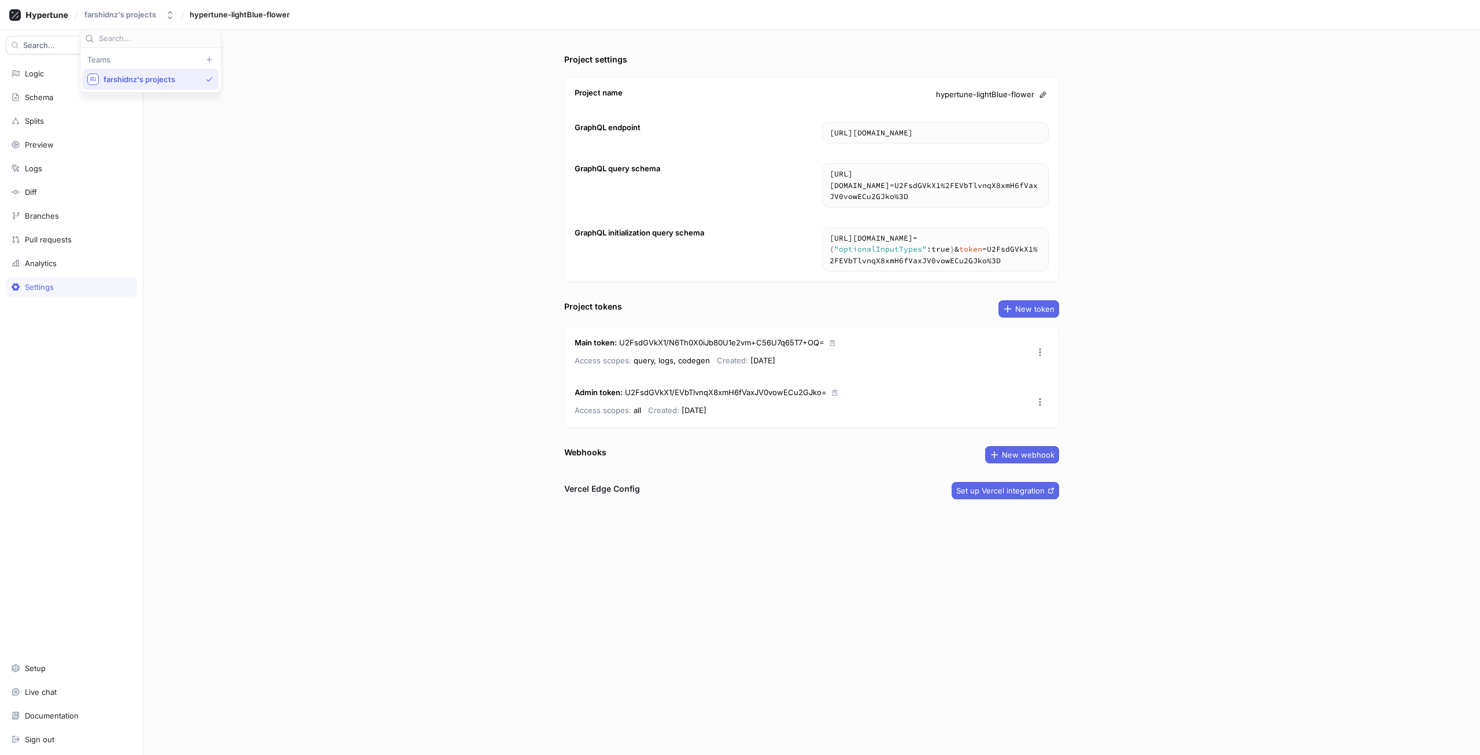
click at [155, 82] on span "farshidnz's projects" at bounding box center [152, 80] width 98 height 10
click at [45, 21] on div at bounding box center [39, 15] width 68 height 20
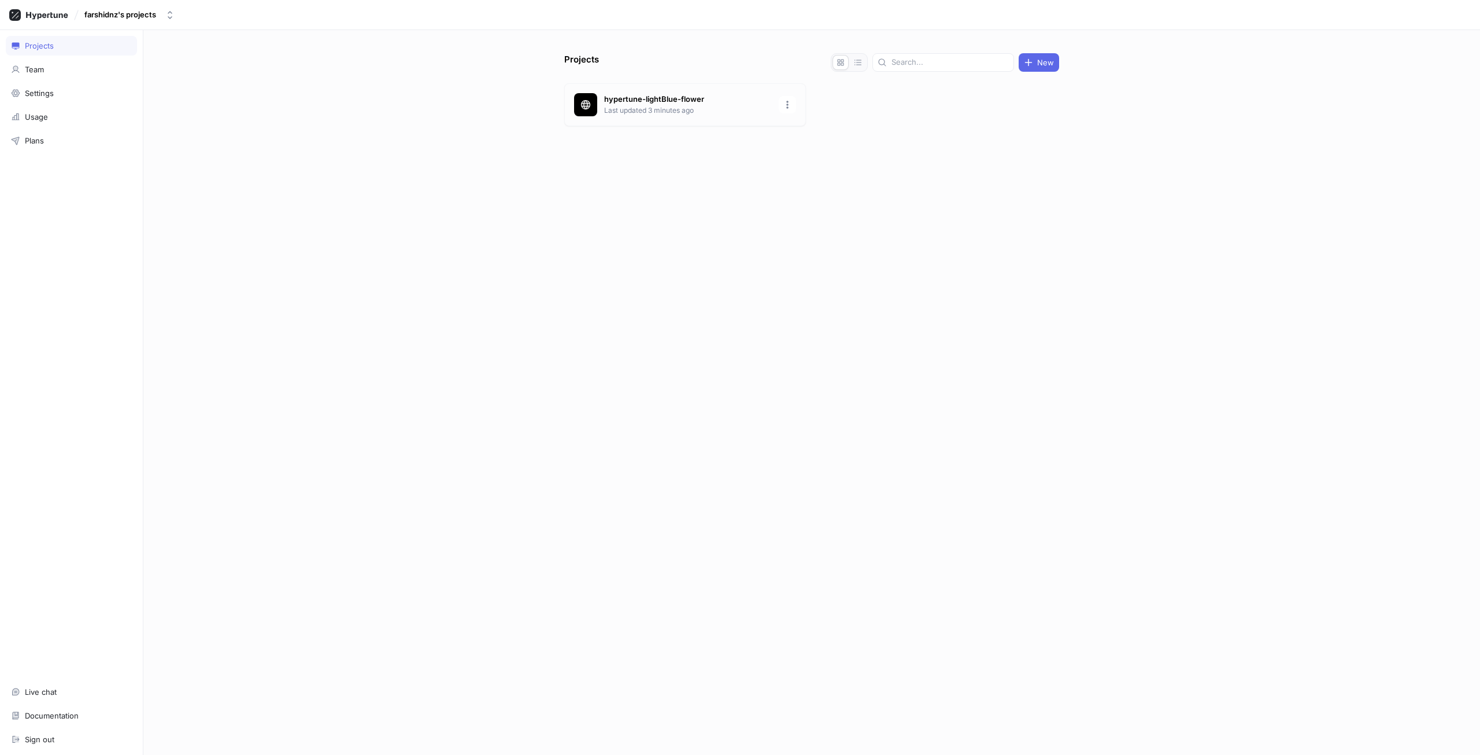
click at [798, 101] on div "hypertune-lightBlue-flower Last updated 3 minutes ago" at bounding box center [685, 104] width 242 height 43
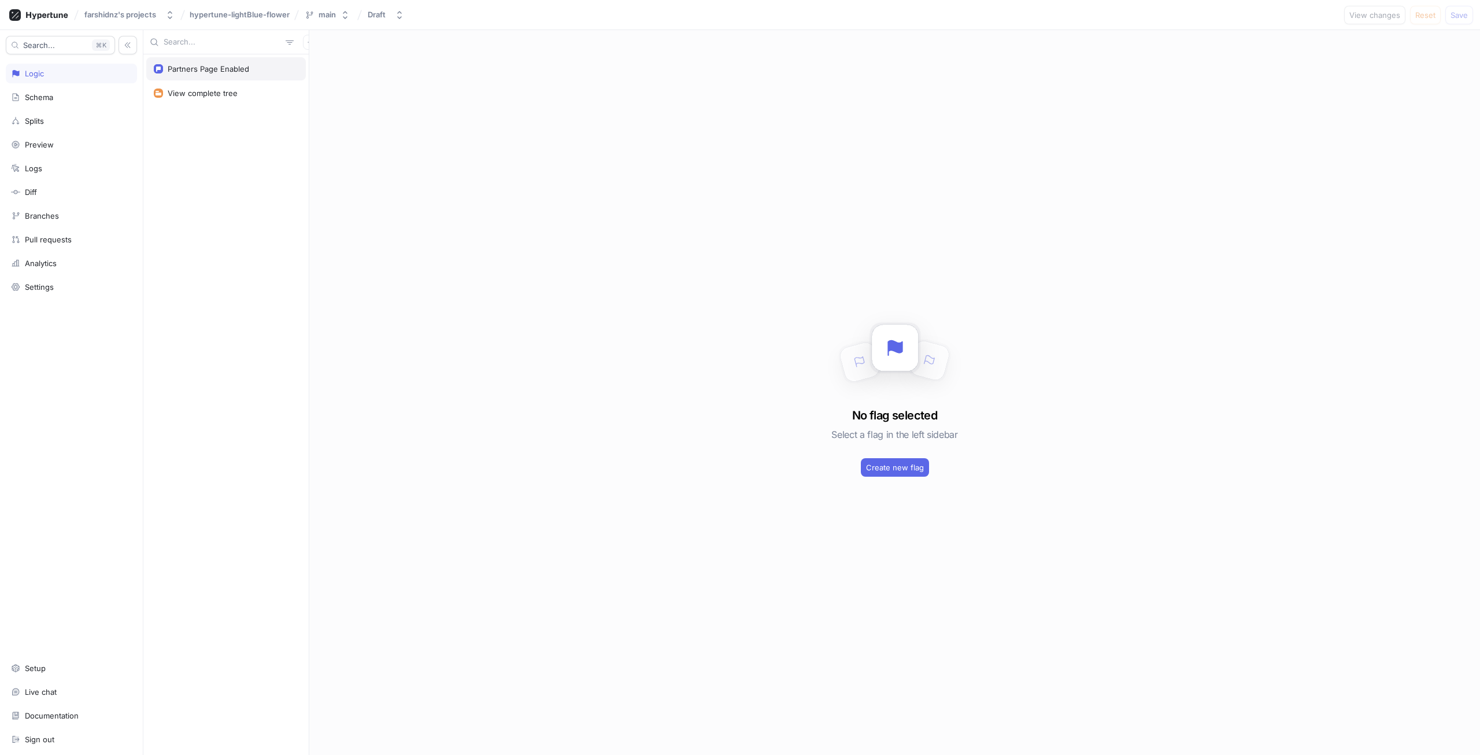
click at [211, 63] on div "Partners Page Enabled" at bounding box center [226, 68] width 160 height 23
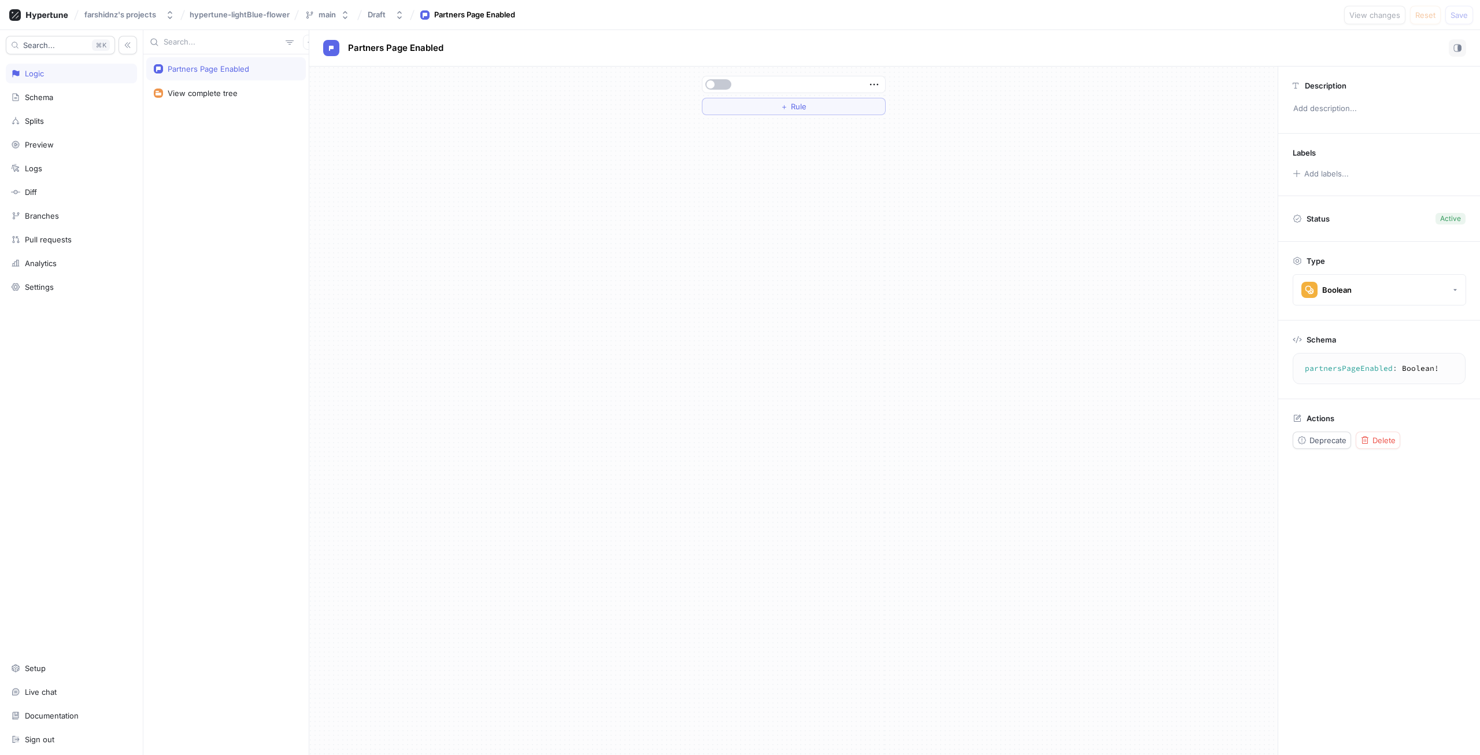
click at [730, 97] on div "＋ Rule" at bounding box center [794, 95] width 184 height 39
click at [729, 83] on button "button" at bounding box center [718, 84] width 26 height 10
click at [1455, 14] on span "Save" at bounding box center [1459, 15] width 17 height 7
click at [820, 182] on div "＋ Rule" at bounding box center [793, 410] width 968 height 688
click at [1451, 44] on button "button" at bounding box center [1457, 47] width 17 height 17
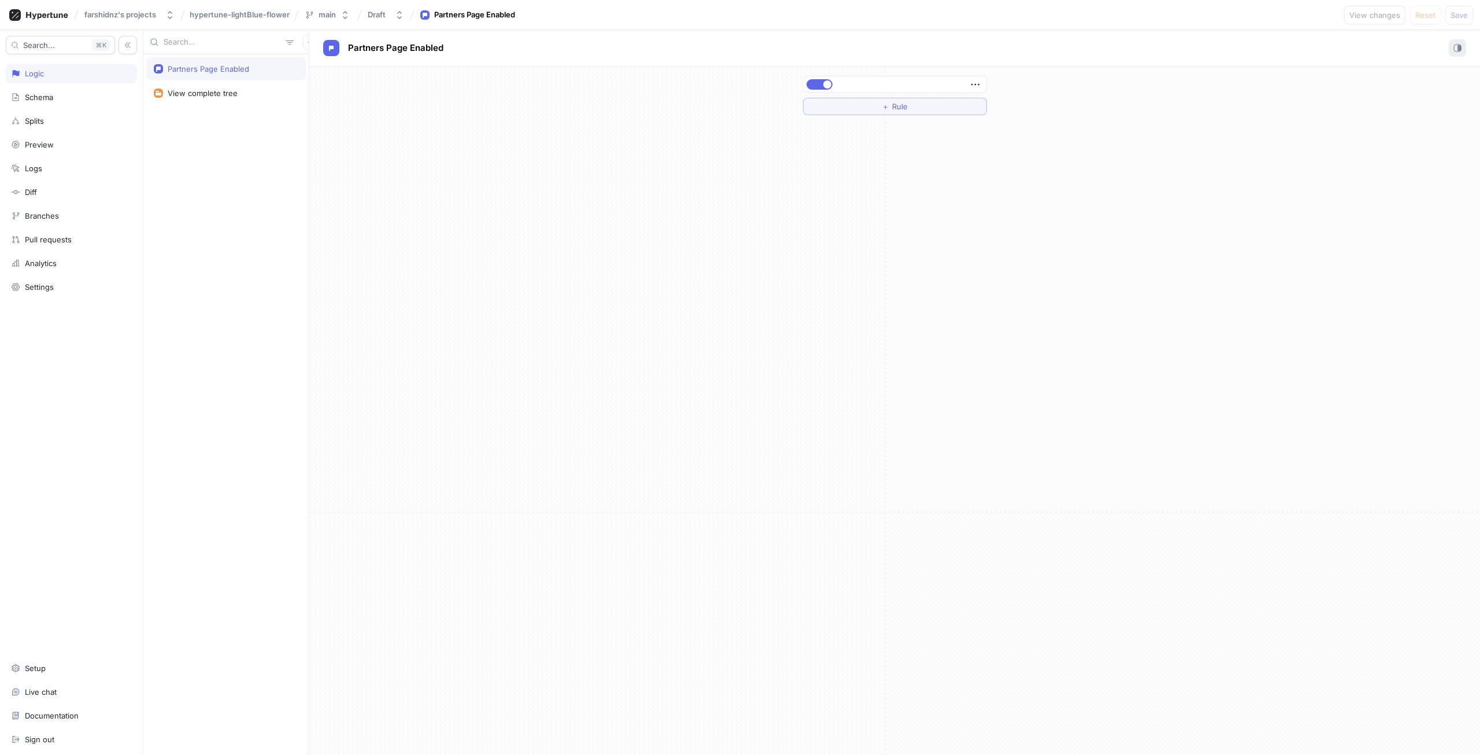
click at [1455, 45] on icon "button" at bounding box center [1458, 48] width 8 height 8
click at [878, 86] on icon "button" at bounding box center [874, 84] width 13 height 13
click at [1047, 145] on div "＋ Rule" at bounding box center [793, 410] width 968 height 688
drag, startPoint x: 387, startPoint y: 10, endPoint x: 396, endPoint y: 16, distance: 10.4
click at [393, 13] on button "Draft" at bounding box center [386, 14] width 46 height 19
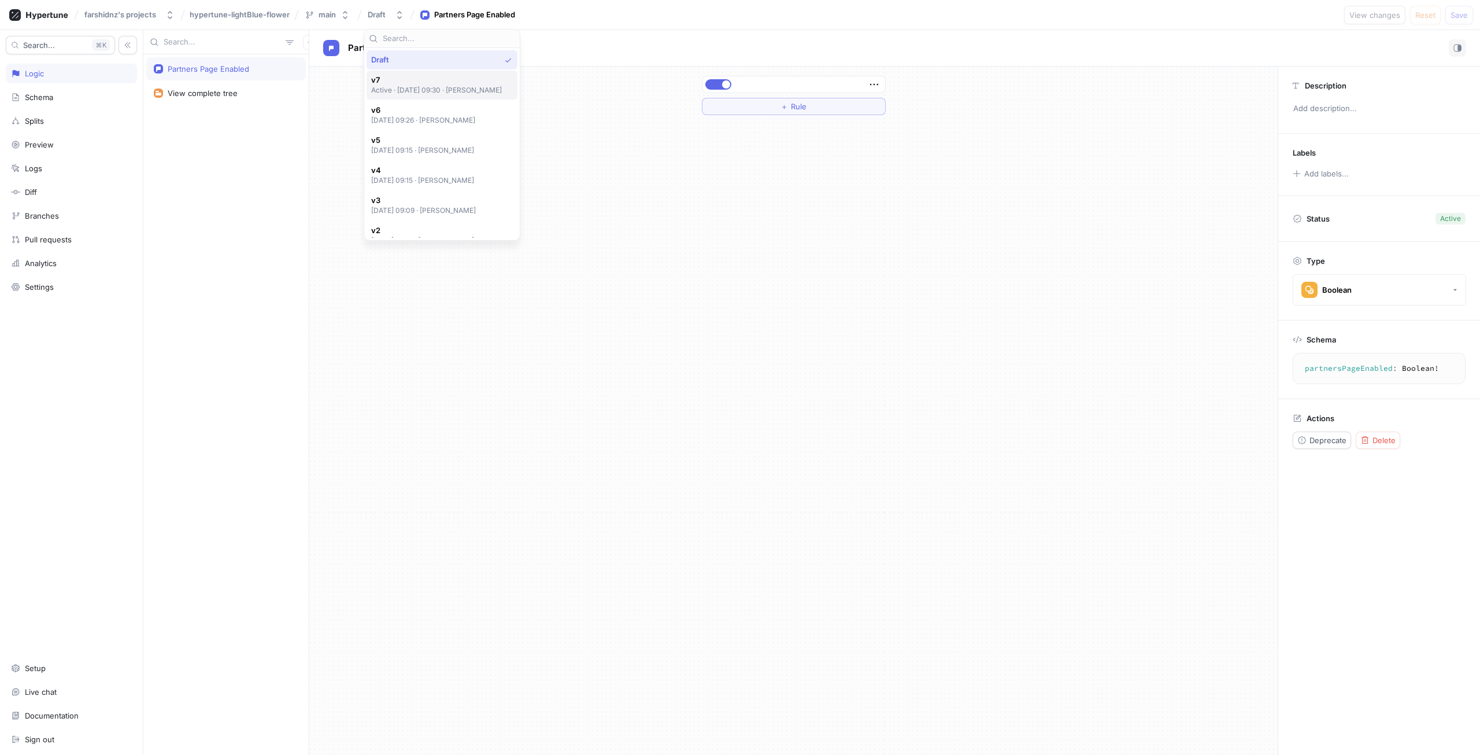
drag, startPoint x: 434, startPoint y: 66, endPoint x: 434, endPoint y: 77, distance: 10.4
click at [434, 77] on div "Draft v7 Active ‧ [DATE] 09:30 ‧ [PERSON_NAME] v6 [DATE] 09:26 ‧ [PERSON_NAME] …" at bounding box center [442, 143] width 151 height 187
click at [434, 77] on span "v7" at bounding box center [436, 80] width 131 height 10
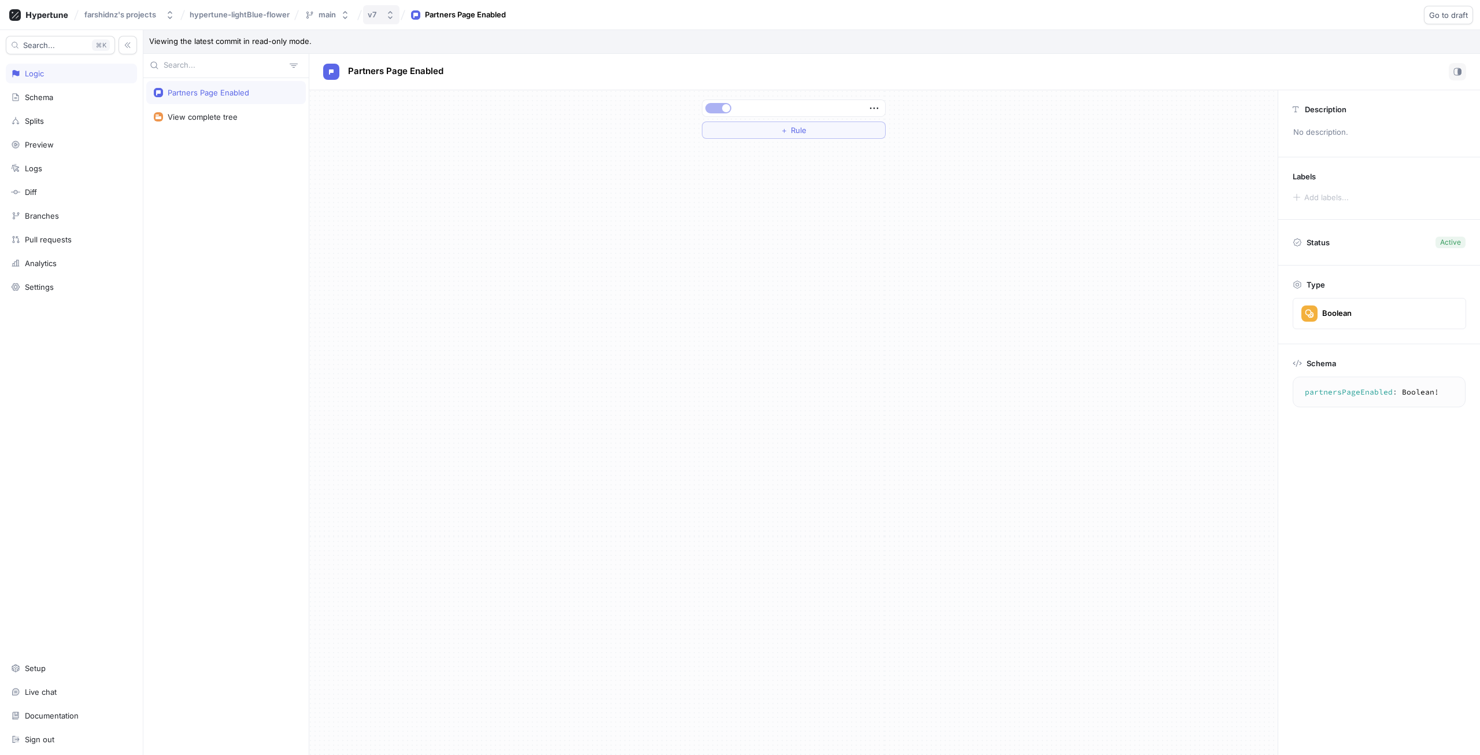
click at [393, 11] on icon "button" at bounding box center [390, 14] width 9 height 9
click at [429, 62] on div "Draft" at bounding box center [442, 60] width 143 height 10
